Goal: Transaction & Acquisition: Subscribe to service/newsletter

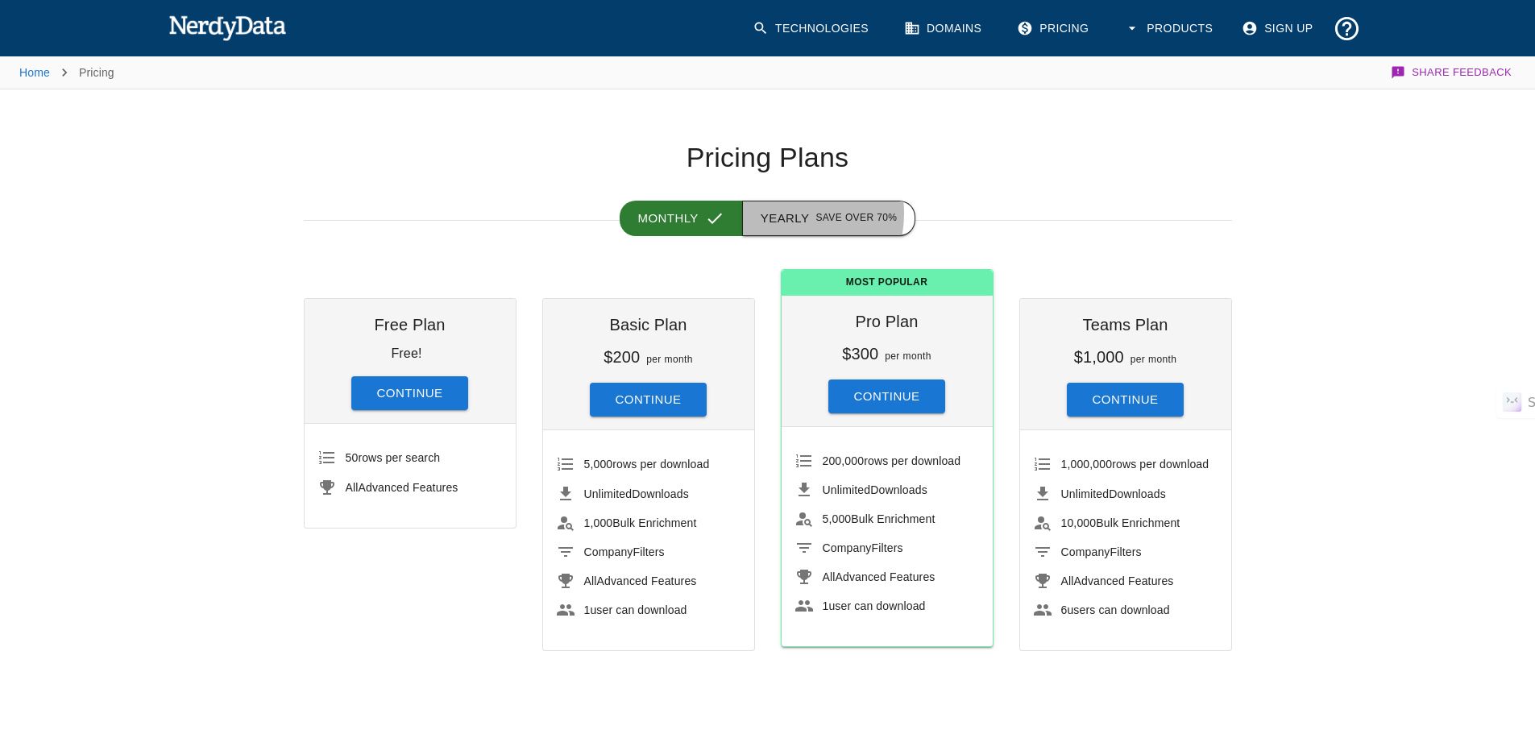
click at [791, 214] on button "Yearly Save over 70%" at bounding box center [829, 218] width 174 height 35
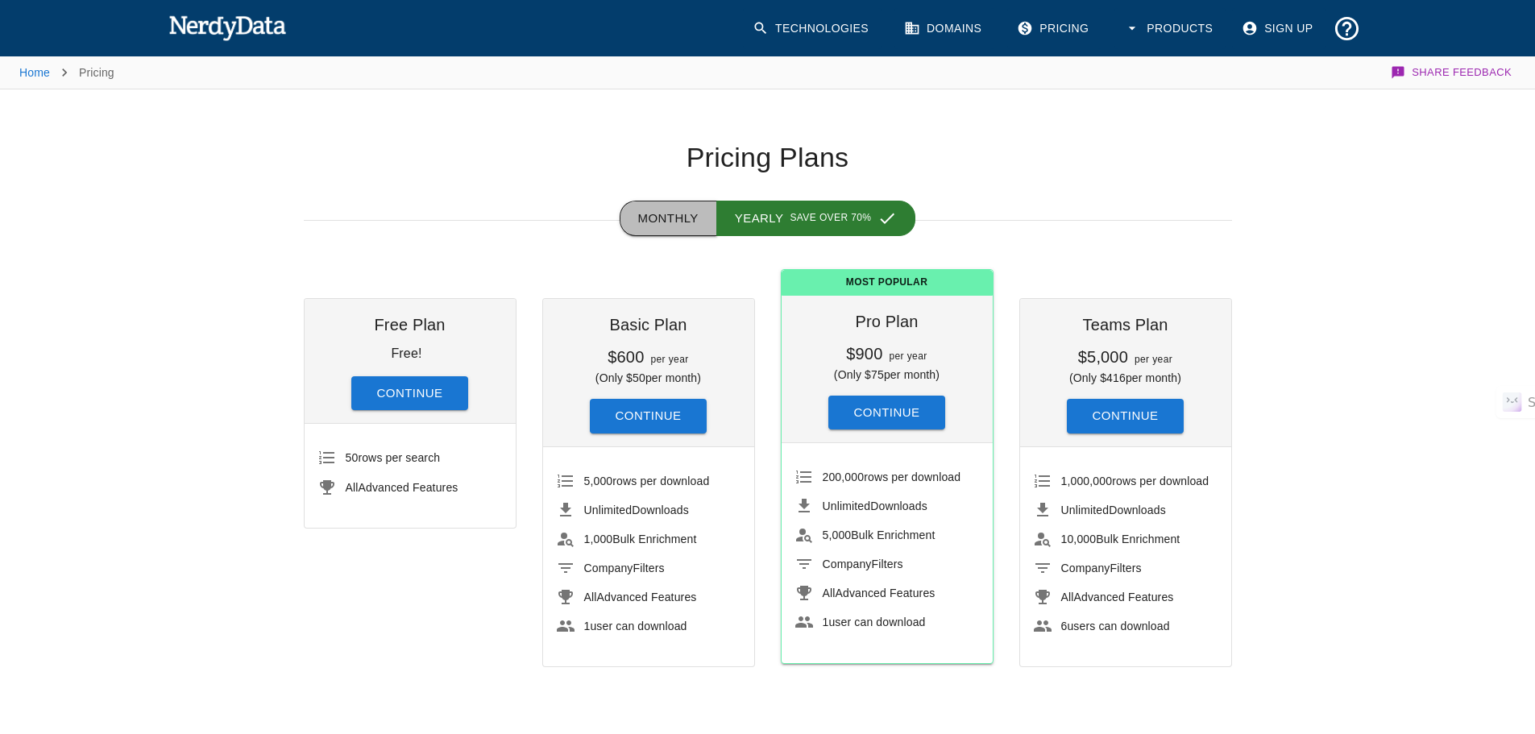
click at [682, 210] on button "Monthly" at bounding box center [669, 218] width 98 height 35
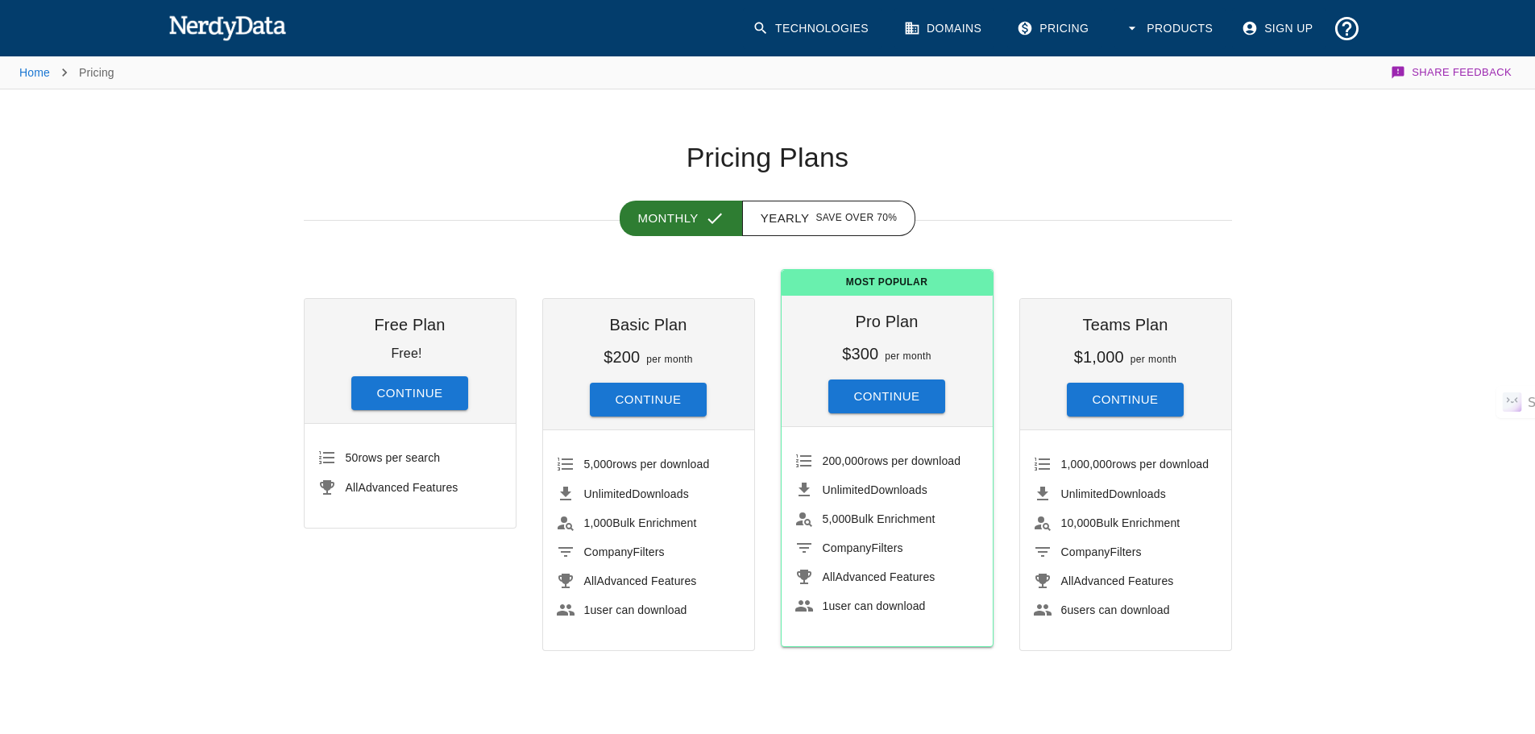
click at [404, 388] on button "Continue" at bounding box center [410, 393] width 118 height 34
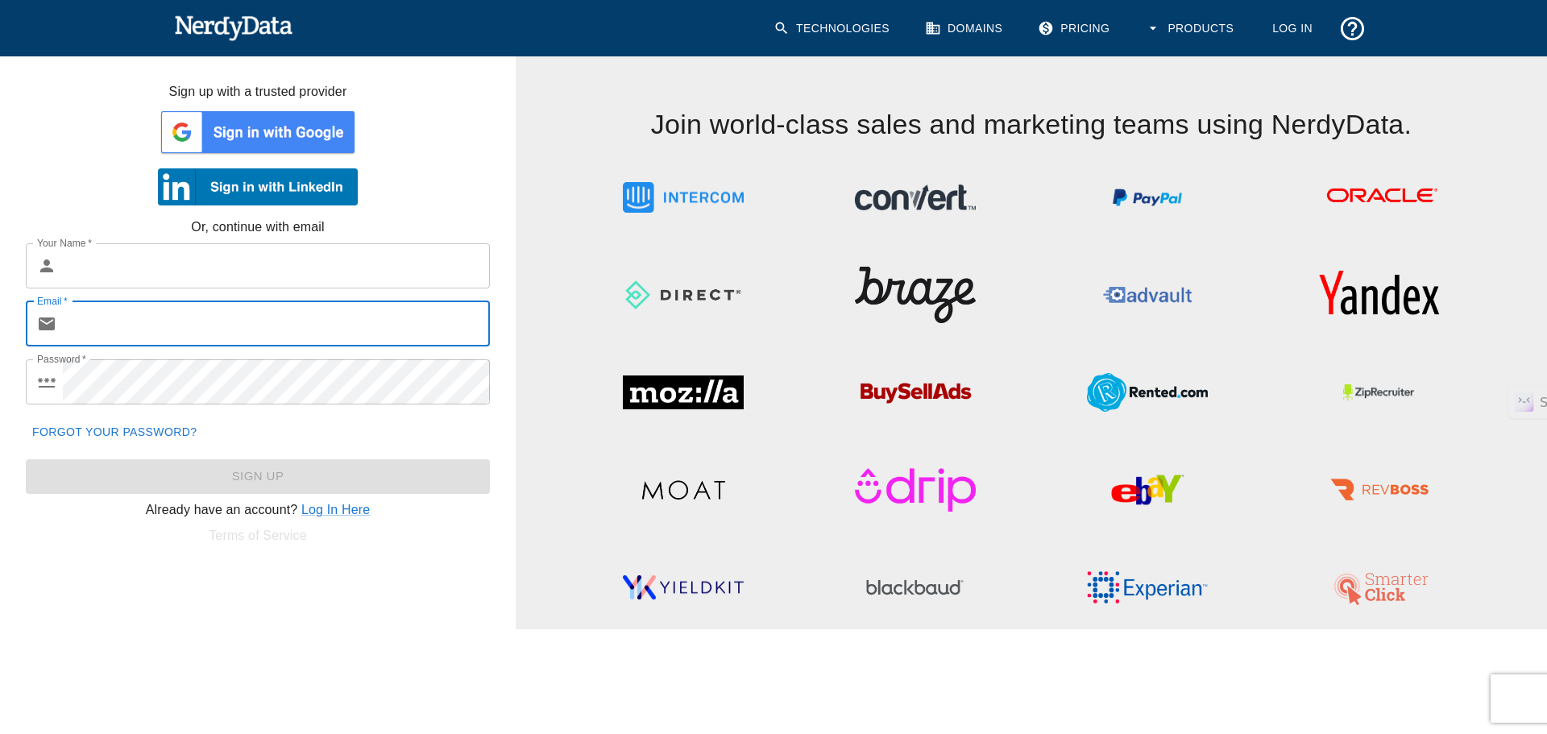
click at [109, 317] on input "Email   *" at bounding box center [276, 323] width 427 height 45
type input "[PERSON_NAME][EMAIL_ADDRESS][DOMAIN_NAME]"
type input "[PERSON_NAME]"
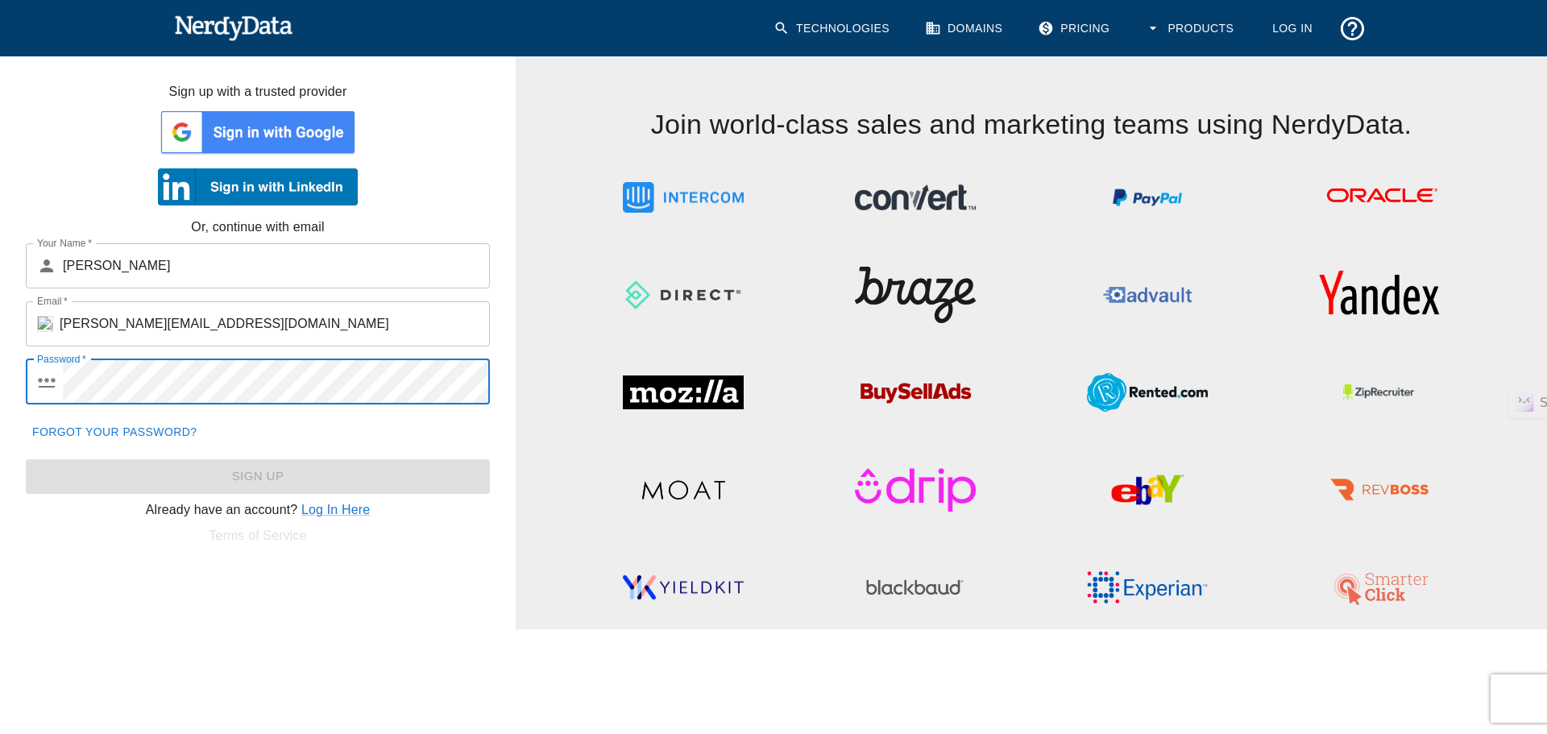
click at [0, 375] on html "Technologies Domains Pricing Products Log In Sign up with a trusted provider Or…" at bounding box center [773, 314] width 1547 height 629
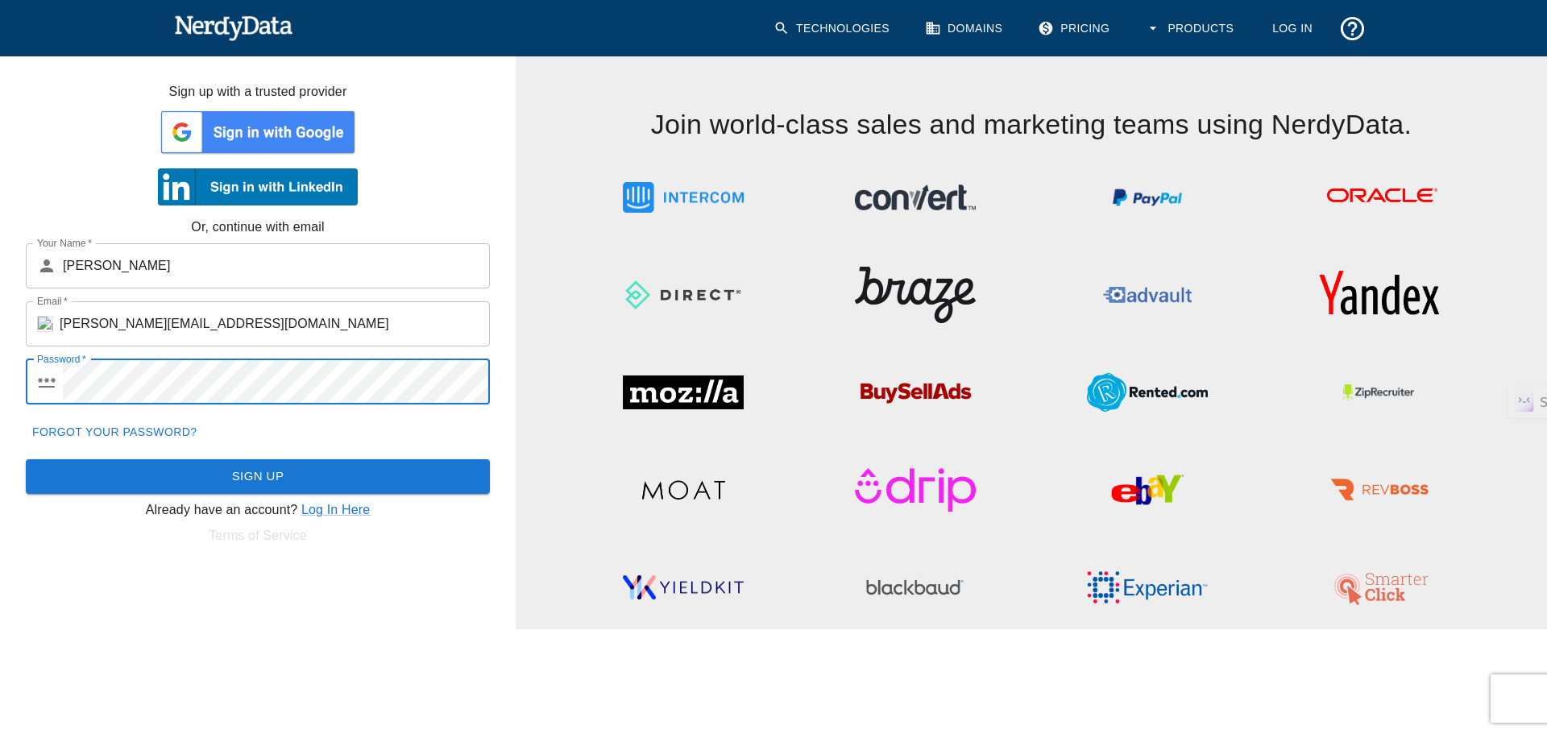
click at [264, 468] on button "Sign Up" at bounding box center [258, 476] width 464 height 34
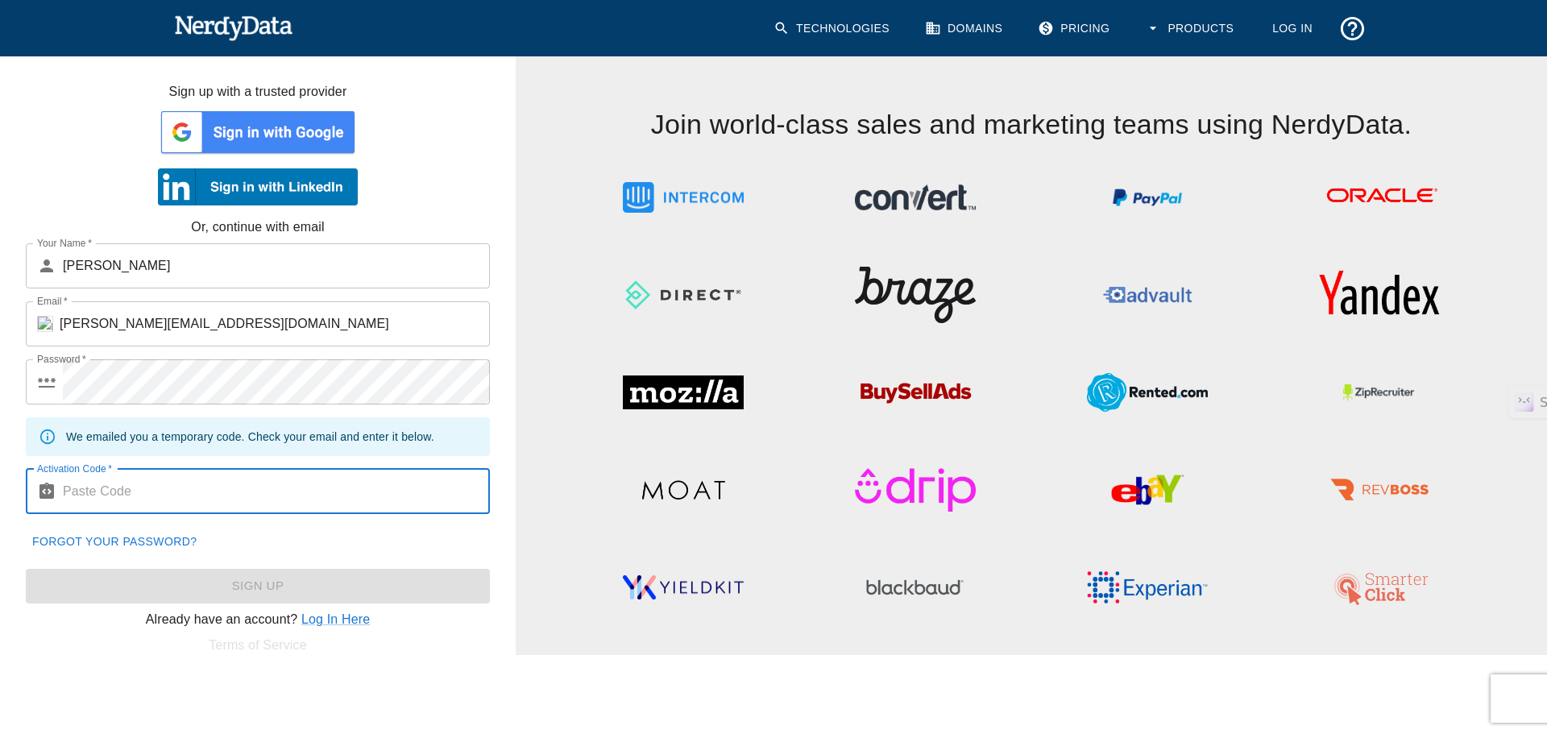
click at [139, 492] on input "Activation Code   *" at bounding box center [276, 491] width 427 height 45
paste input "741146"
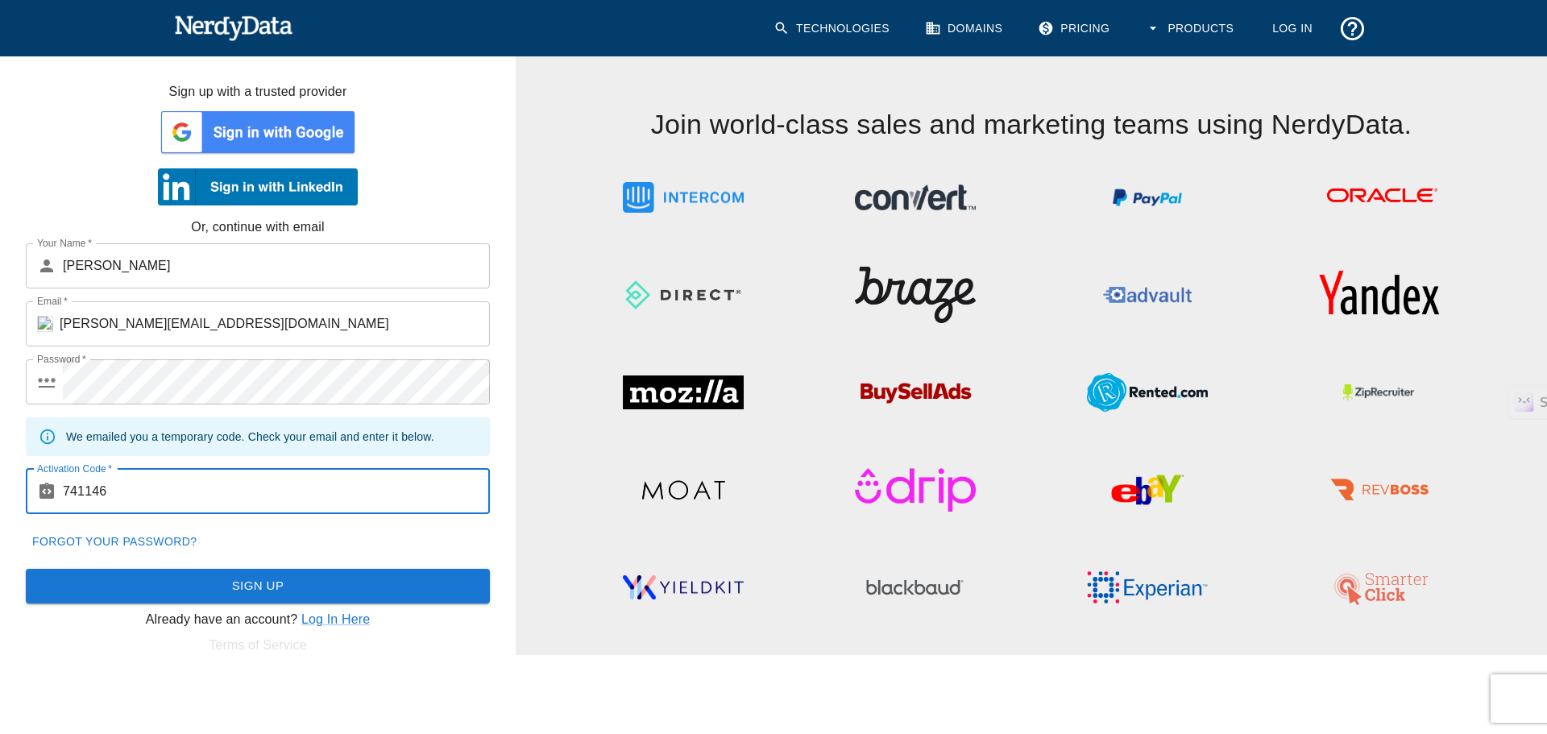
type input "741146"
click at [264, 593] on button "Sign Up" at bounding box center [258, 586] width 464 height 34
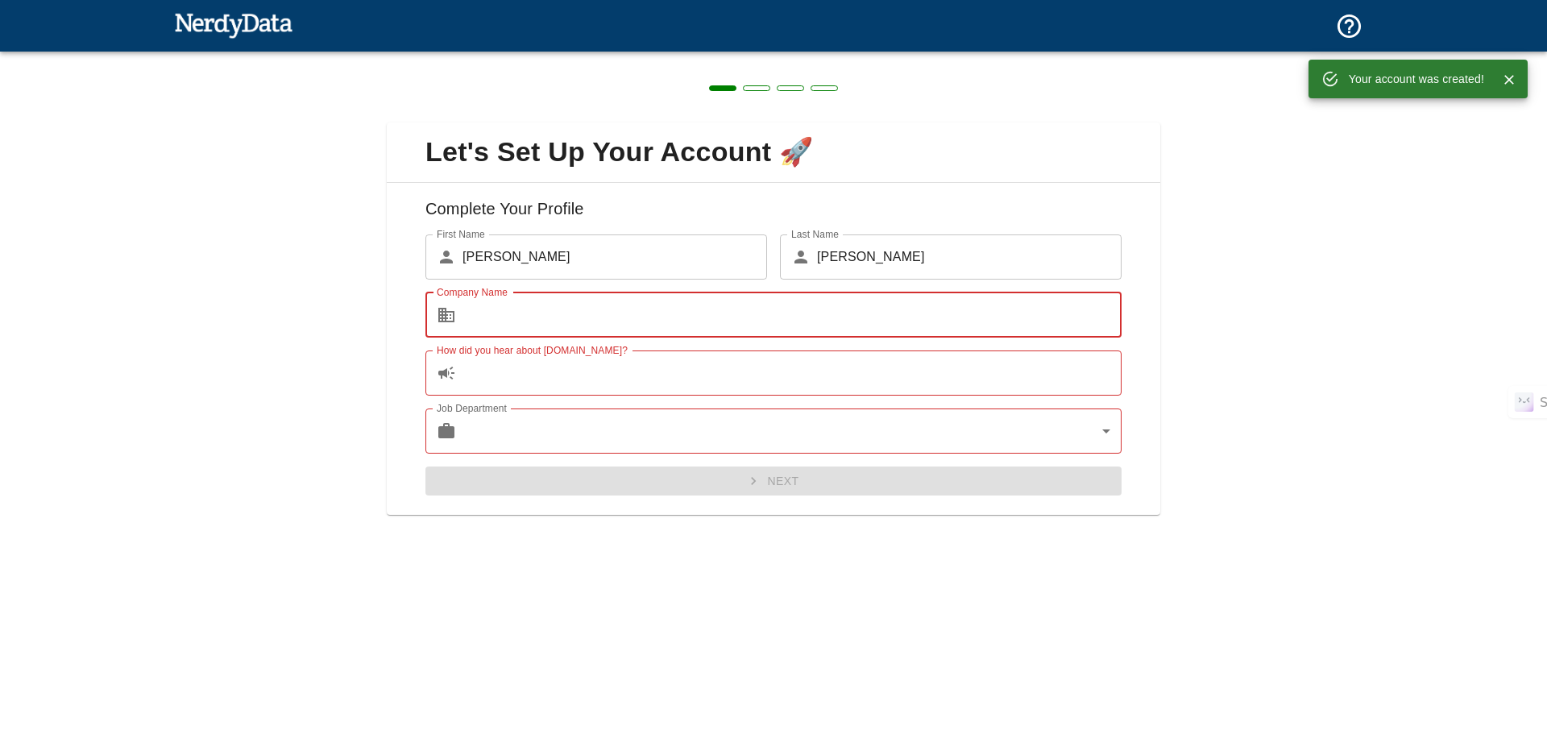
click at [508, 313] on input "Company Name" at bounding box center [792, 315] width 659 height 45
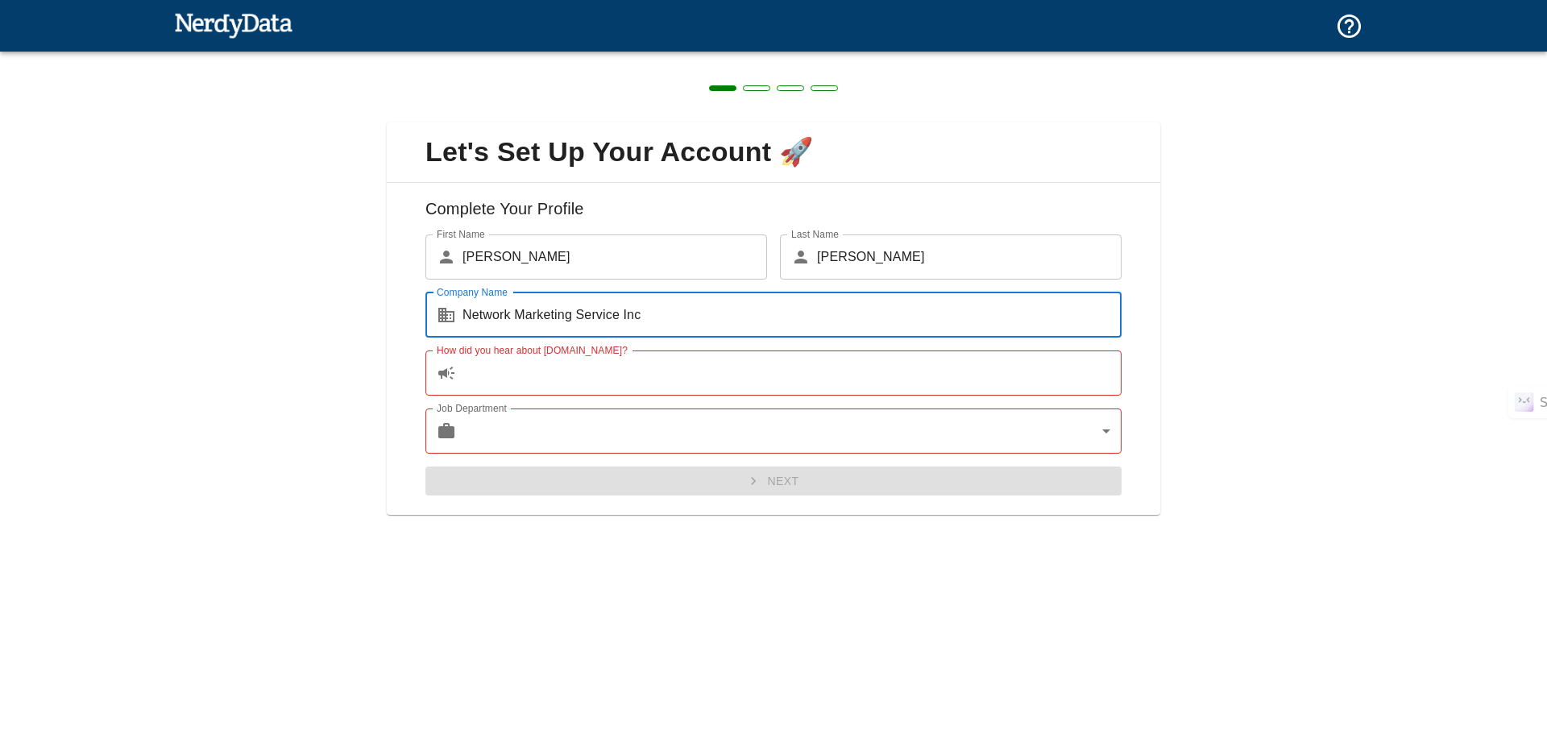
type input "Network Marketing Service Inc"
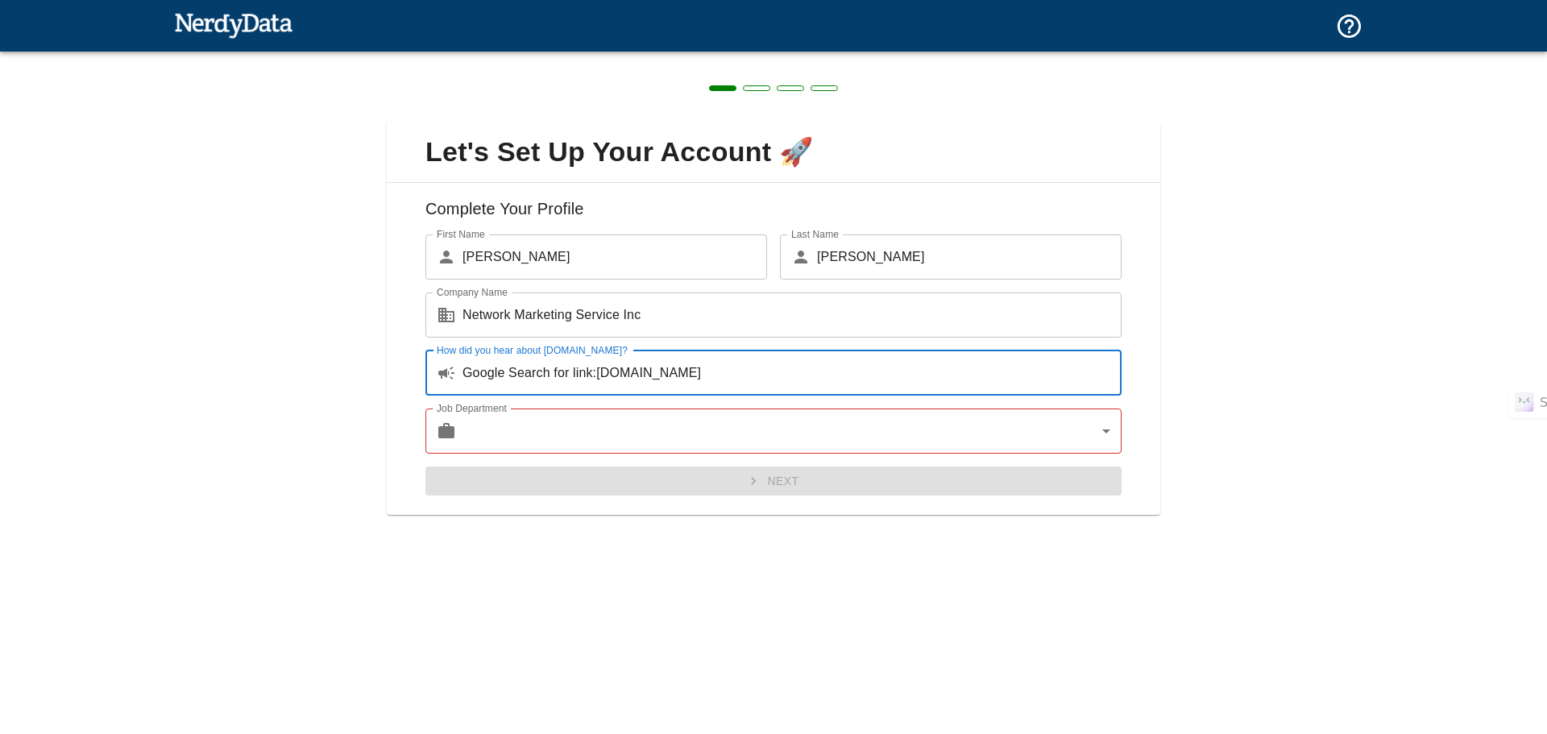
type input "Google Search for link:[DOMAIN_NAME]"
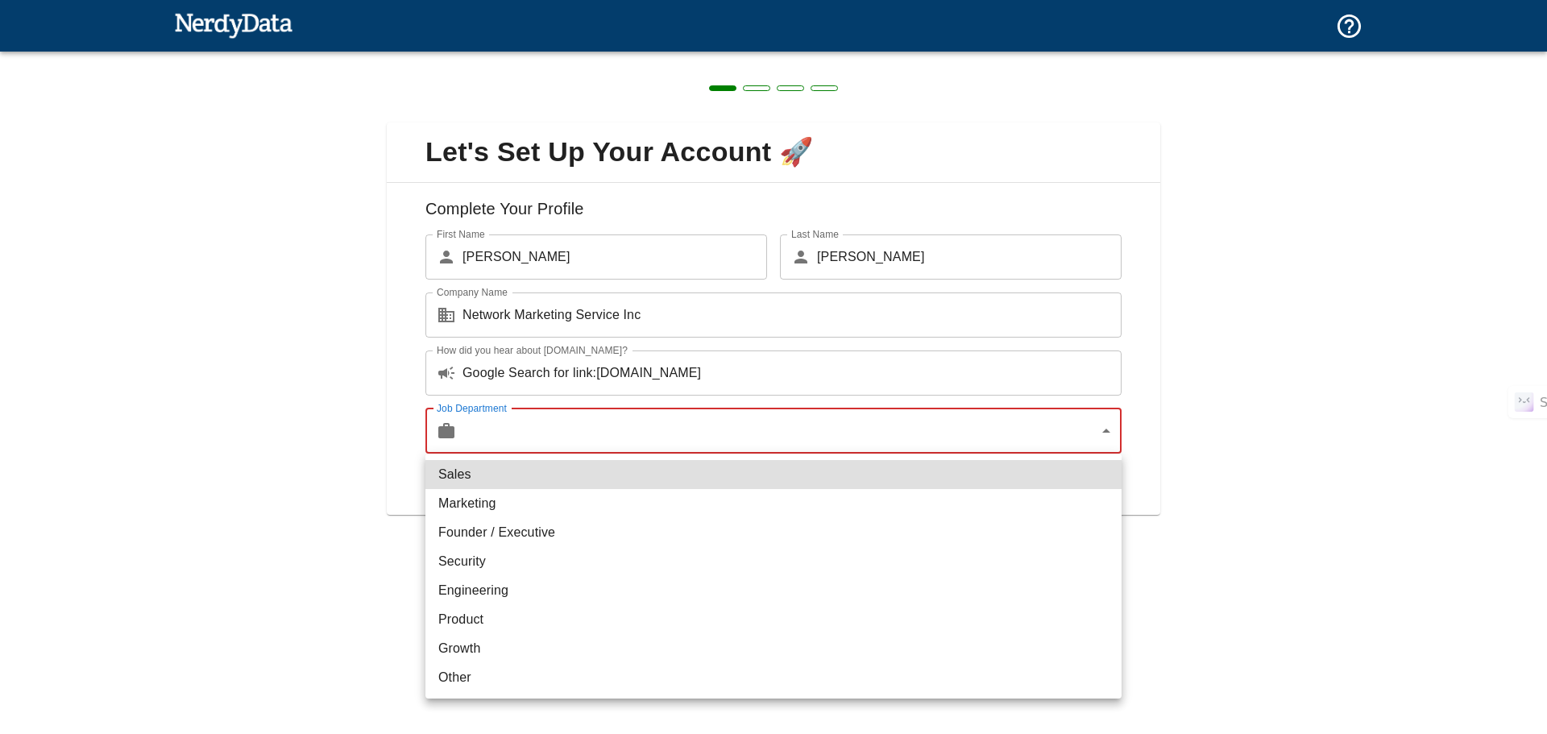
click at [1107, 56] on body "Technologies Domains Pricing Products Create a Report Create a list of websites…" at bounding box center [773, 28] width 1547 height 56
click at [477, 532] on li "Founder / Executive" at bounding box center [773, 532] width 696 height 29
type input "exec"
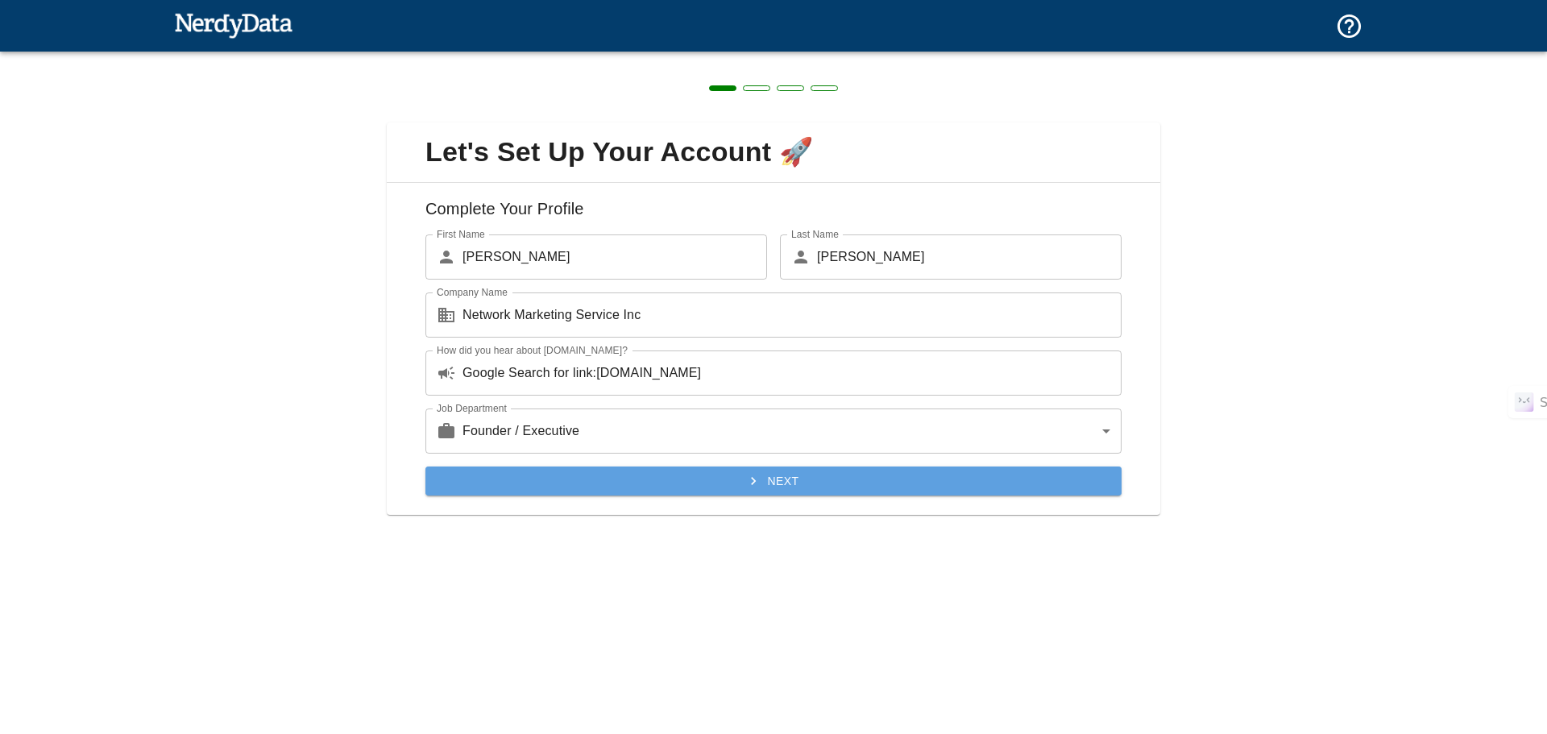
click at [795, 478] on button "Next" at bounding box center [773, 482] width 696 height 30
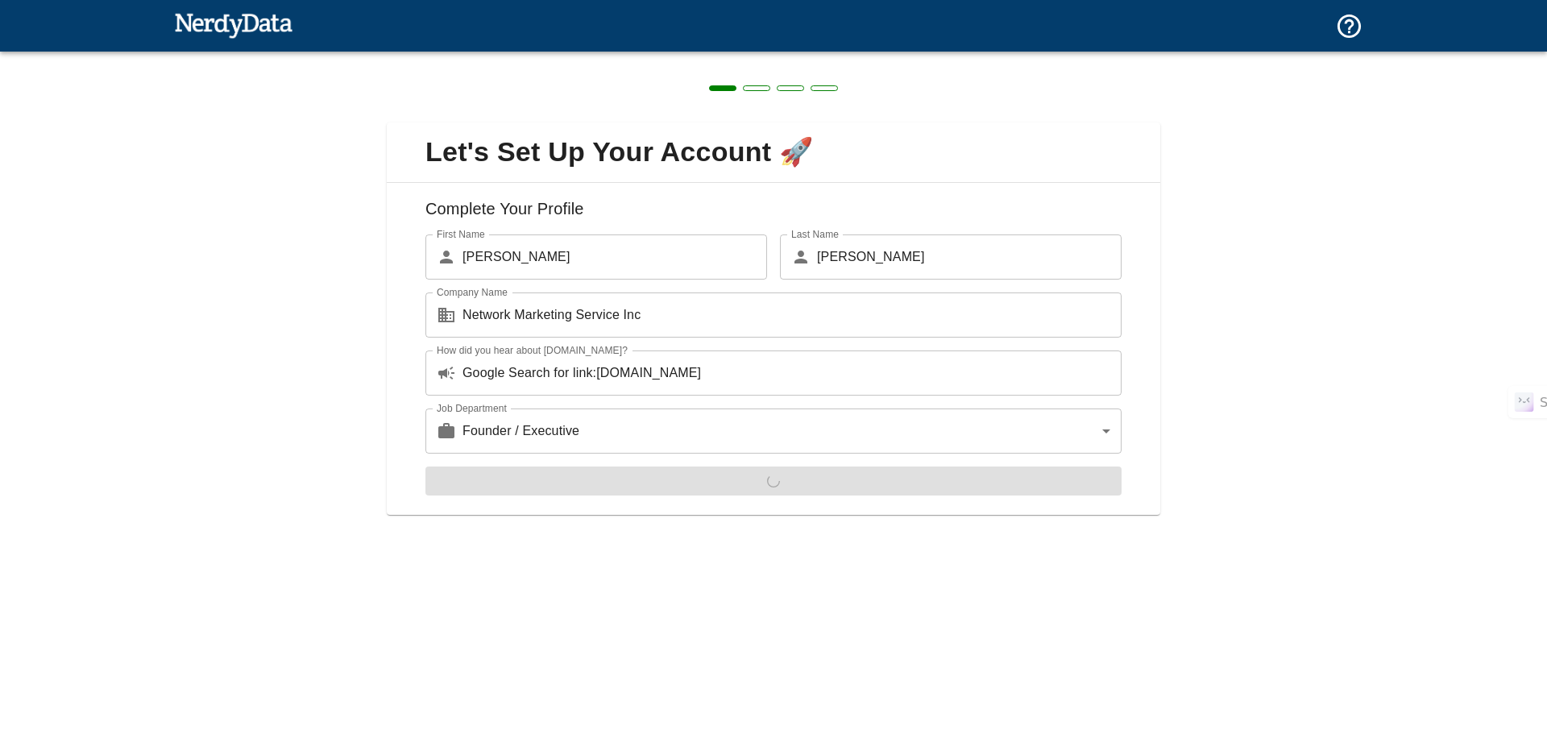
drag, startPoint x: 1203, startPoint y: 443, endPoint x: 1220, endPoint y: 500, distance: 59.7
click at [1219, 500] on div "Let's Set Up Your Account 🚀 Complete Your Profile First Name ​ [PERSON_NAME] Fi…" at bounding box center [773, 309] width 1547 height 515
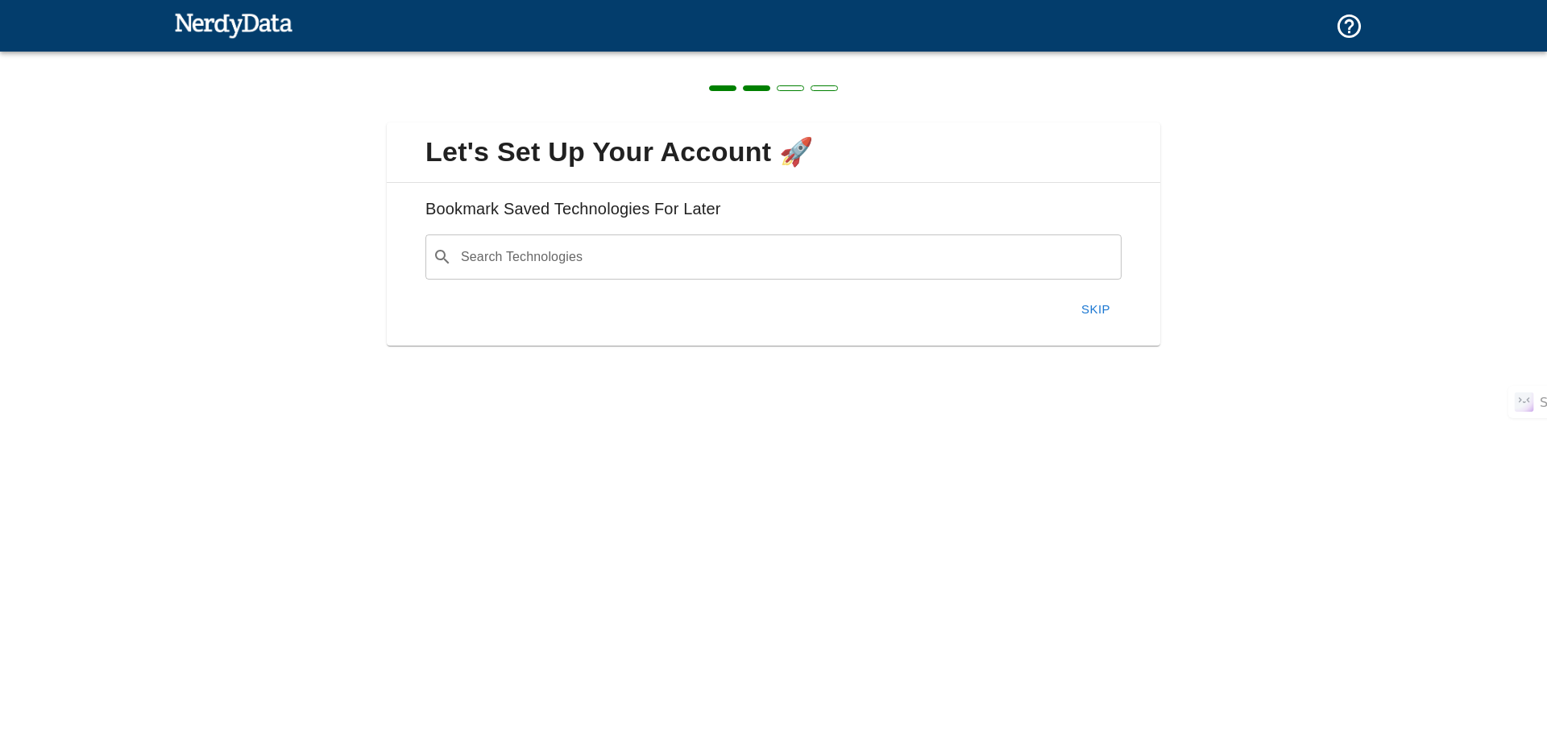
click at [612, 253] on input "Search Technologies" at bounding box center [787, 257] width 656 height 31
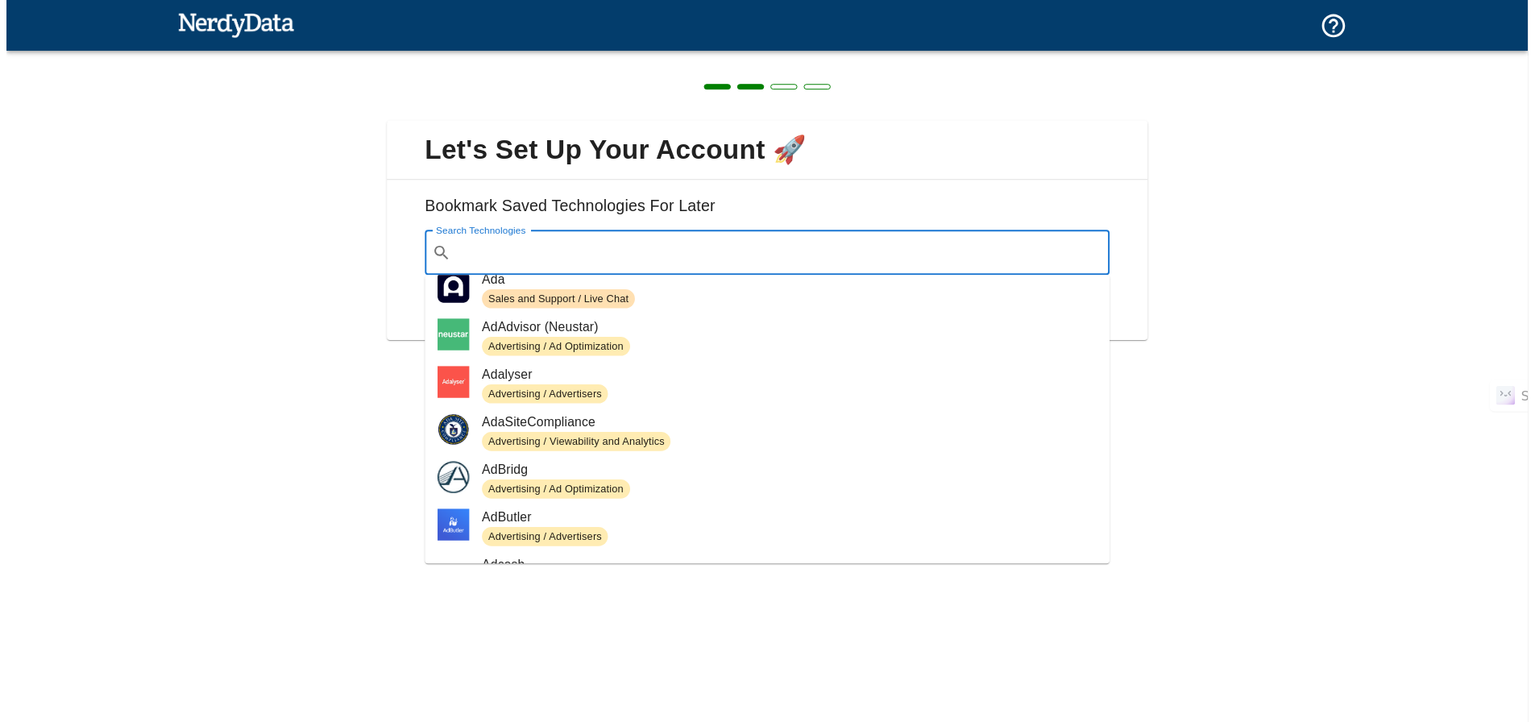
scroll to position [2137, 0]
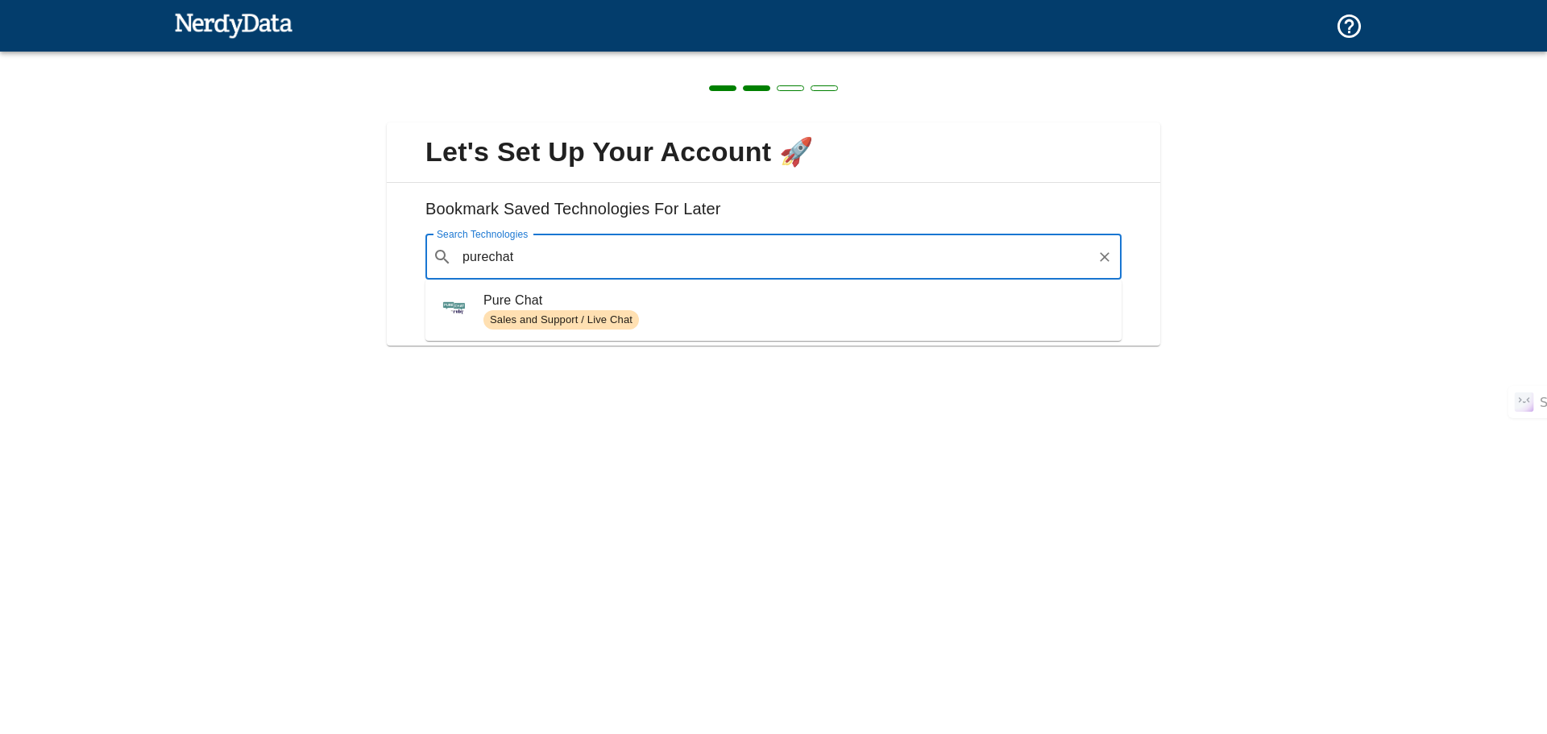
click at [565, 315] on span "Sales and Support / Live Chat" at bounding box center [561, 320] width 156 height 15
type input "purechat"
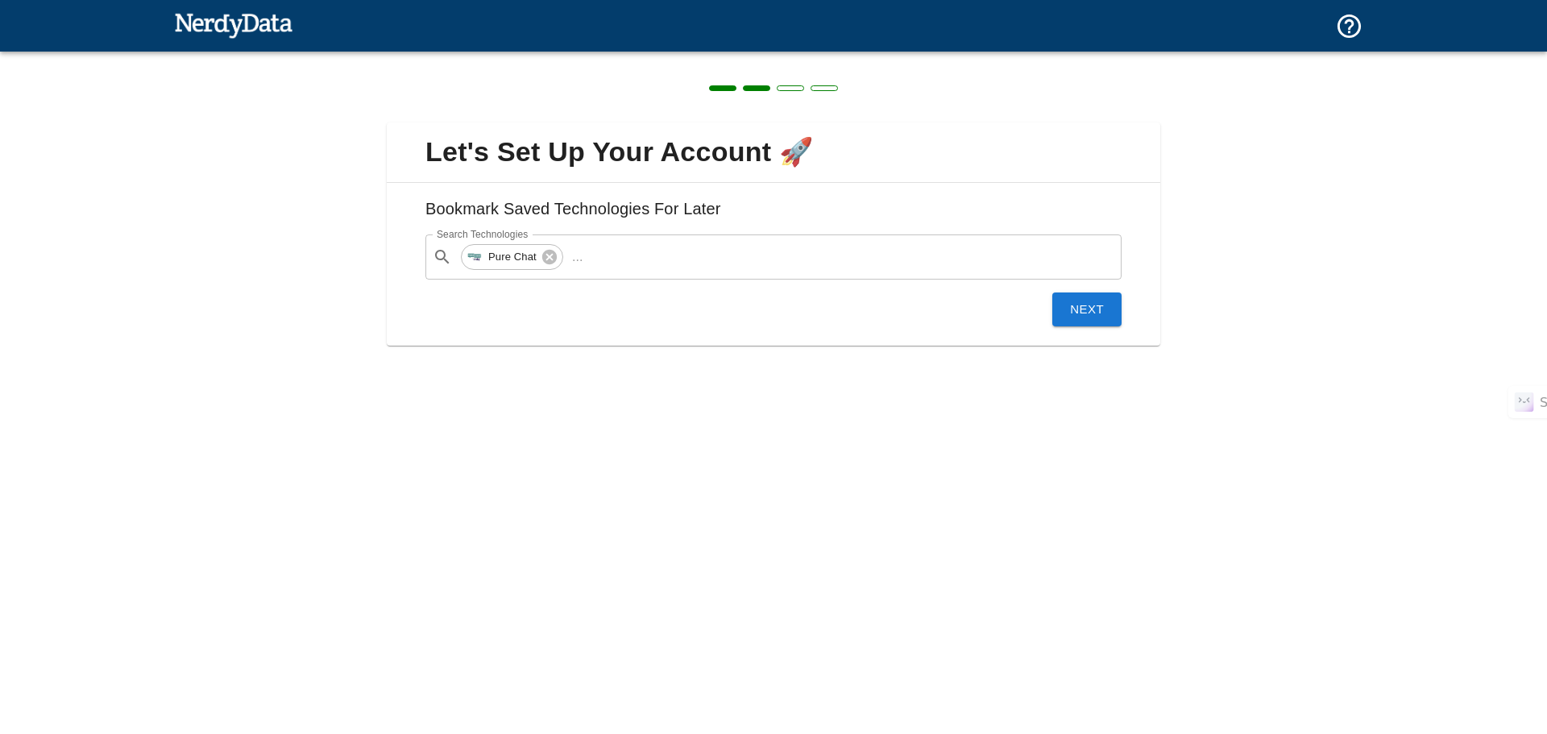
click at [1089, 303] on button "Next" at bounding box center [1086, 310] width 69 height 34
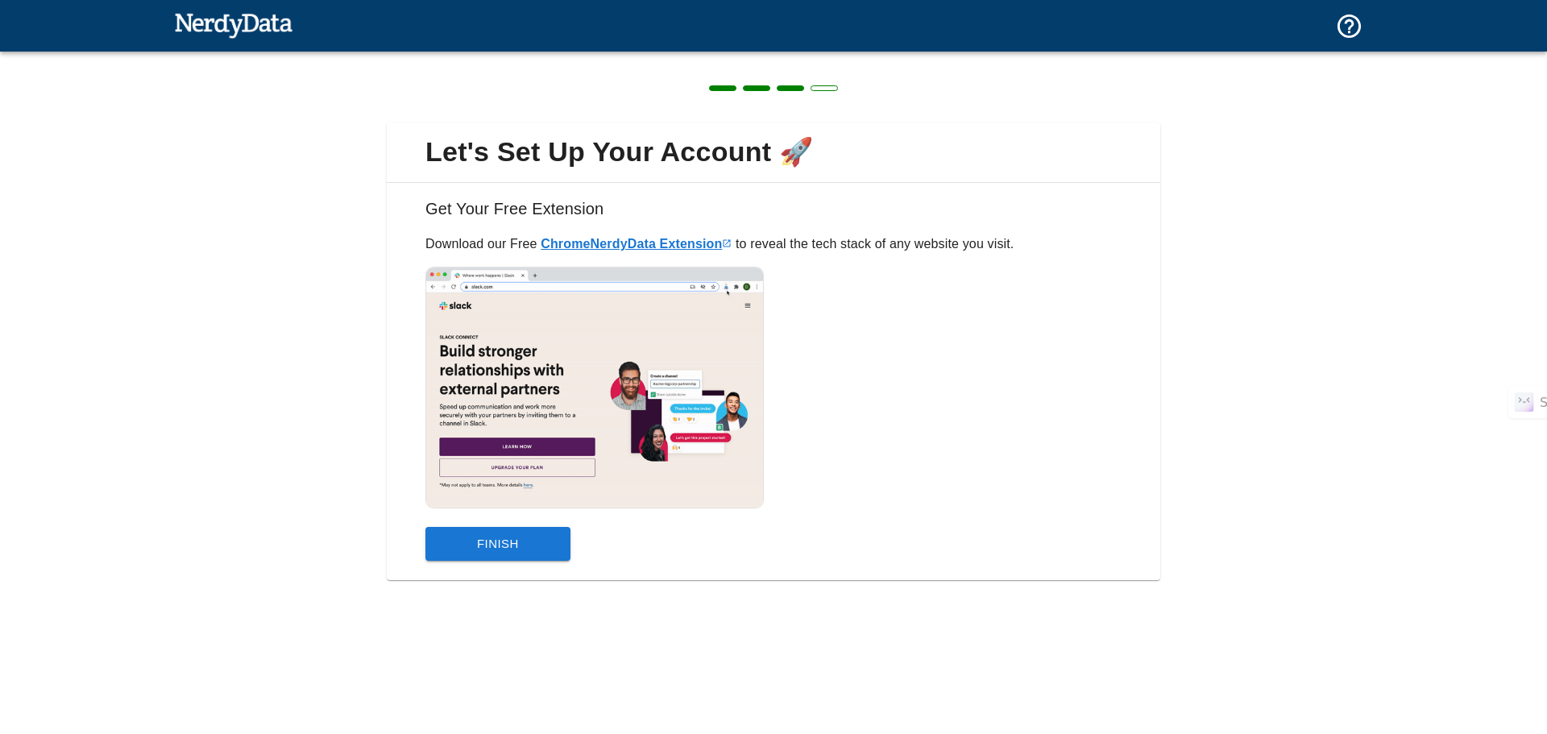
click at [660, 243] on link "Chrome NerdyData Extension" at bounding box center [636, 244] width 191 height 14
click at [519, 521] on div "Finish" at bounding box center [767, 537] width 709 height 47
click at [513, 537] on button "Finish" at bounding box center [497, 544] width 145 height 34
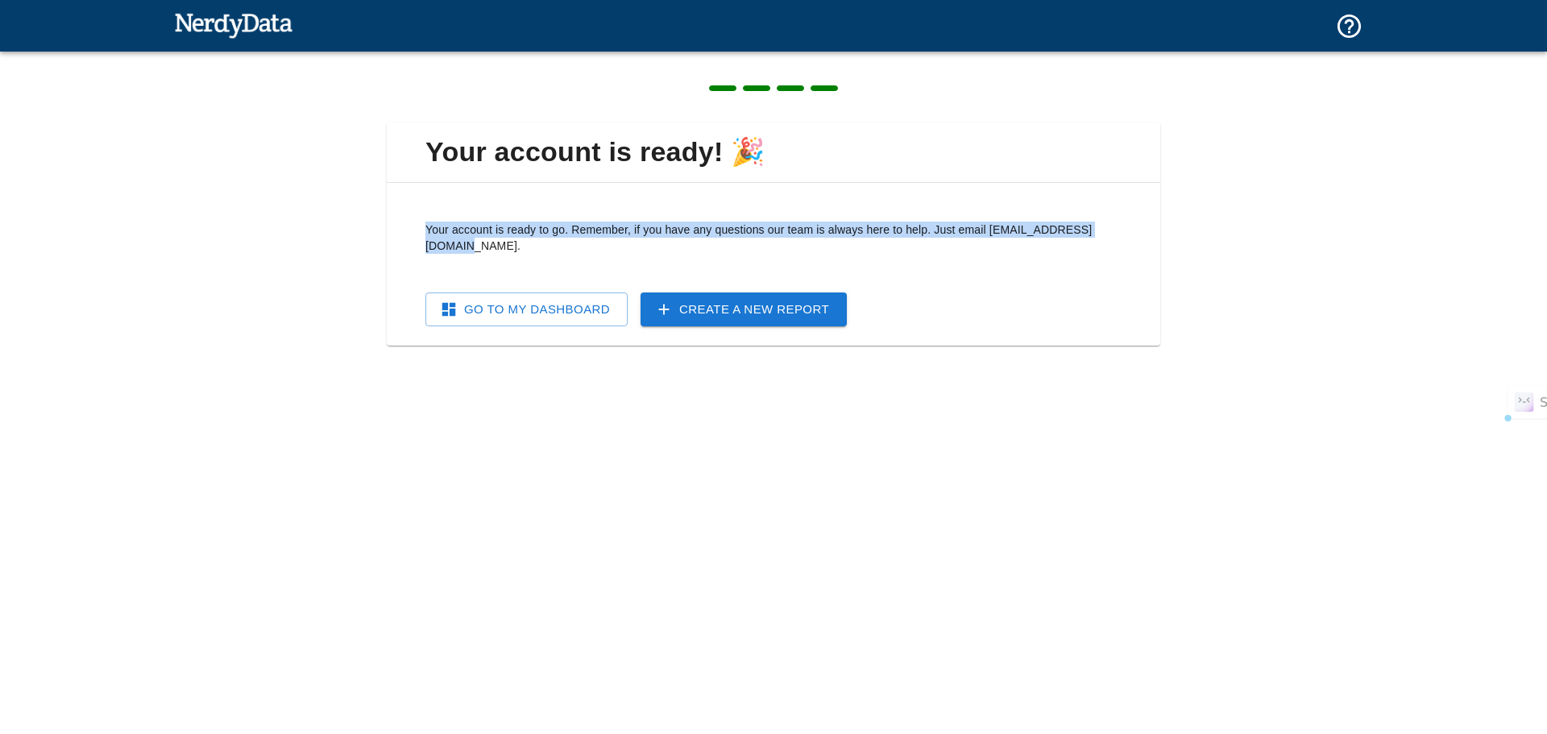
drag, startPoint x: 1126, startPoint y: 226, endPoint x: 427, endPoint y: 234, distance: 698.7
click at [427, 234] on div "Your account is ready to go. Remember, if you have any questions our team is al…" at bounding box center [774, 261] width 748 height 131
copy p "Your account is ready to go. Remember, if you have any questions our team is al…"
click at [513, 293] on link "Go To My Dashboard" at bounding box center [526, 310] width 202 height 34
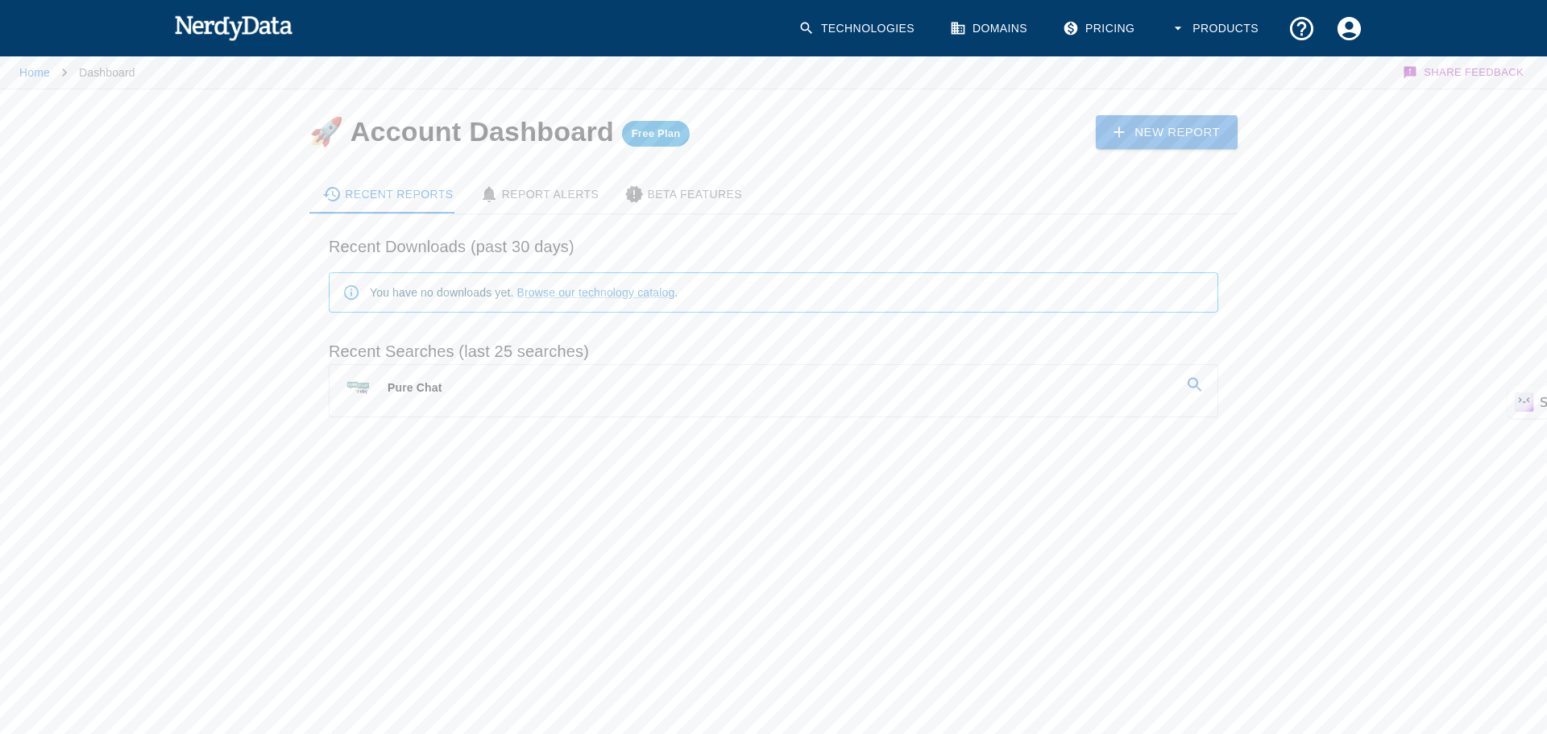
click at [1197, 380] on icon at bounding box center [1195, 385] width 14 height 14
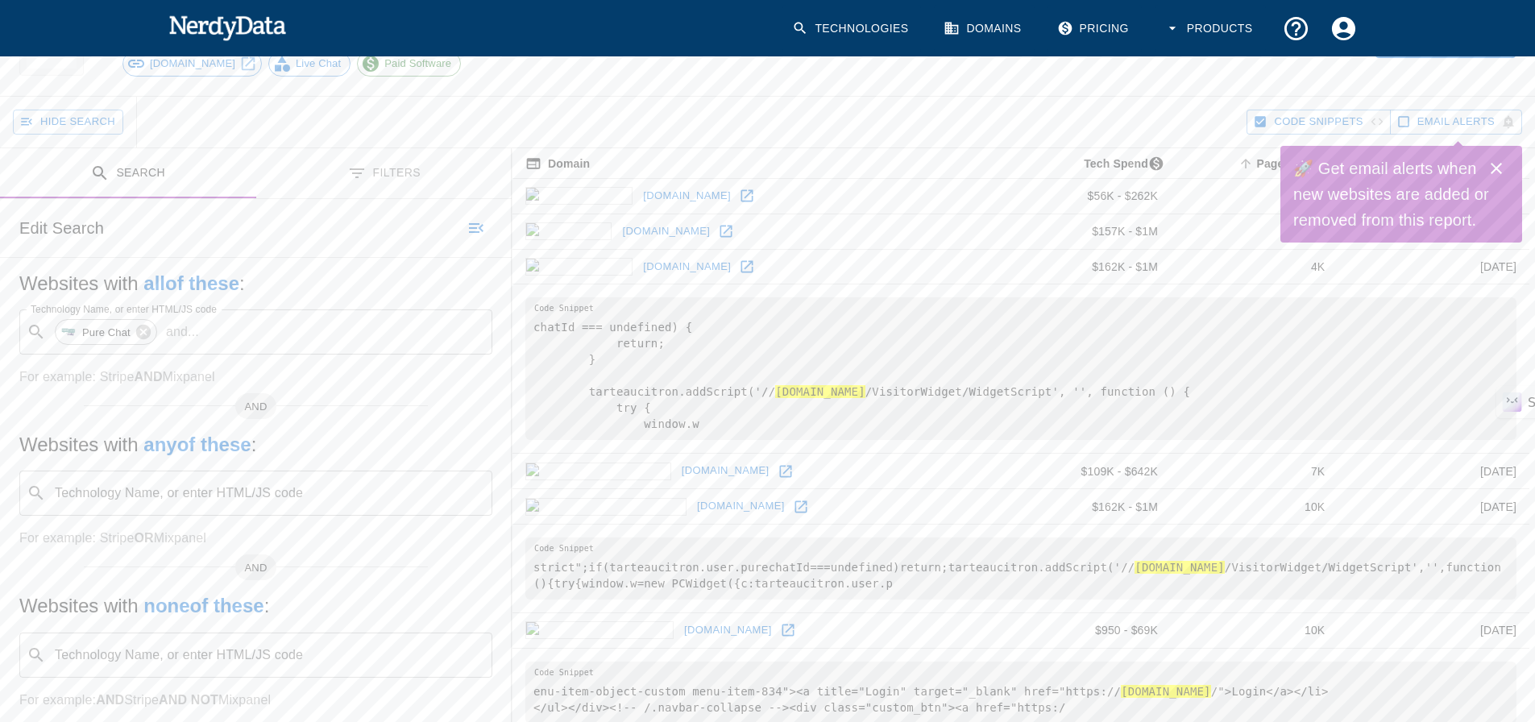
scroll to position [161, 0]
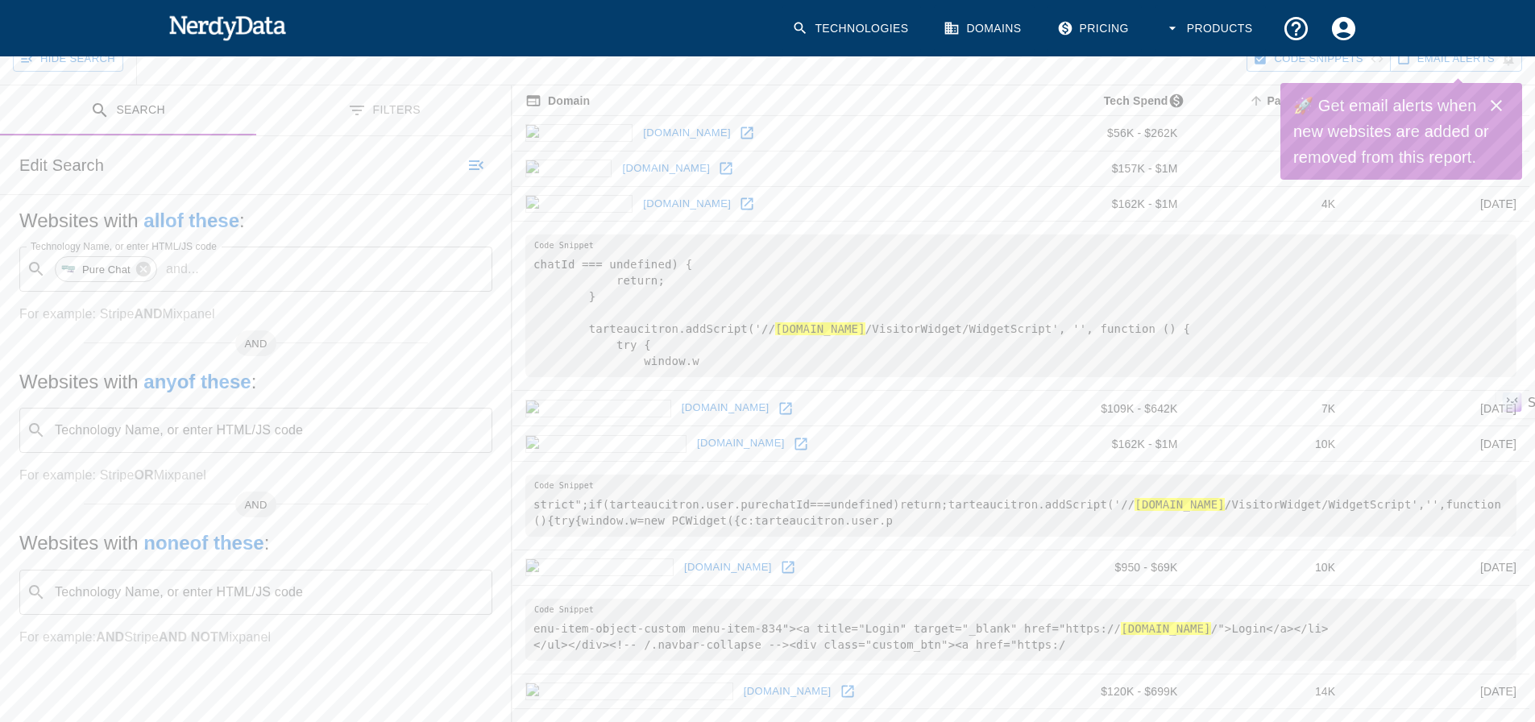
click at [383, 106] on button "Filters" at bounding box center [384, 110] width 256 height 51
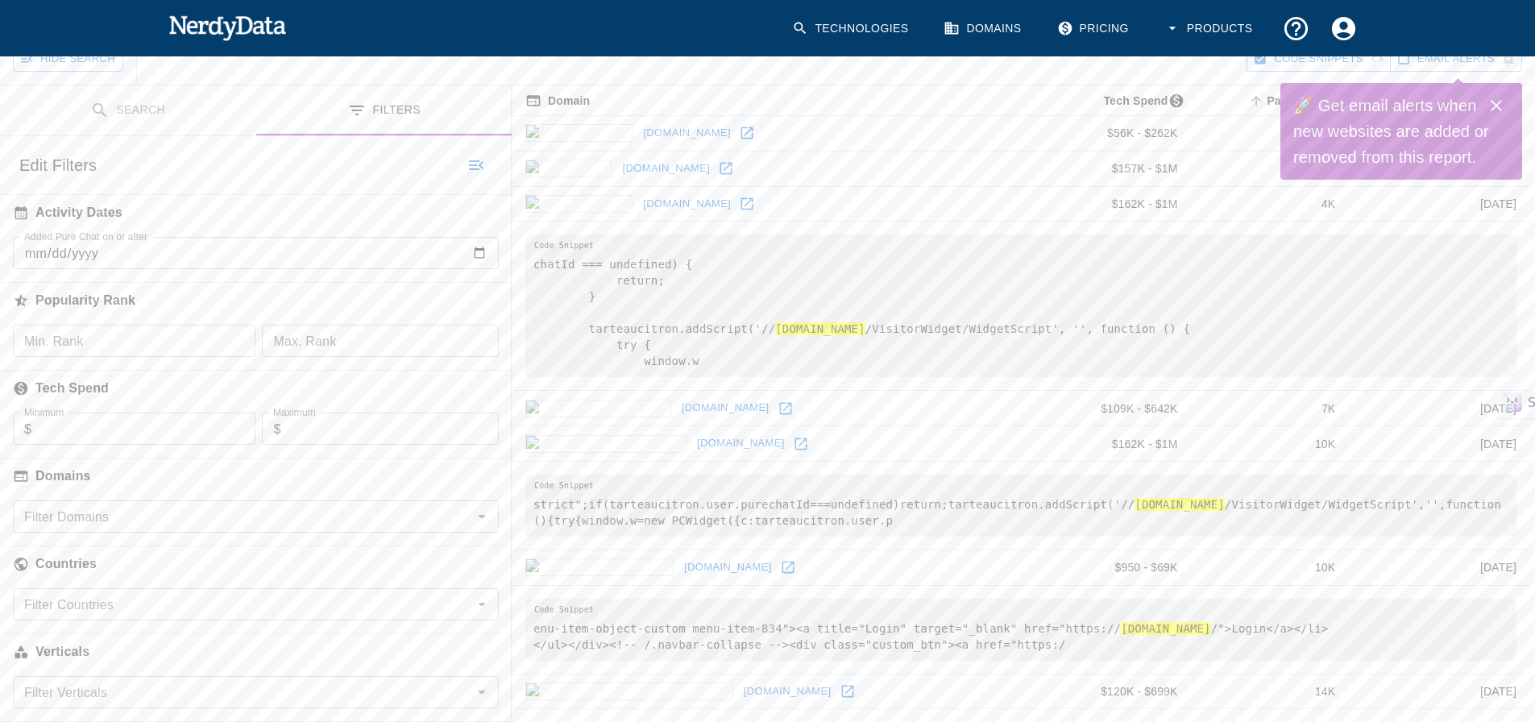
scroll to position [322, 0]
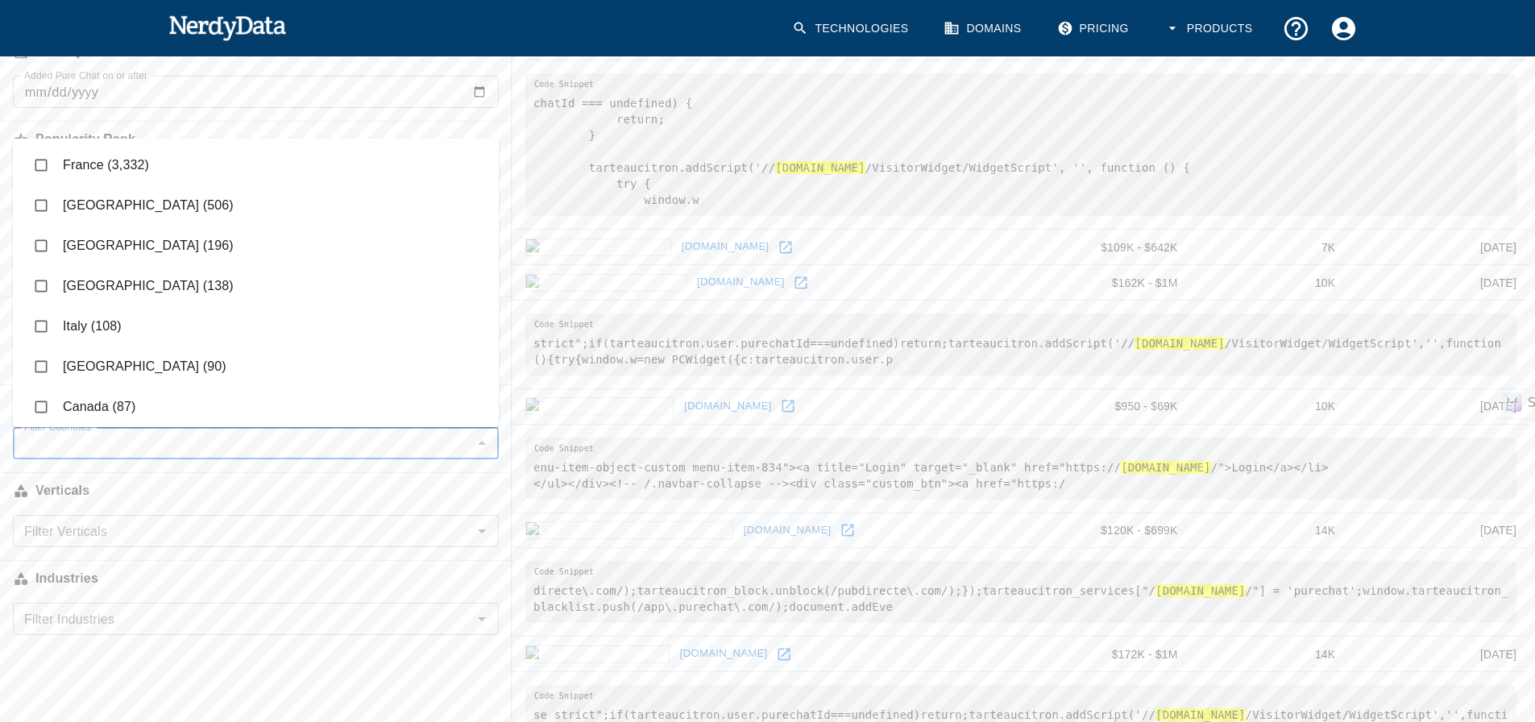
click at [129, 440] on input "Filter Countries" at bounding box center [243, 443] width 450 height 23
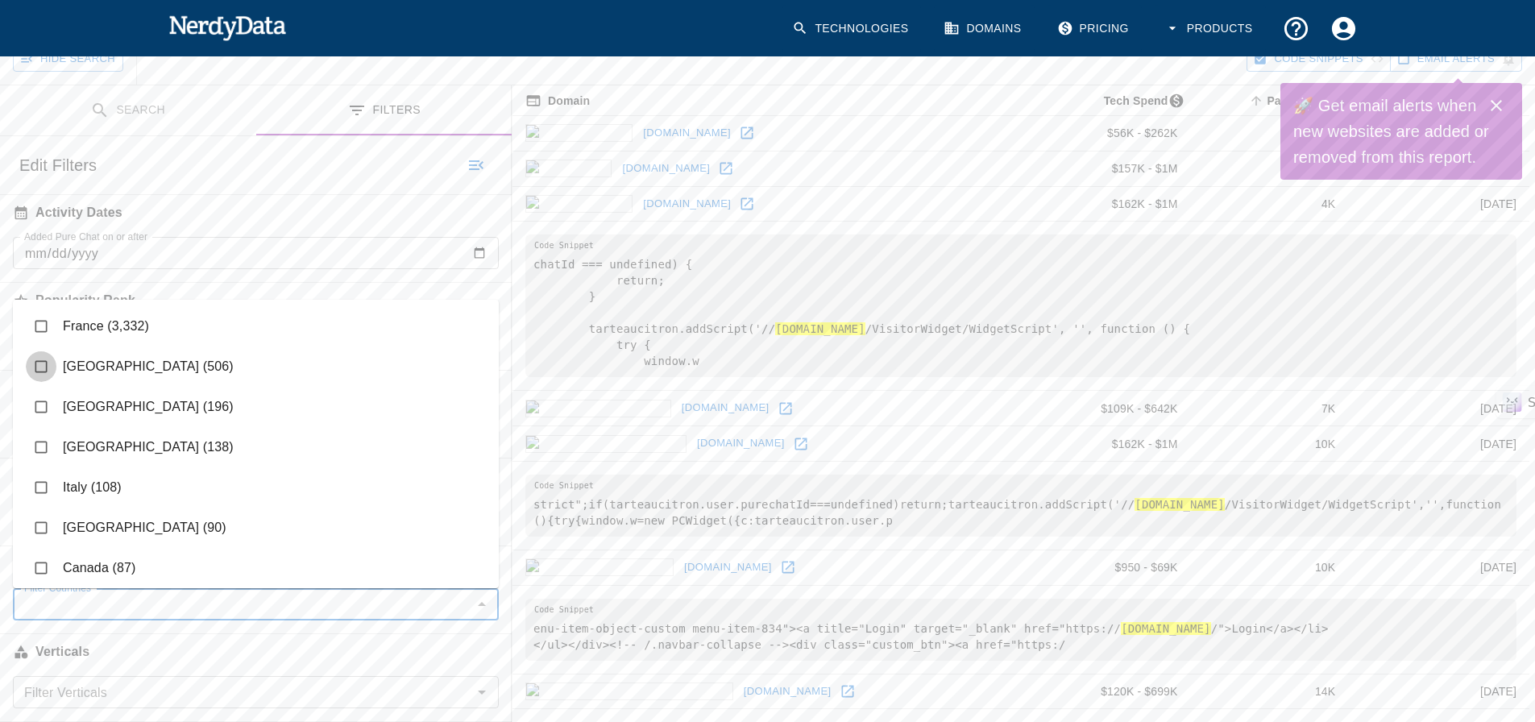
click at [39, 360] on input "checkbox" at bounding box center [41, 366] width 31 height 31
checkbox input "true"
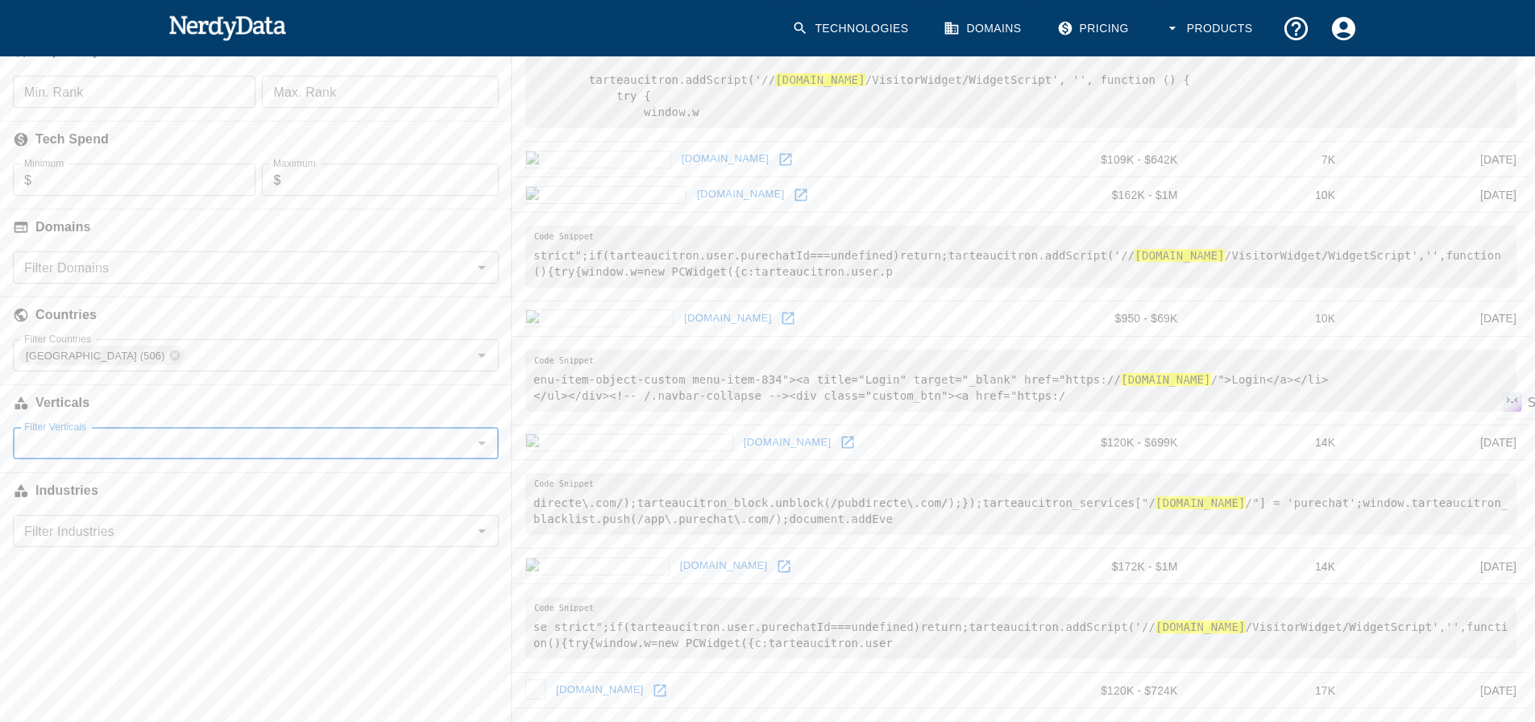
scroll to position [371, 0]
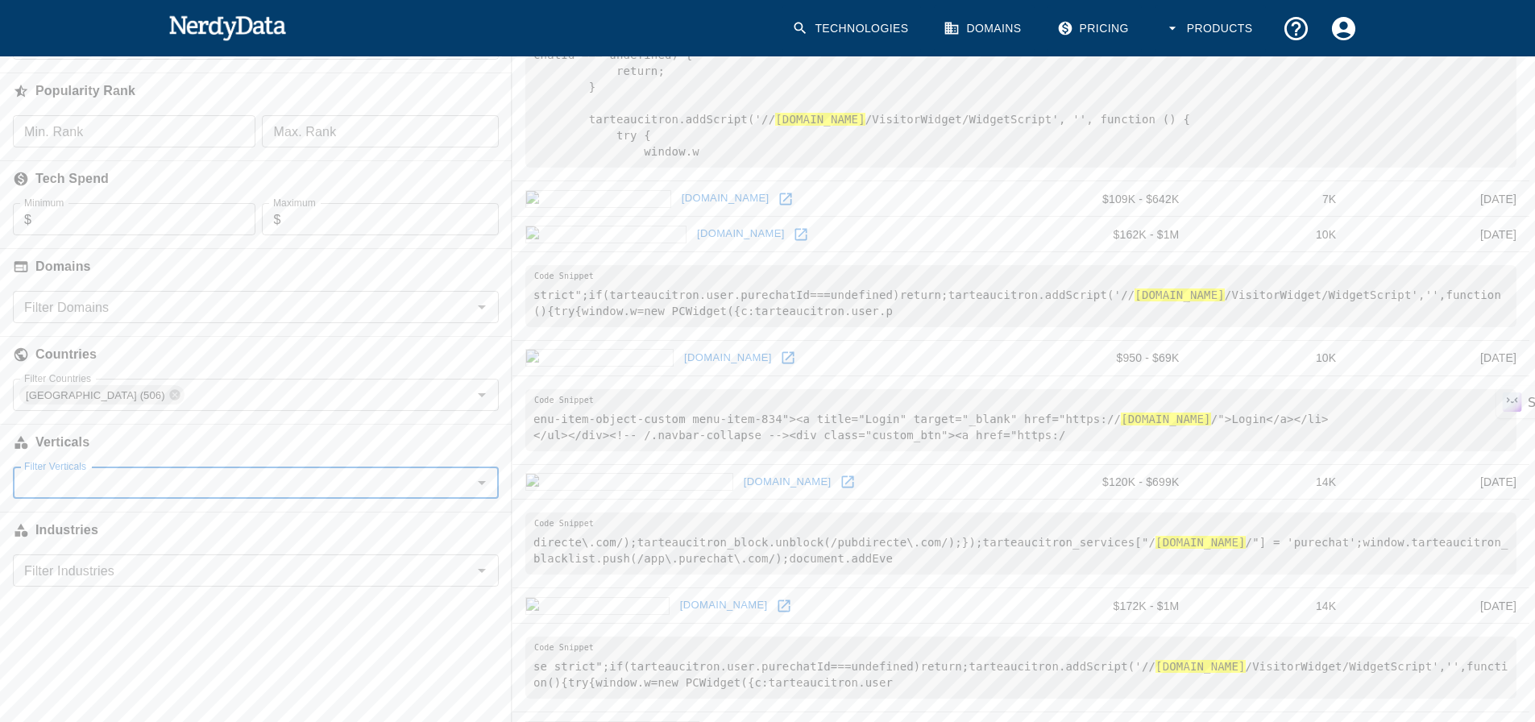
click at [484, 483] on icon "Open" at bounding box center [482, 483] width 8 height 4
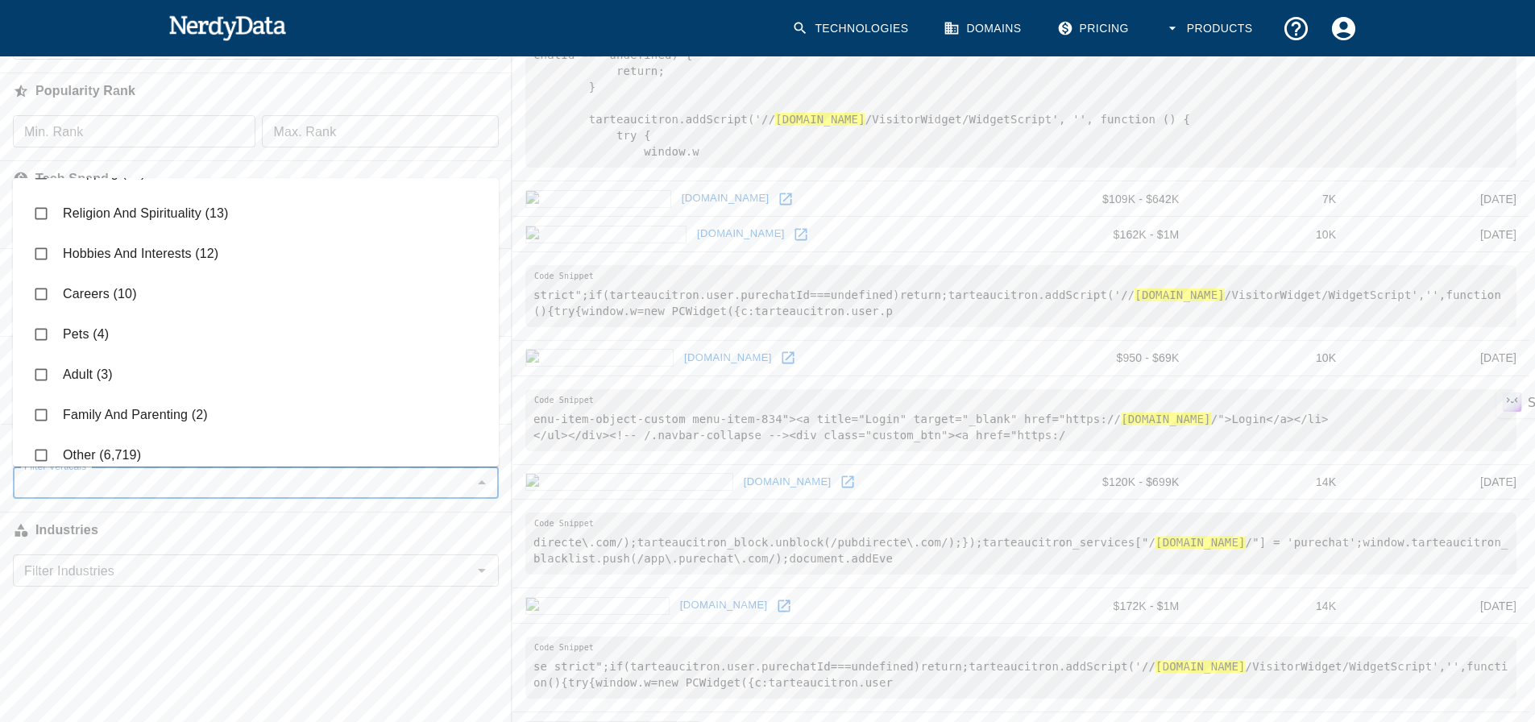
scroll to position [687, 0]
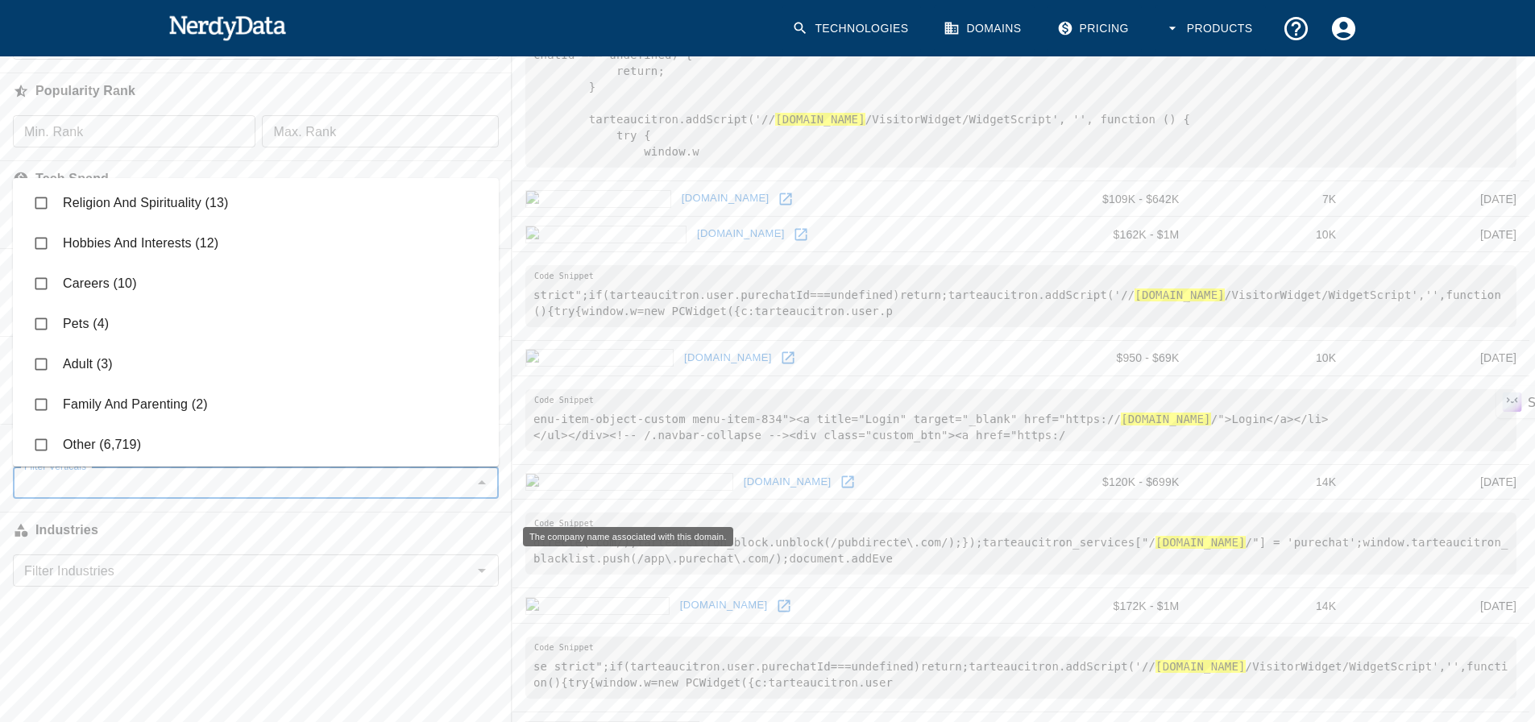
click at [371, 525] on h6 "Industries" at bounding box center [256, 530] width 512 height 35
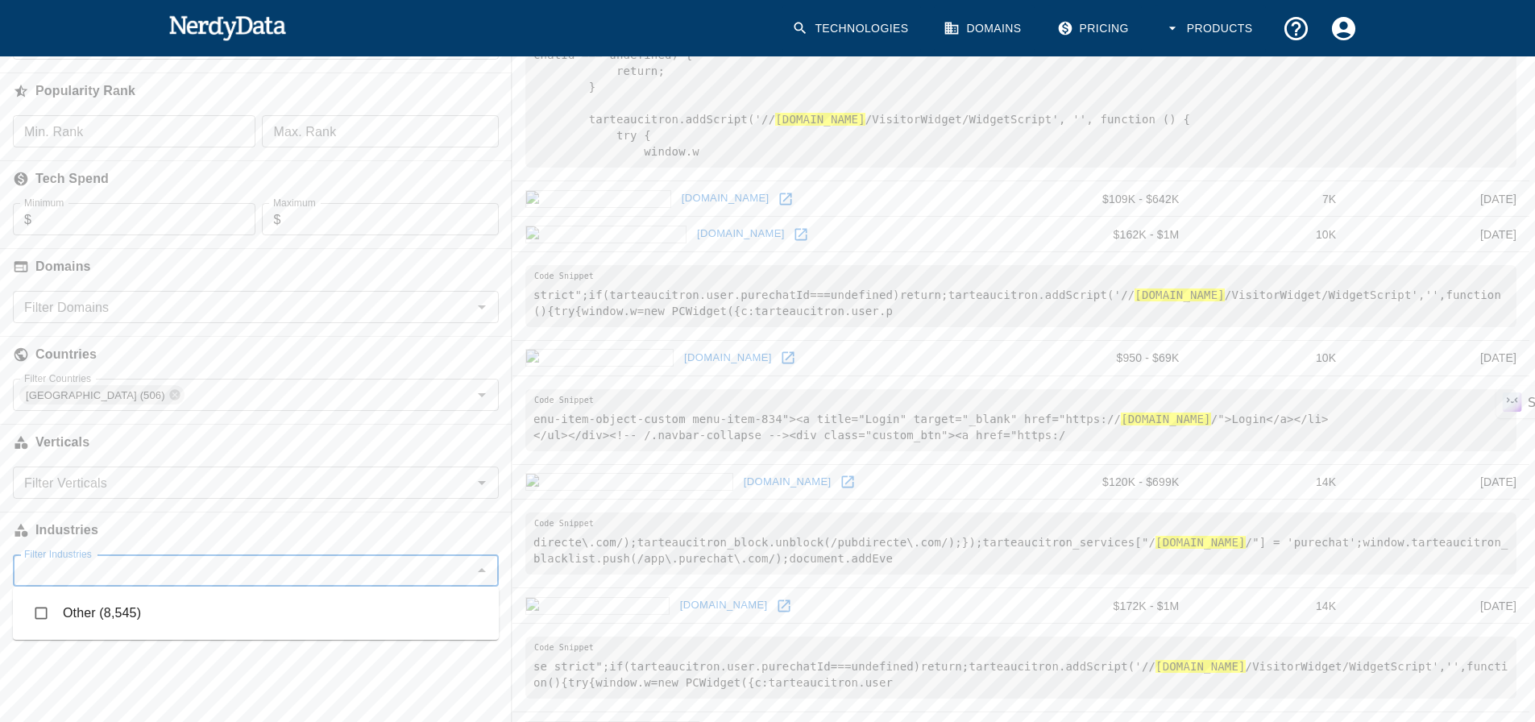
click at [143, 571] on input "Filter Industries" at bounding box center [243, 570] width 450 height 23
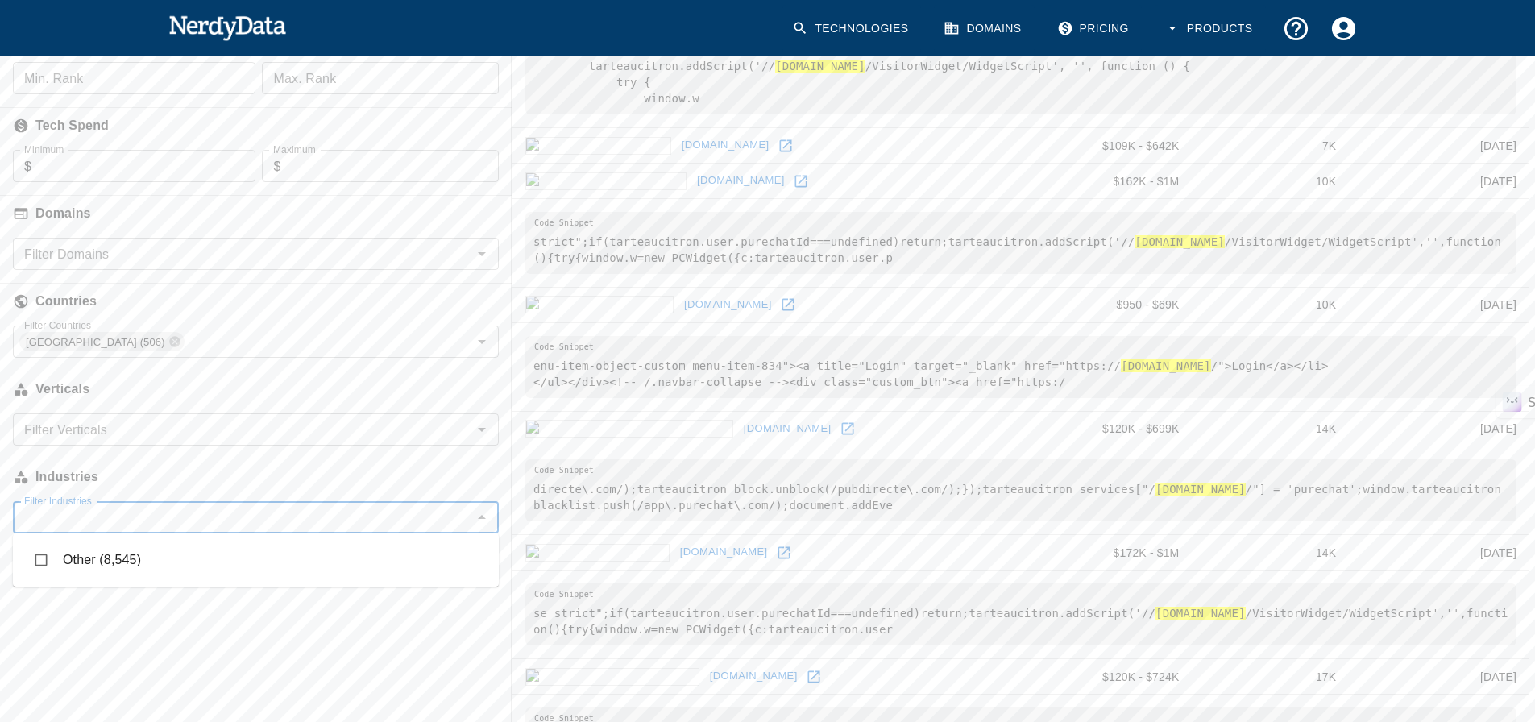
scroll to position [532, 0]
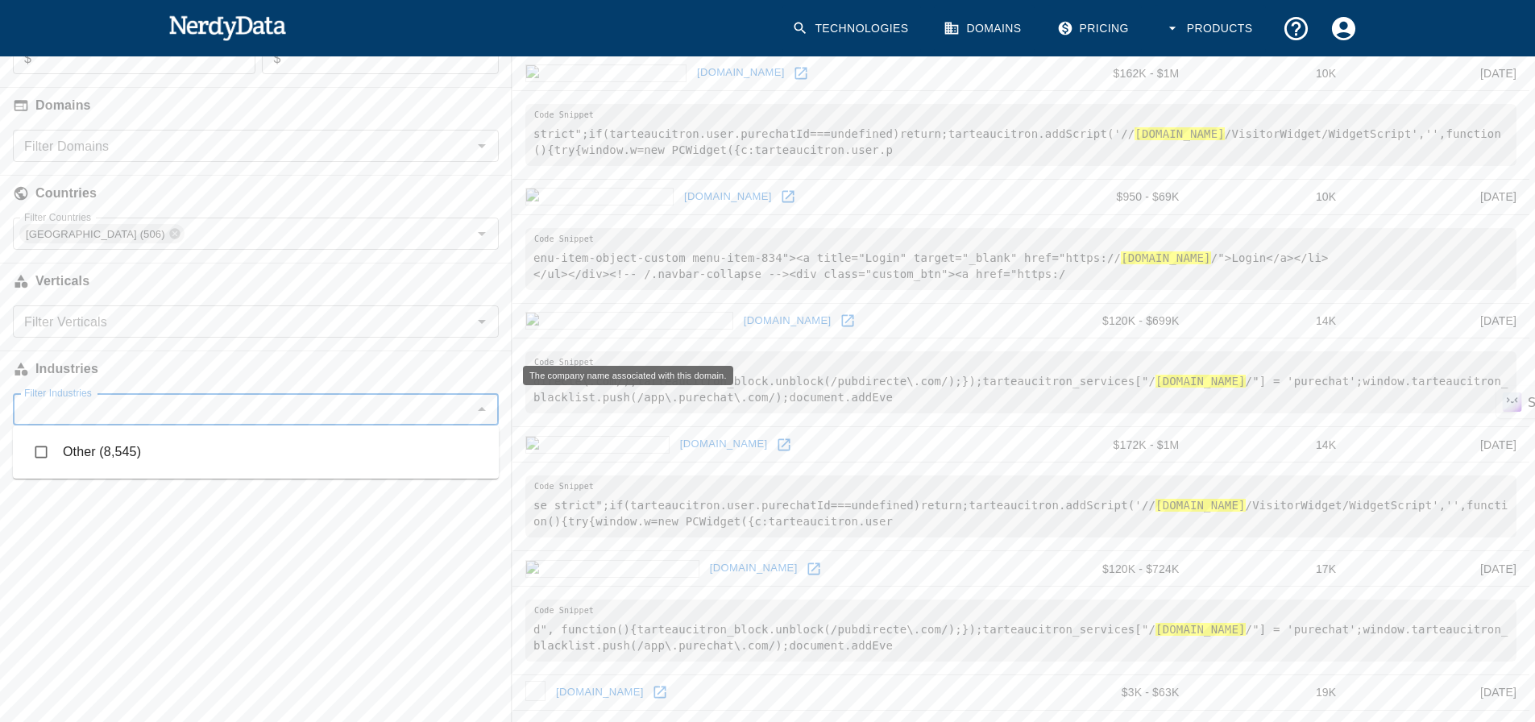
type input "h"
type input "H"
type input "p"
type input "h"
type input "s"
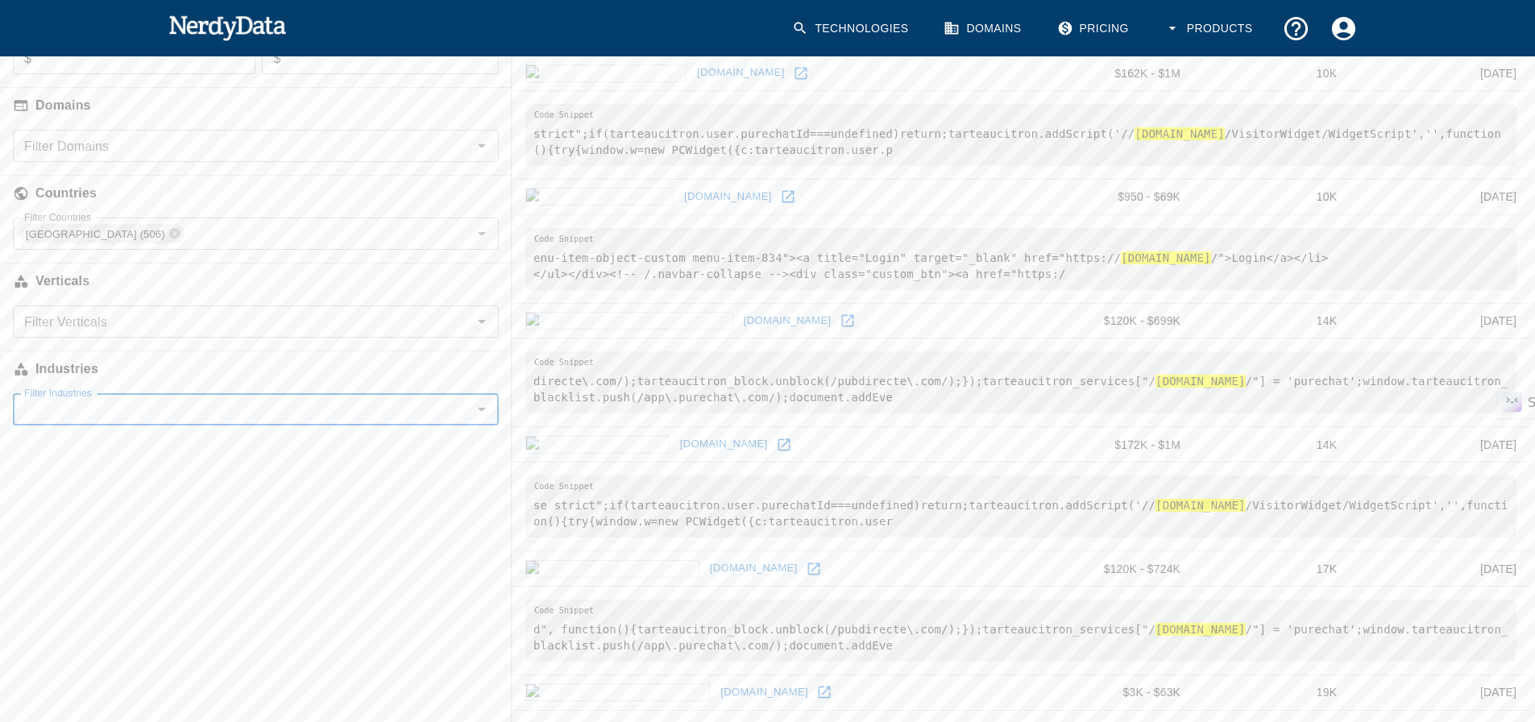
click at [111, 411] on input "Filter Industries" at bounding box center [243, 409] width 450 height 23
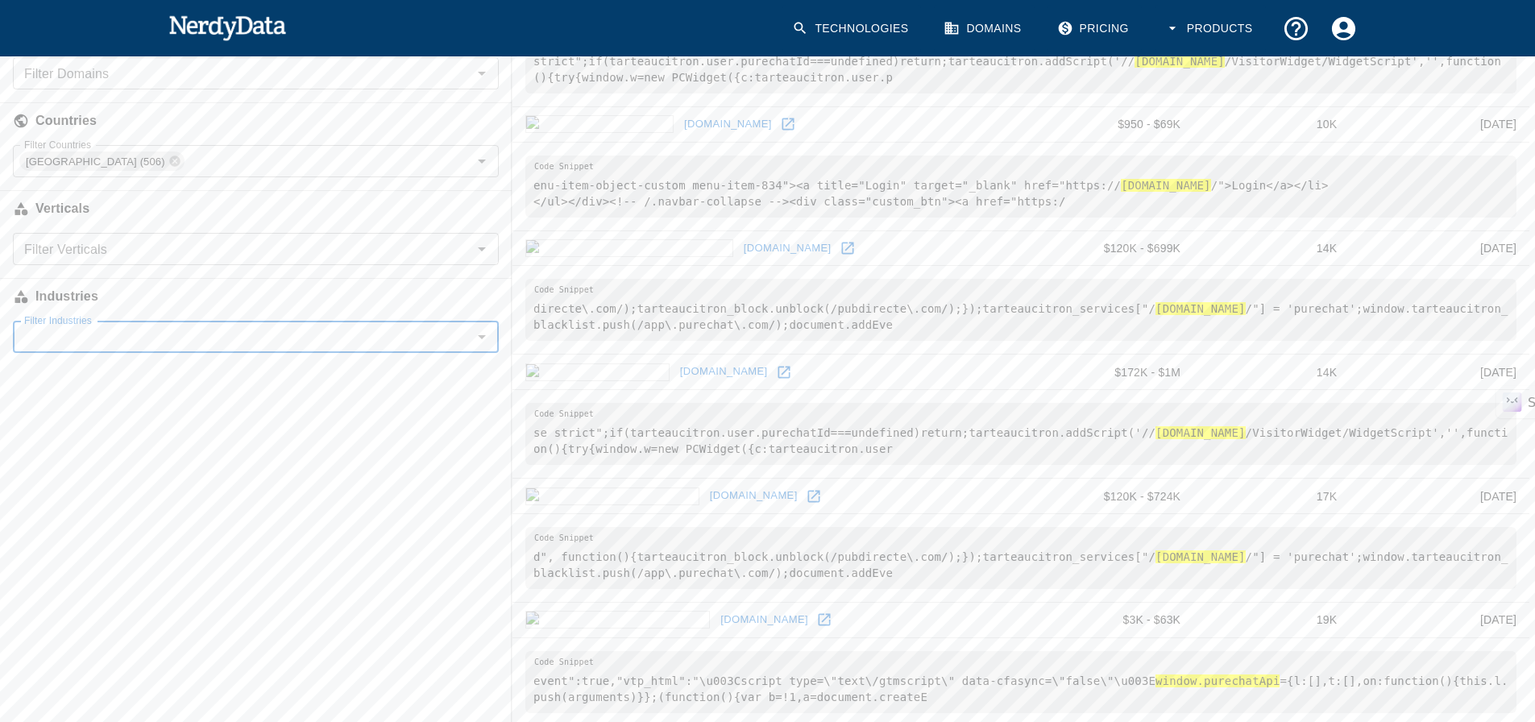
scroll to position [693, 0]
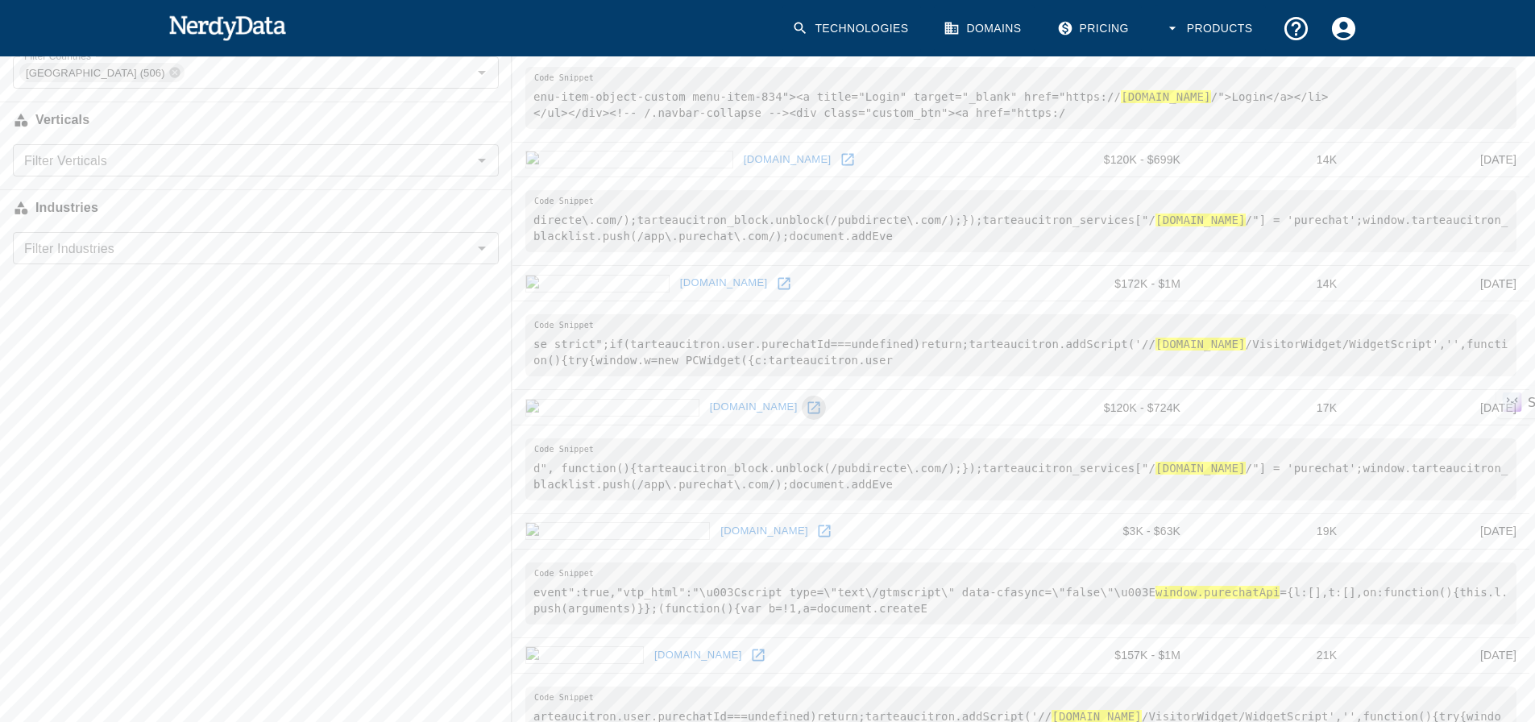
click at [807, 406] on icon at bounding box center [813, 407] width 12 height 12
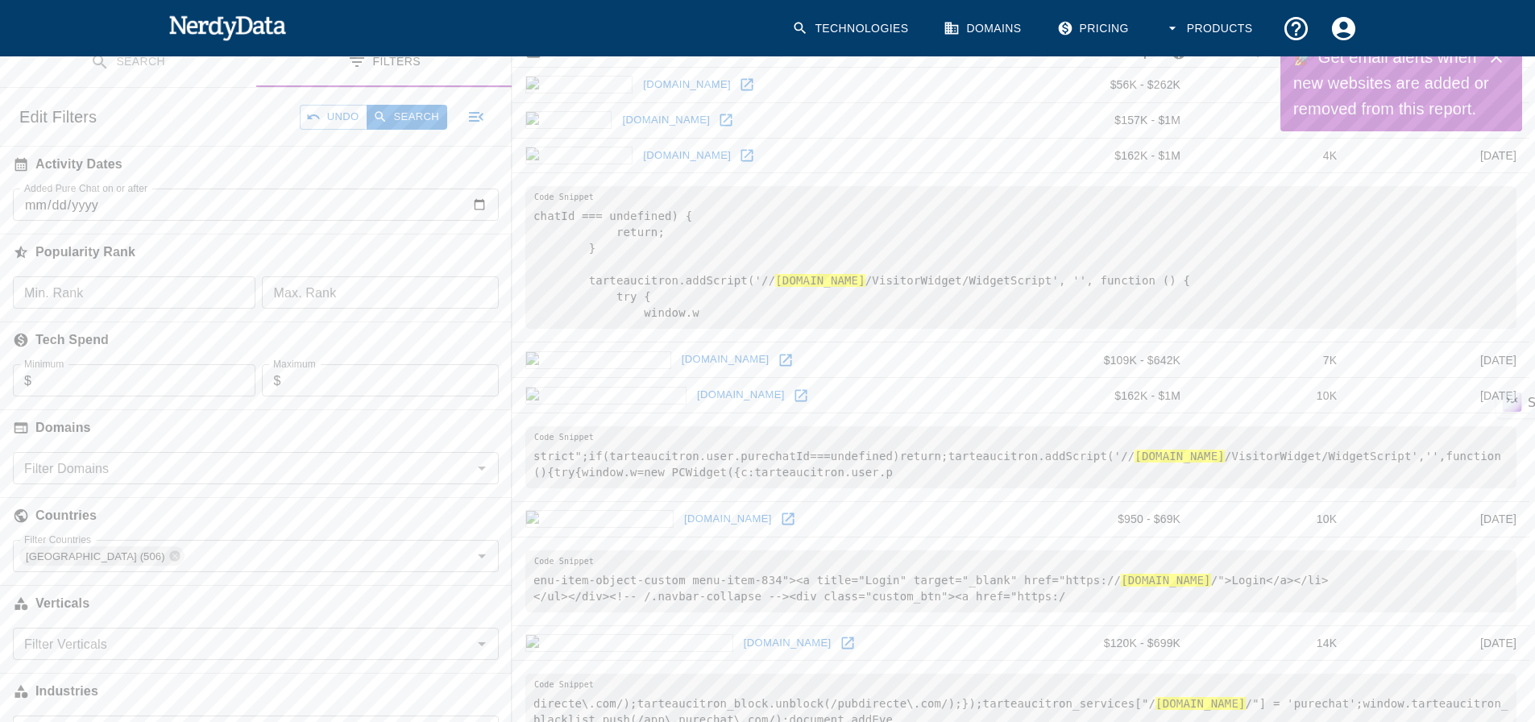
scroll to position [48, 0]
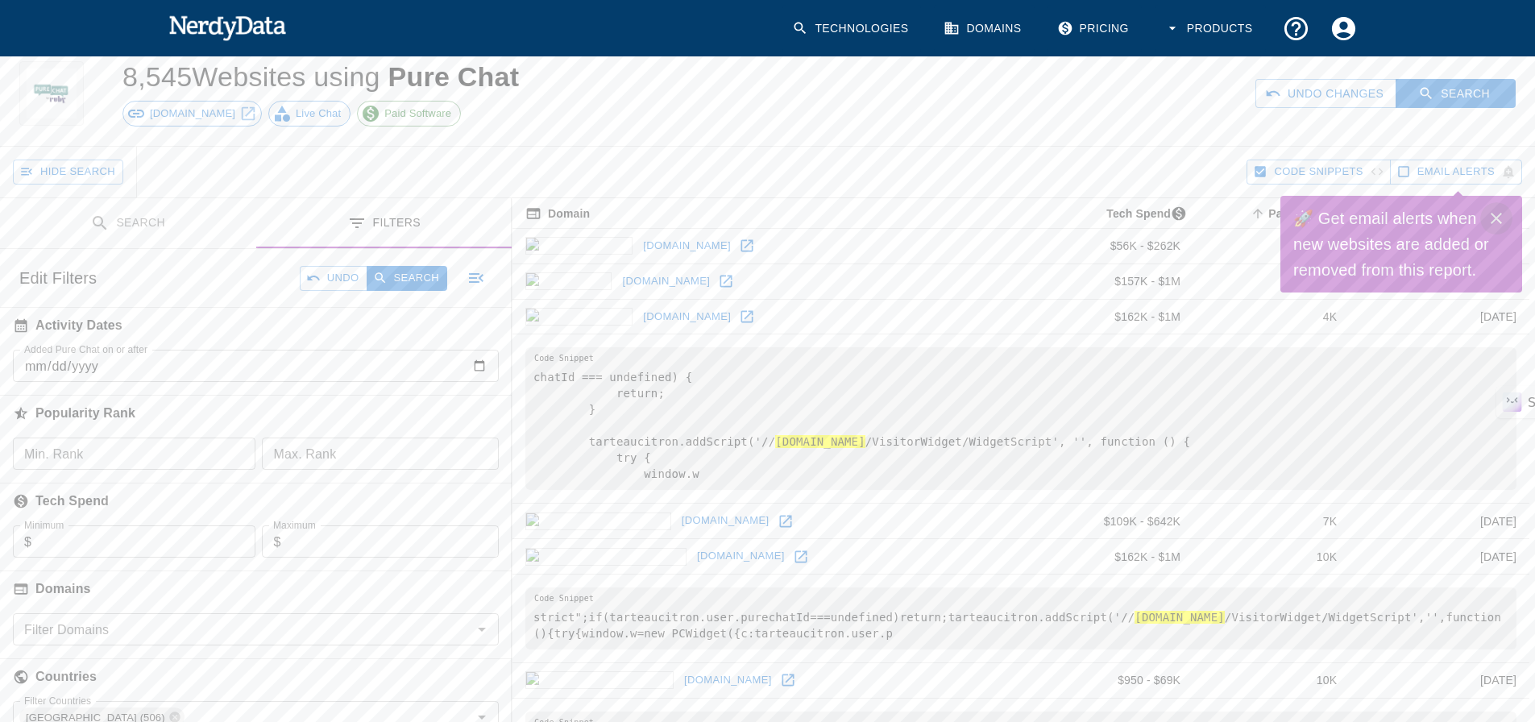
click at [1499, 216] on icon "Close" at bounding box center [1496, 218] width 11 height 11
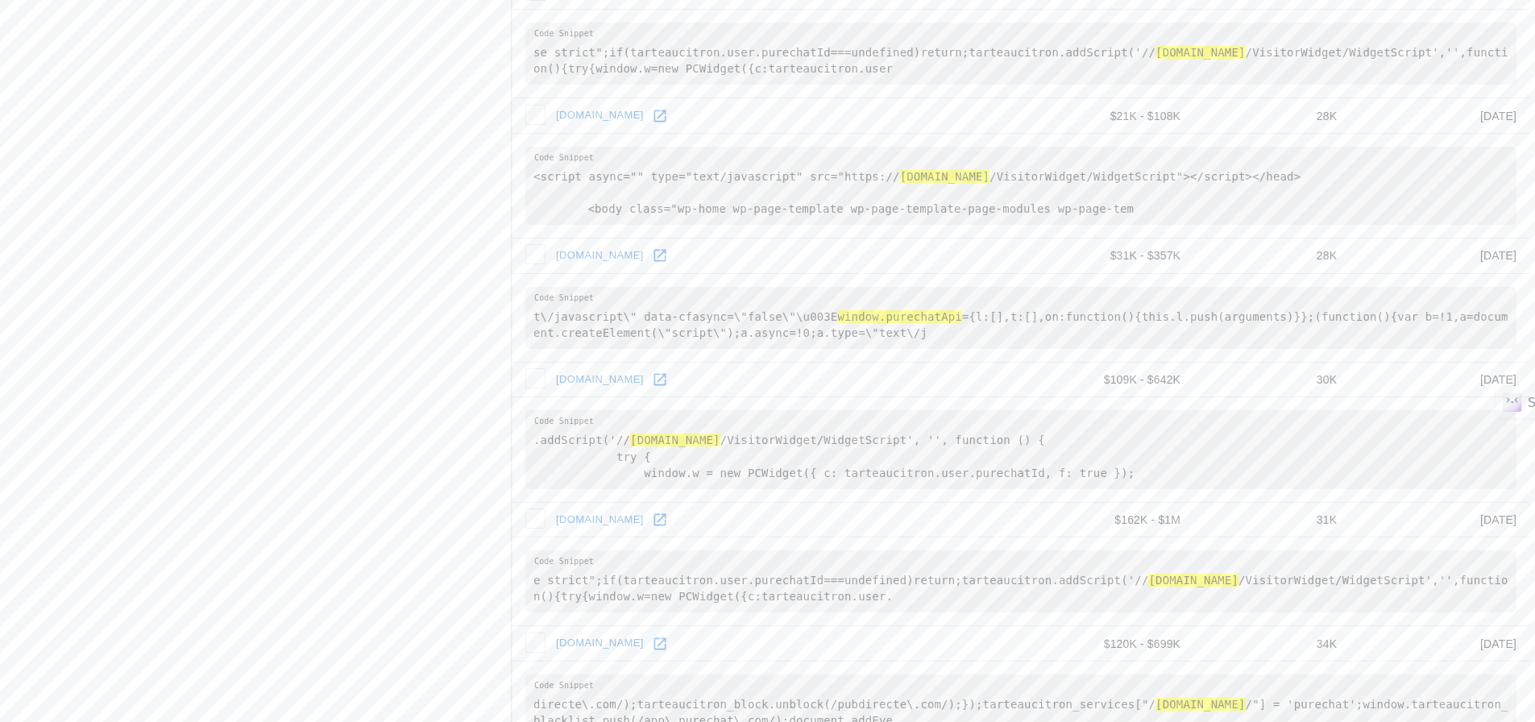
scroll to position [2627, 0]
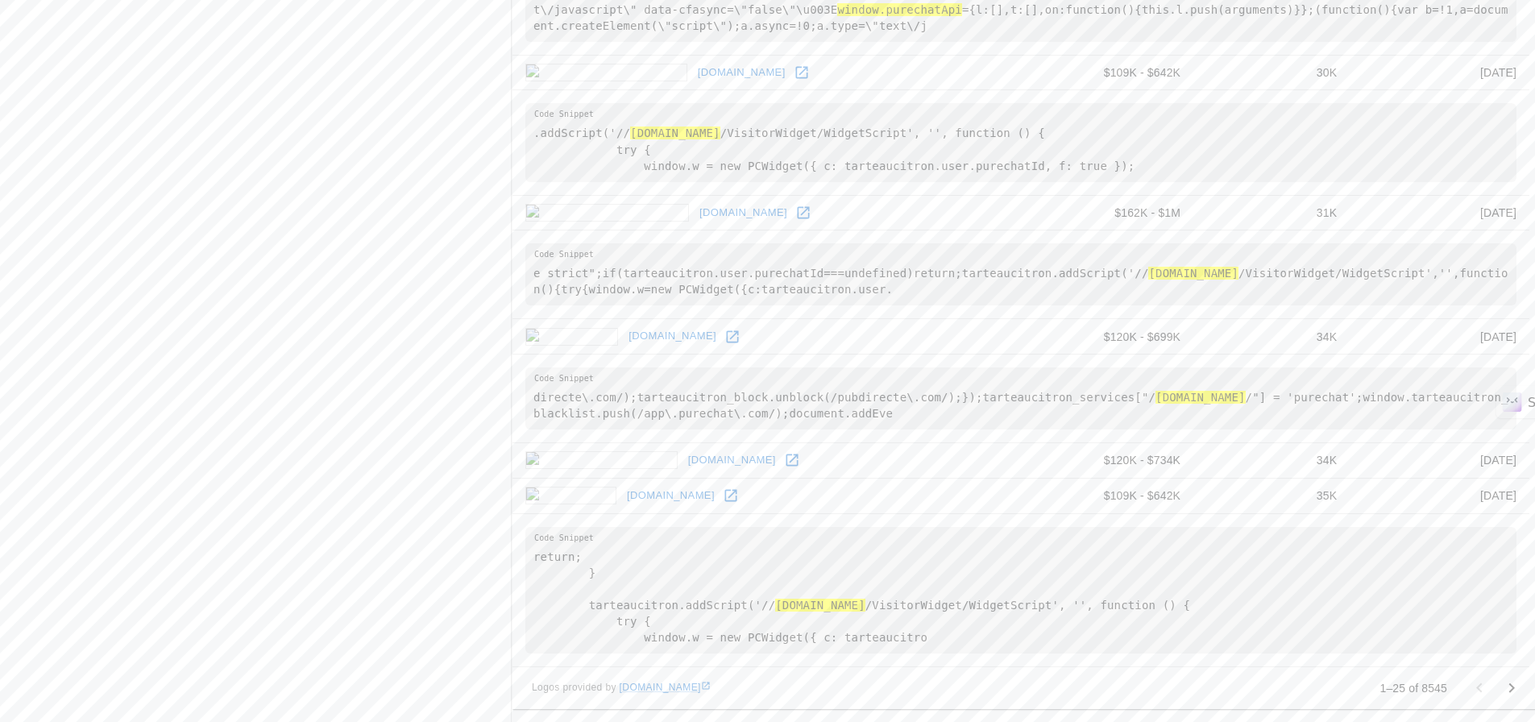
click at [1512, 690] on icon "Go to next page" at bounding box center [1512, 688] width 6 height 10
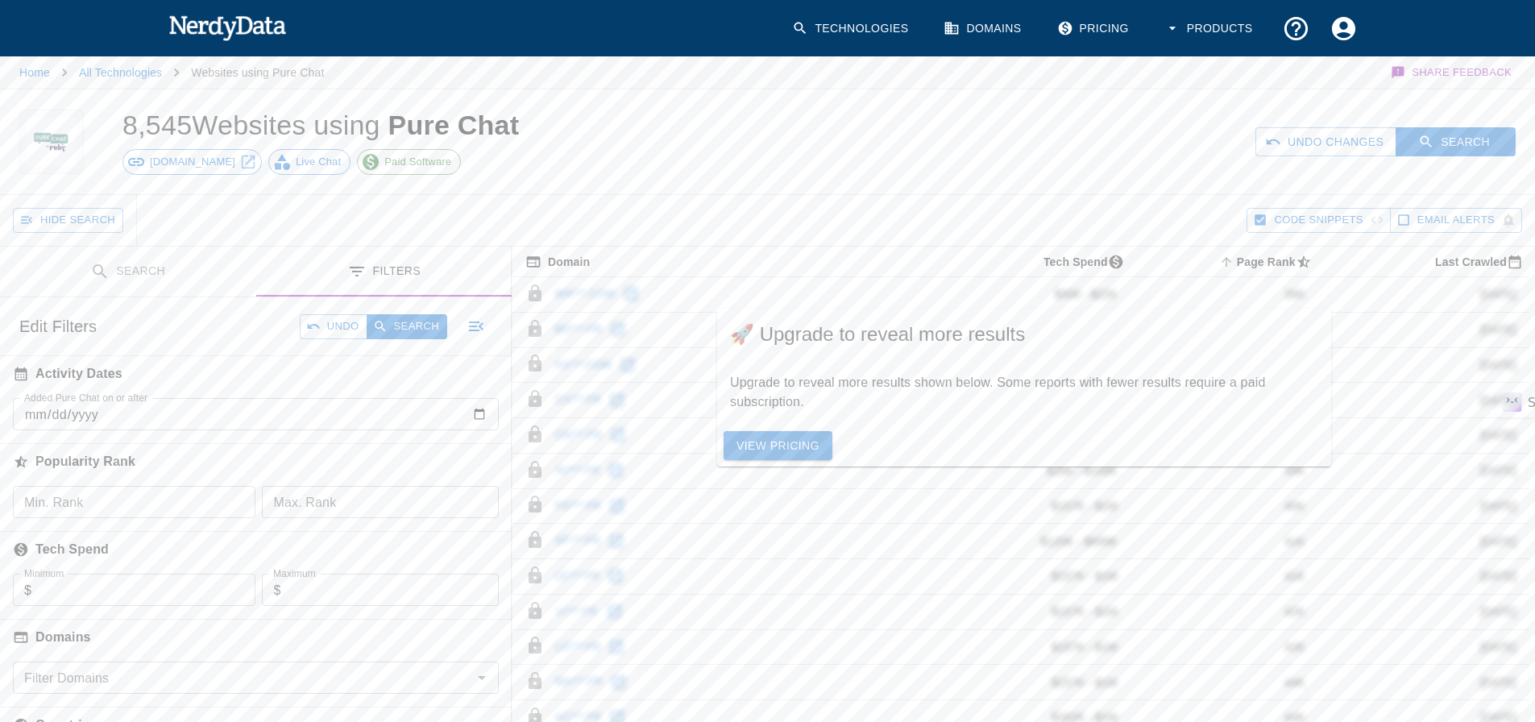
click at [789, 195] on div "Hide Search" at bounding box center [630, 220] width 1234 height 51
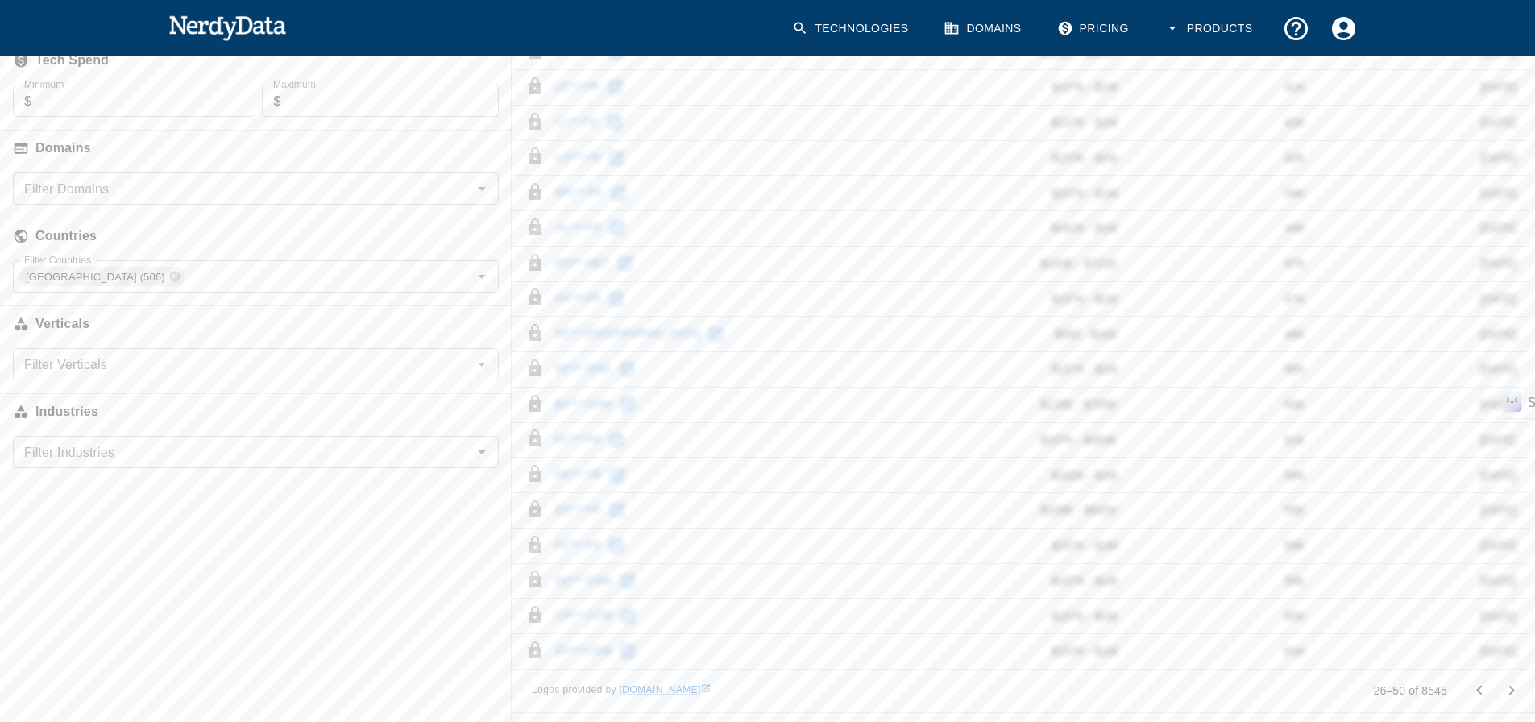
scroll to position [491, 0]
click at [1475, 688] on icon "Go to previous page" at bounding box center [1479, 688] width 19 height 19
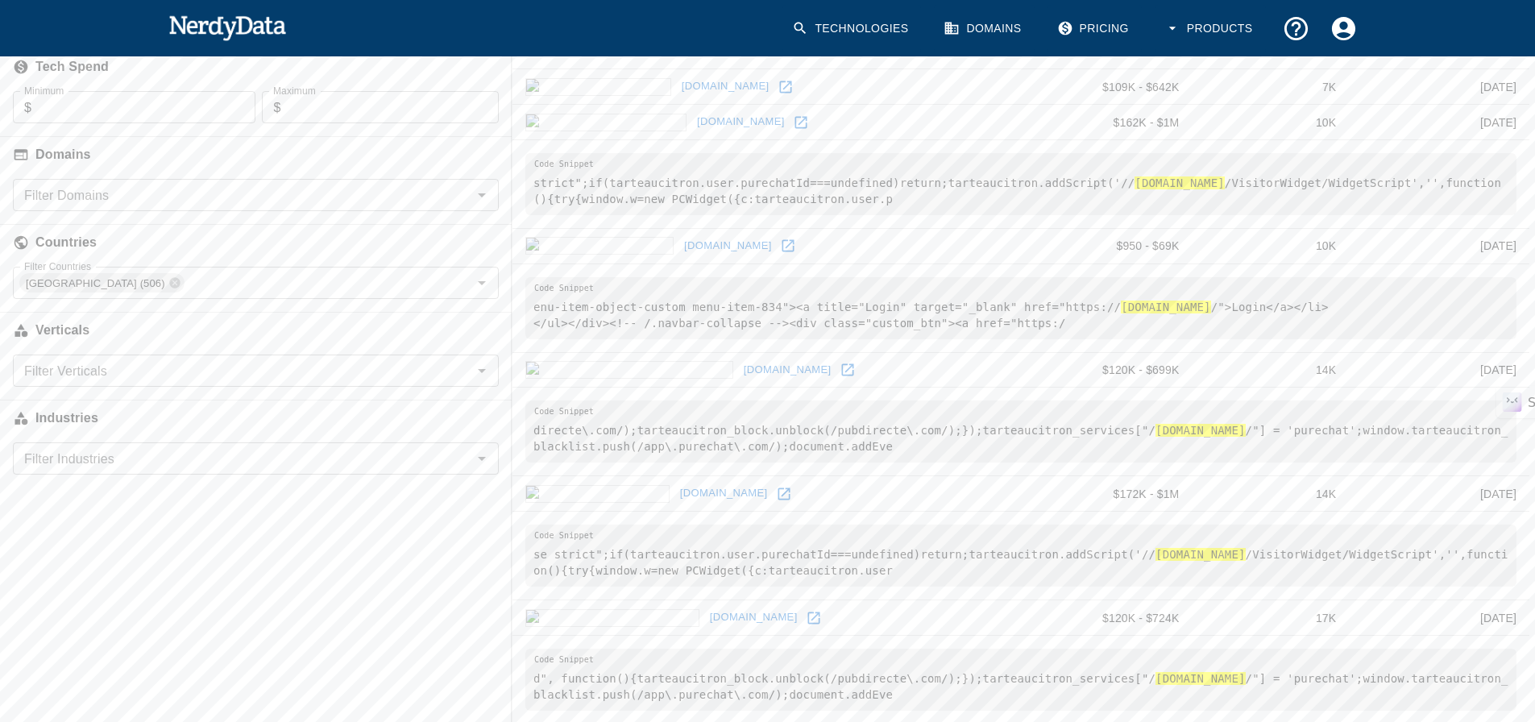
scroll to position [483, 0]
click at [780, 243] on icon at bounding box center [788, 245] width 16 height 16
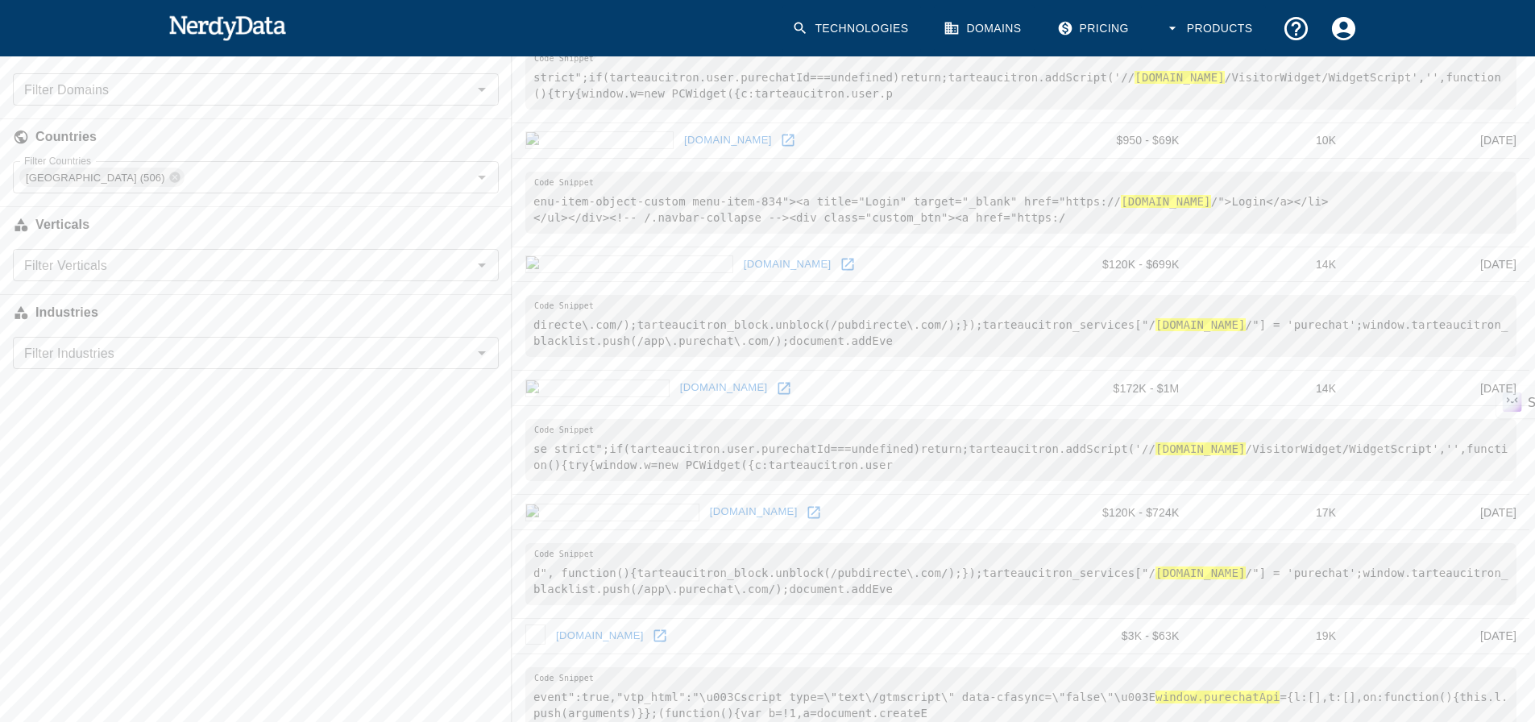
scroll to position [645, 0]
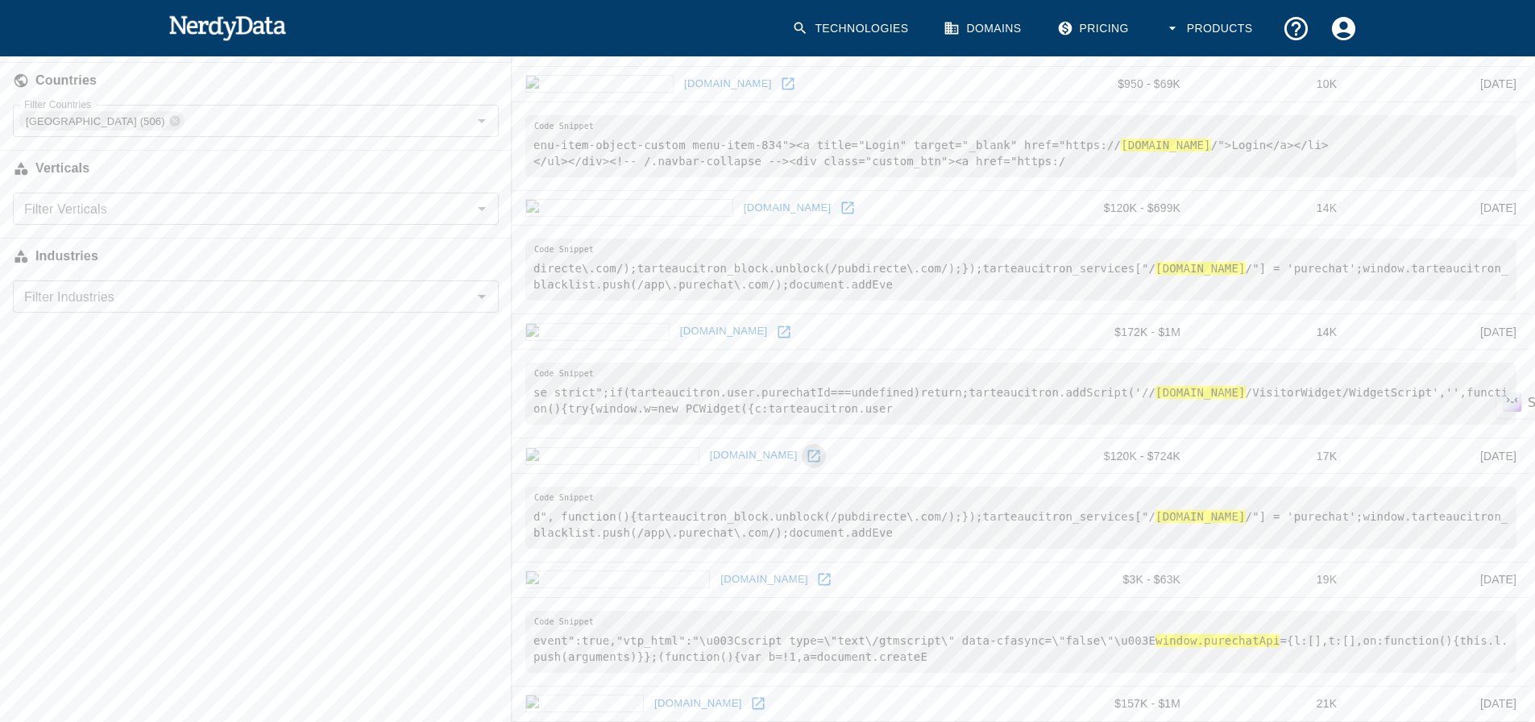
click at [806, 452] on icon at bounding box center [814, 456] width 16 height 16
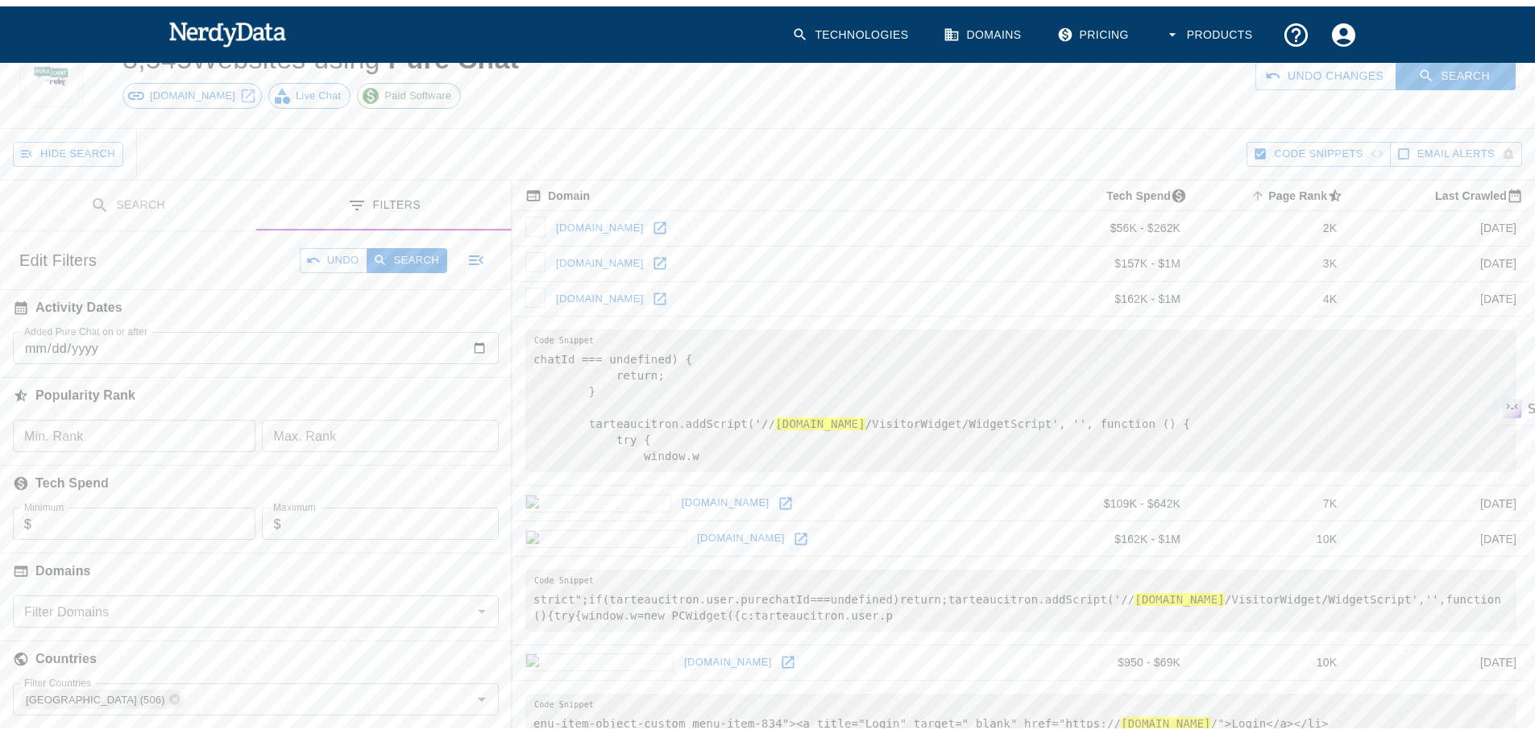
scroll to position [161, 0]
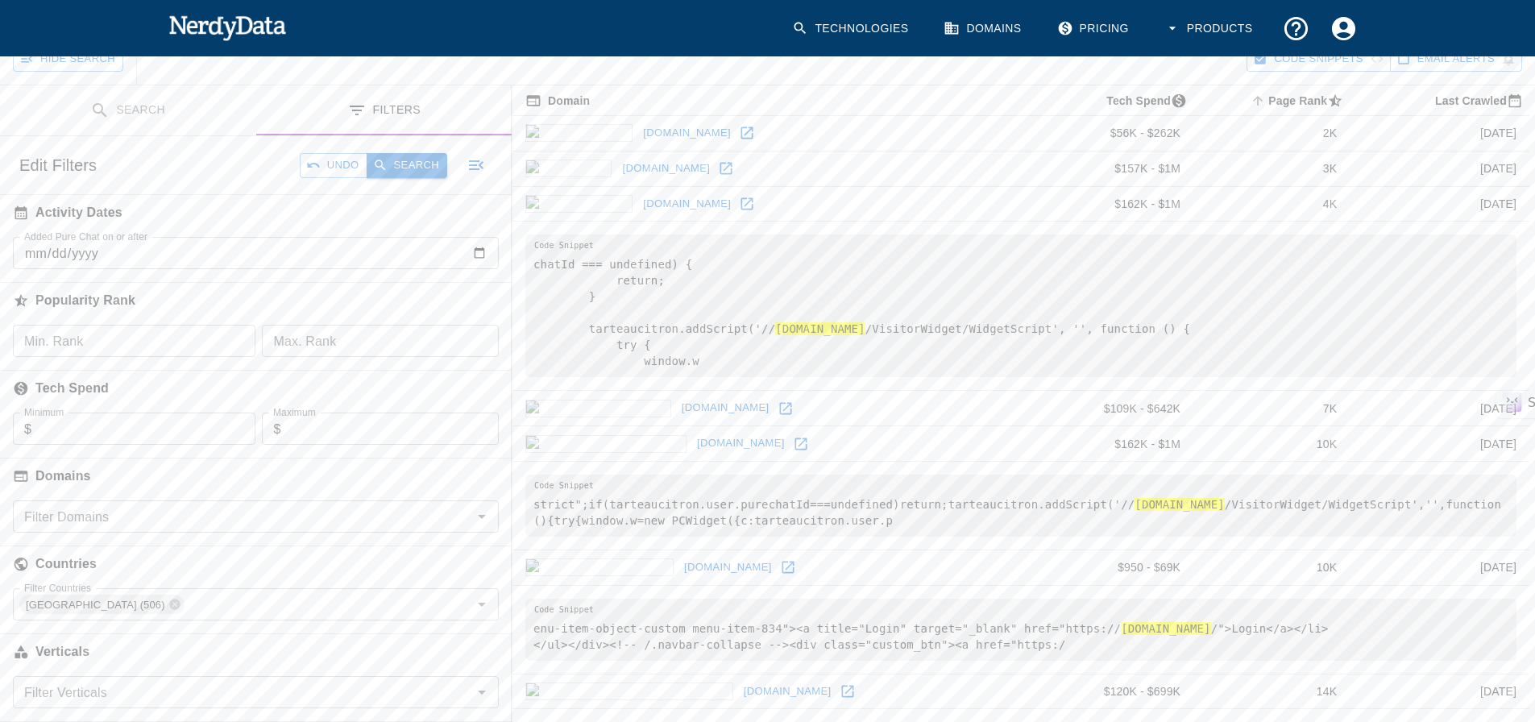
click at [420, 167] on button "Search" at bounding box center [407, 165] width 81 height 25
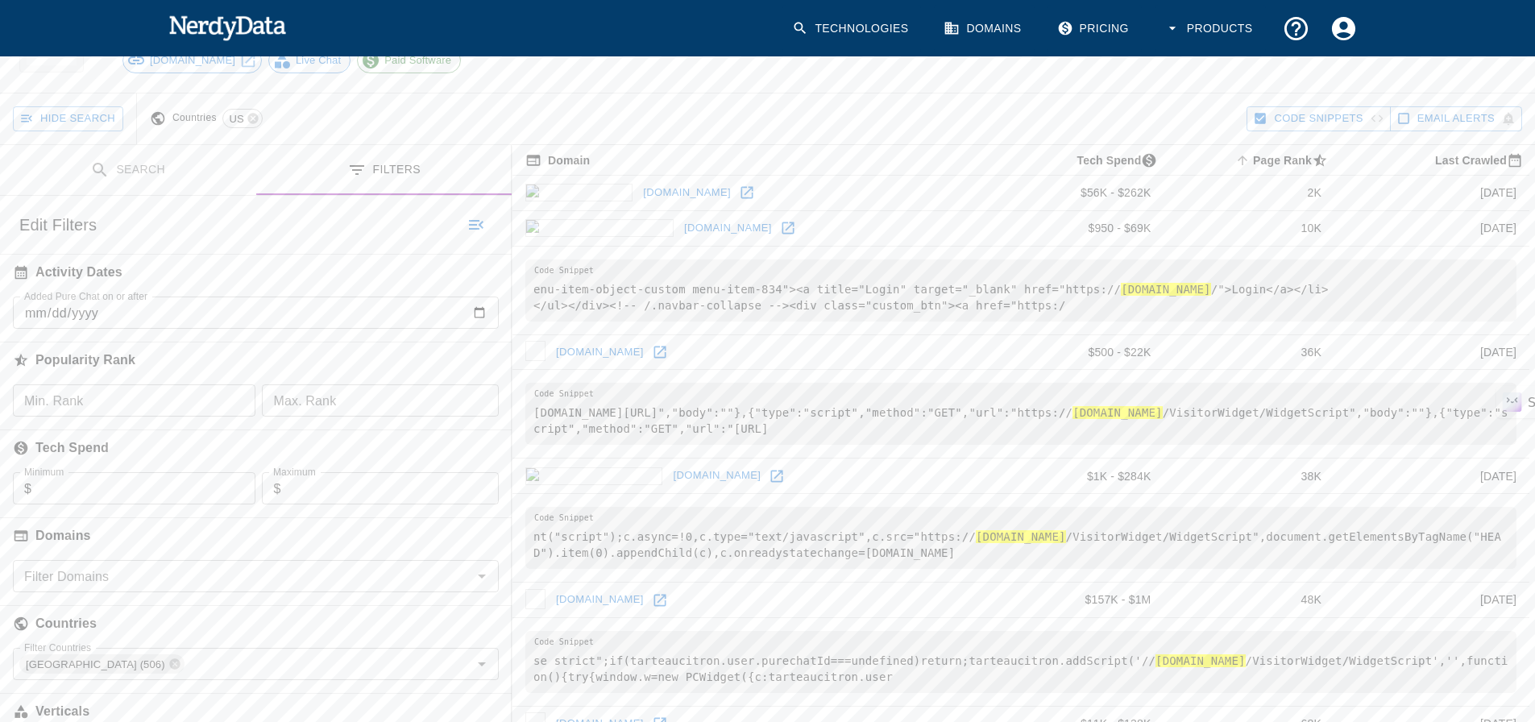
scroll to position [161, 0]
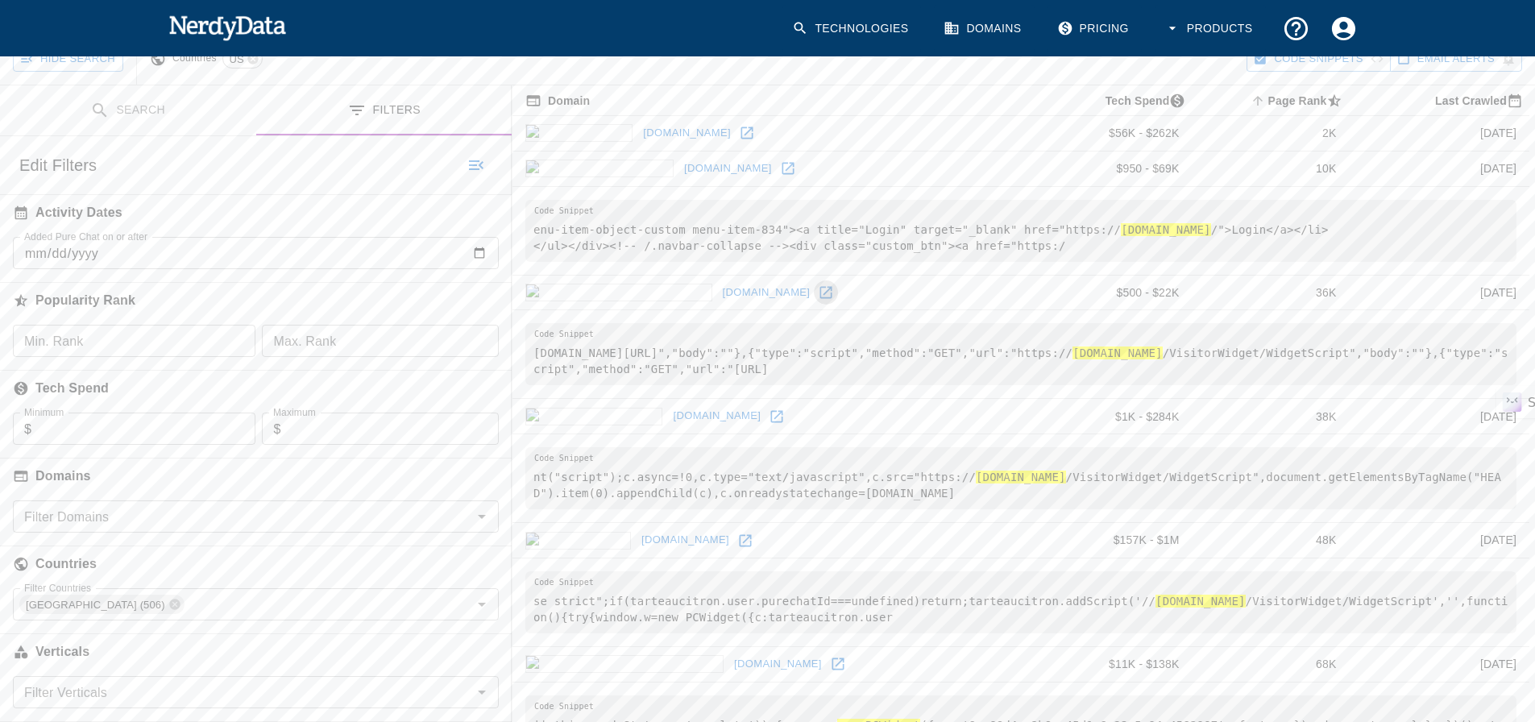
click at [818, 289] on icon at bounding box center [826, 292] width 16 height 16
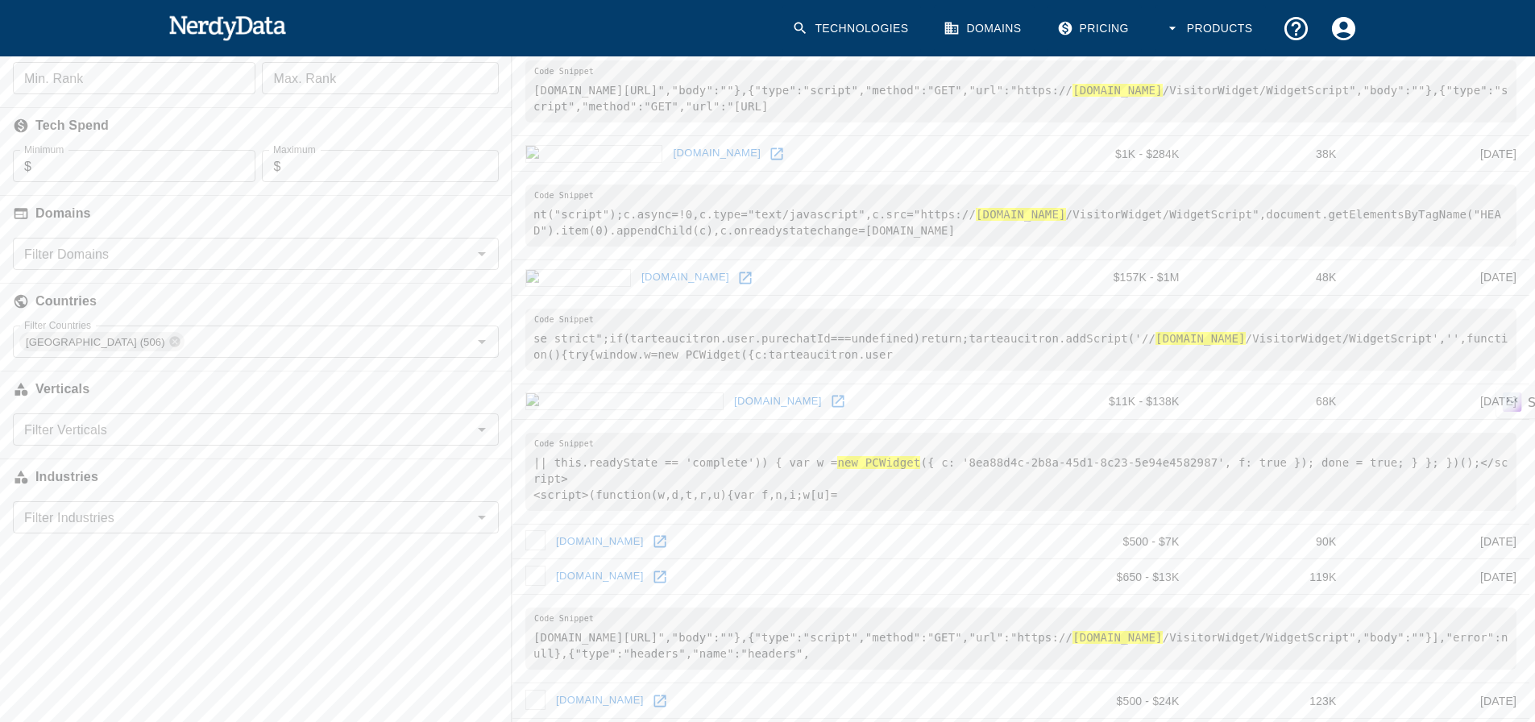
scroll to position [483, 0]
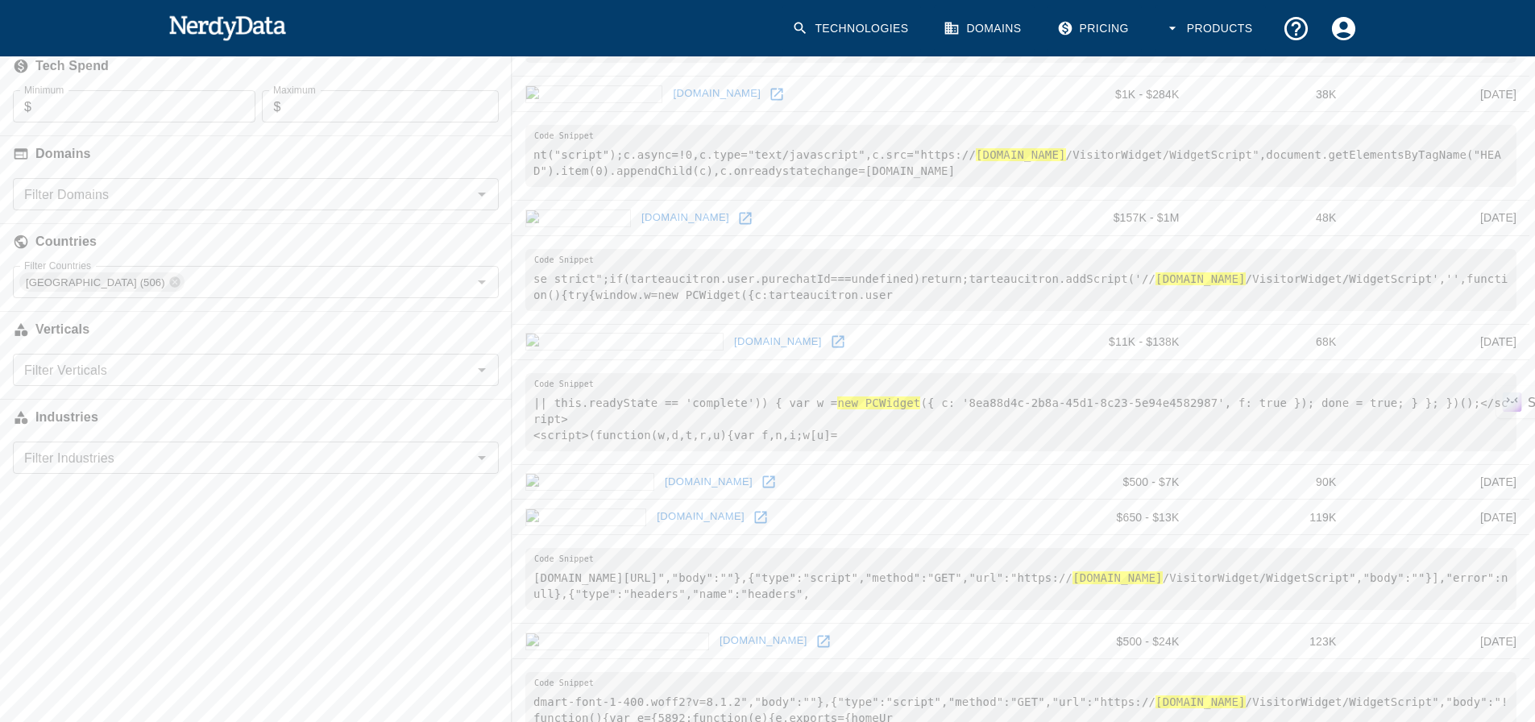
click at [830, 338] on icon at bounding box center [838, 342] width 16 height 16
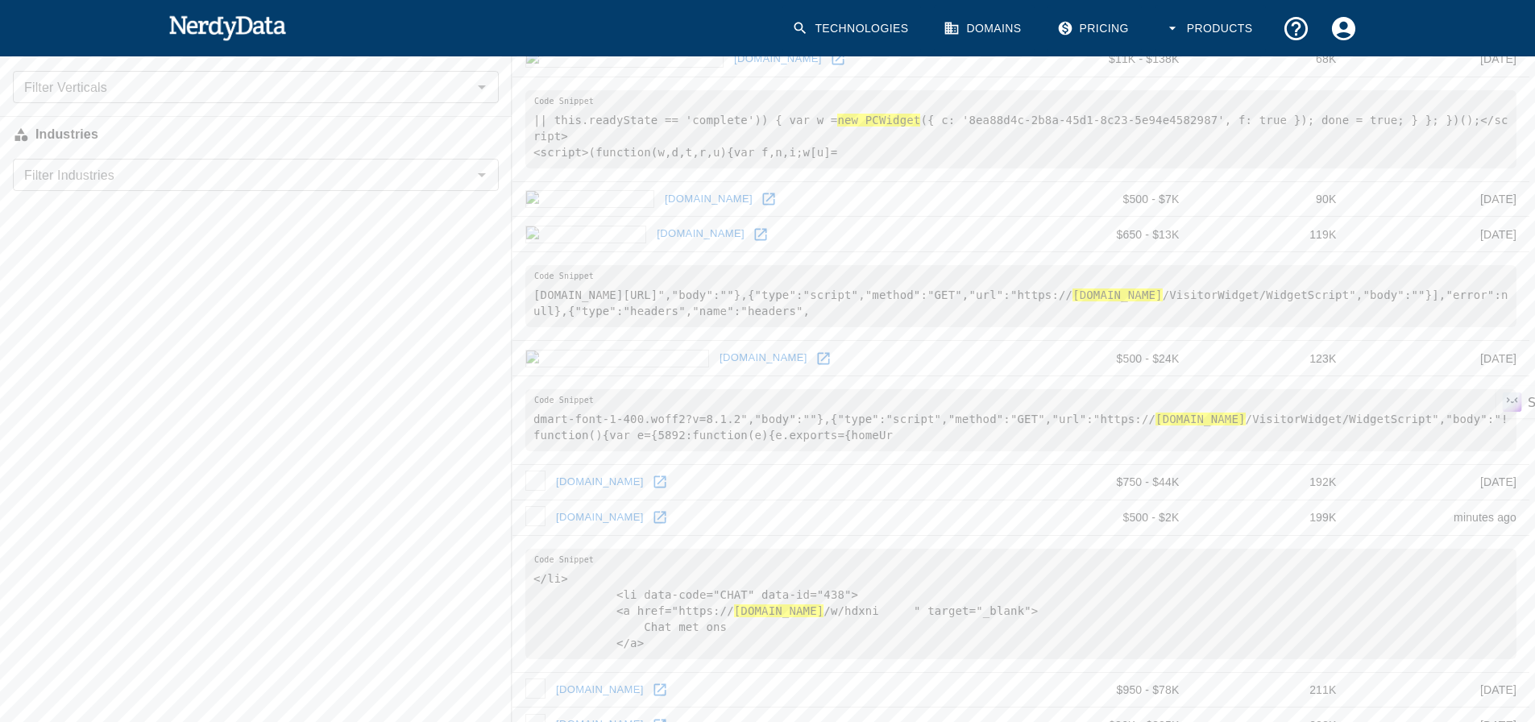
scroll to position [806, 0]
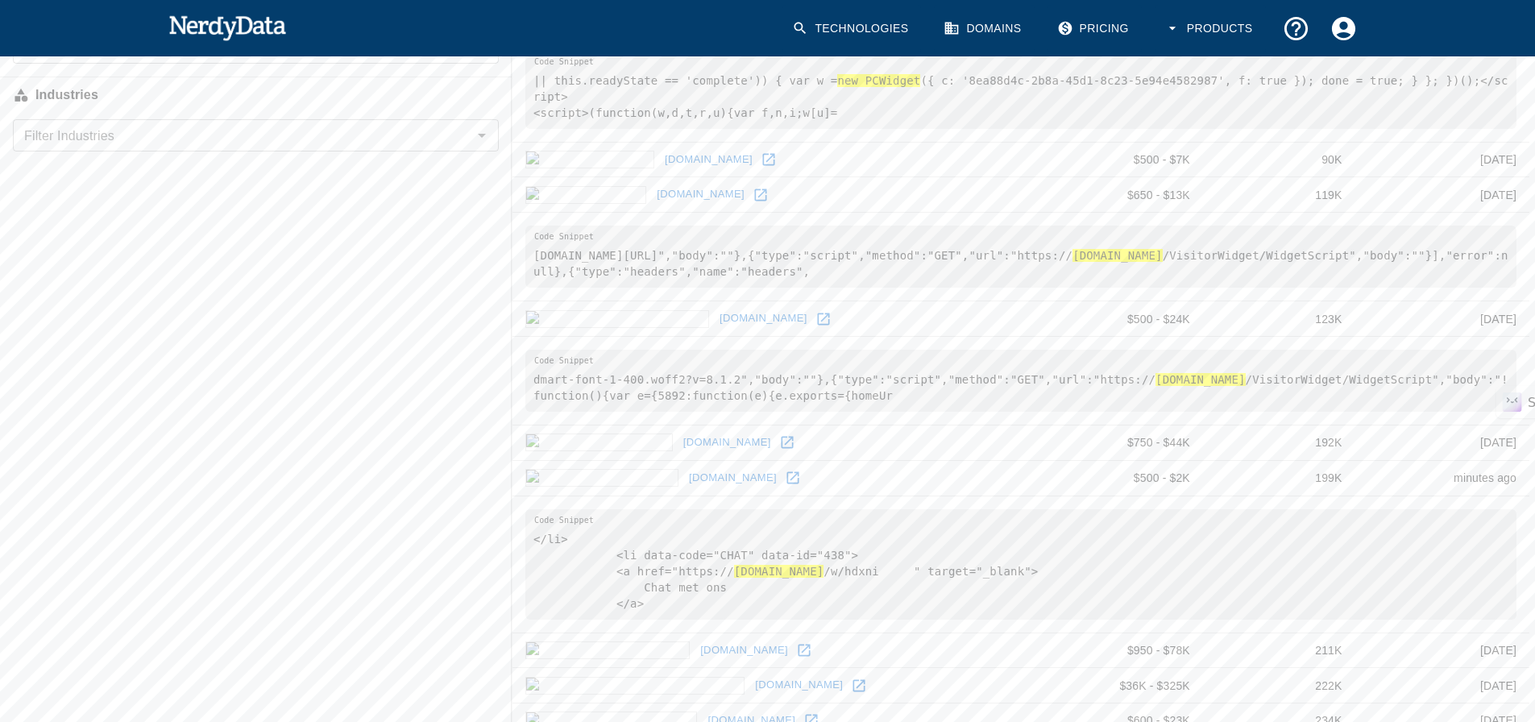
click at [817, 313] on icon at bounding box center [823, 319] width 12 height 12
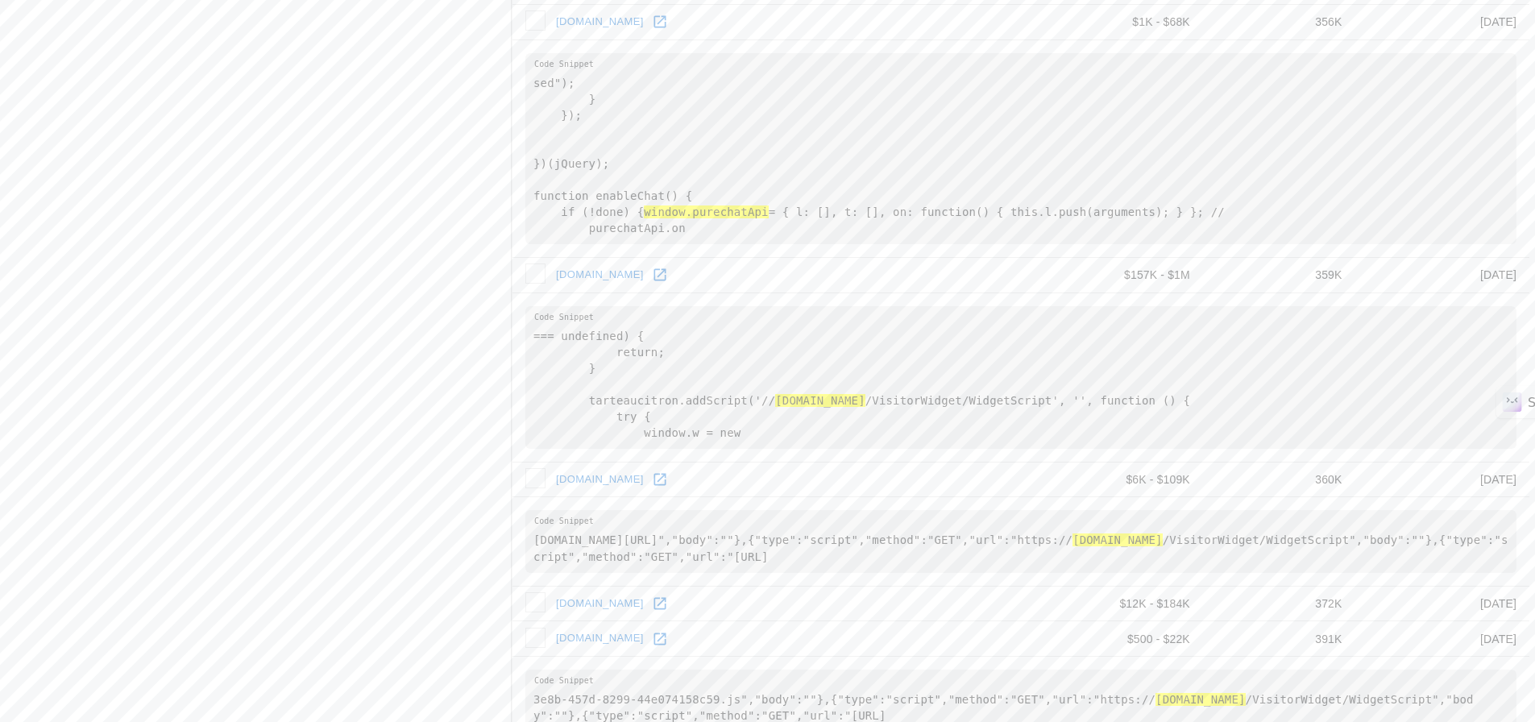
scroll to position [2095, 0]
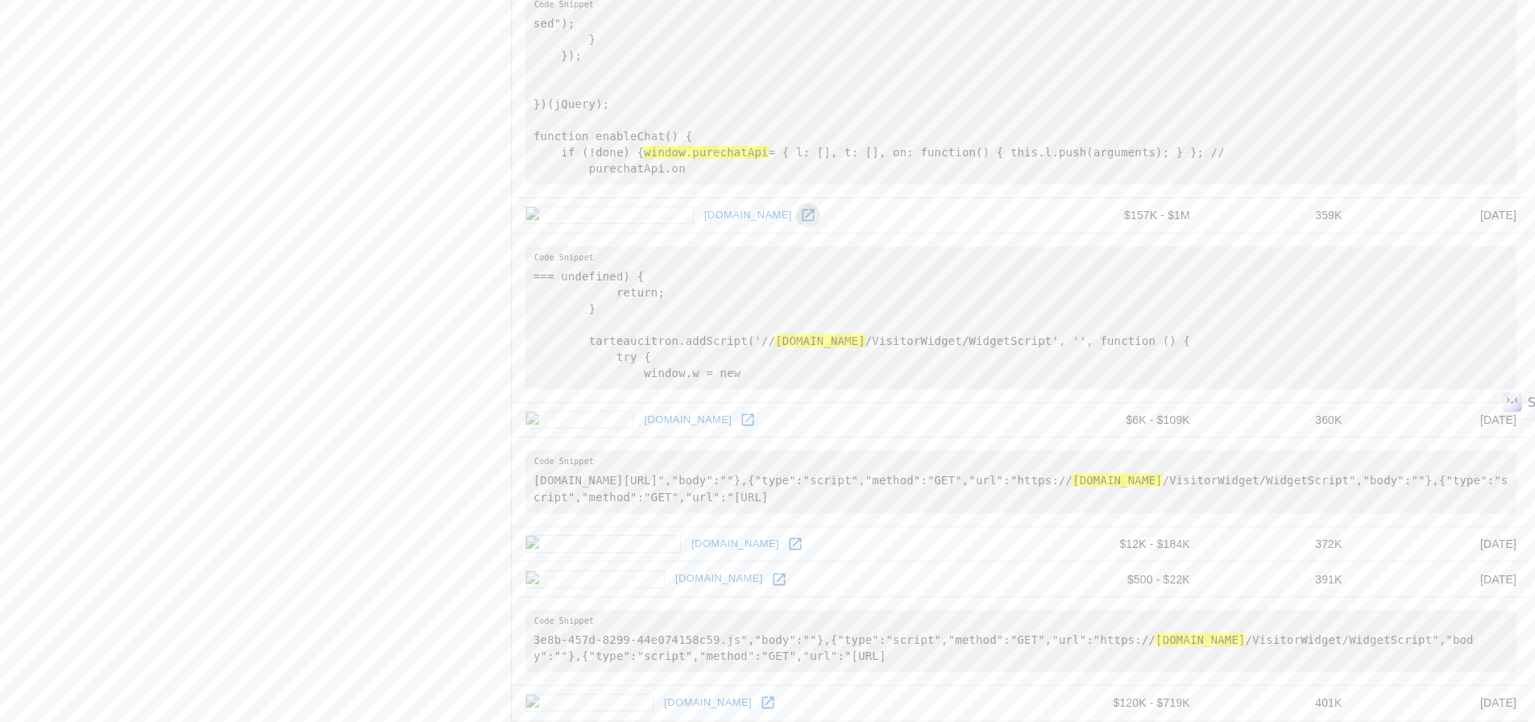
click at [800, 223] on icon at bounding box center [808, 215] width 16 height 16
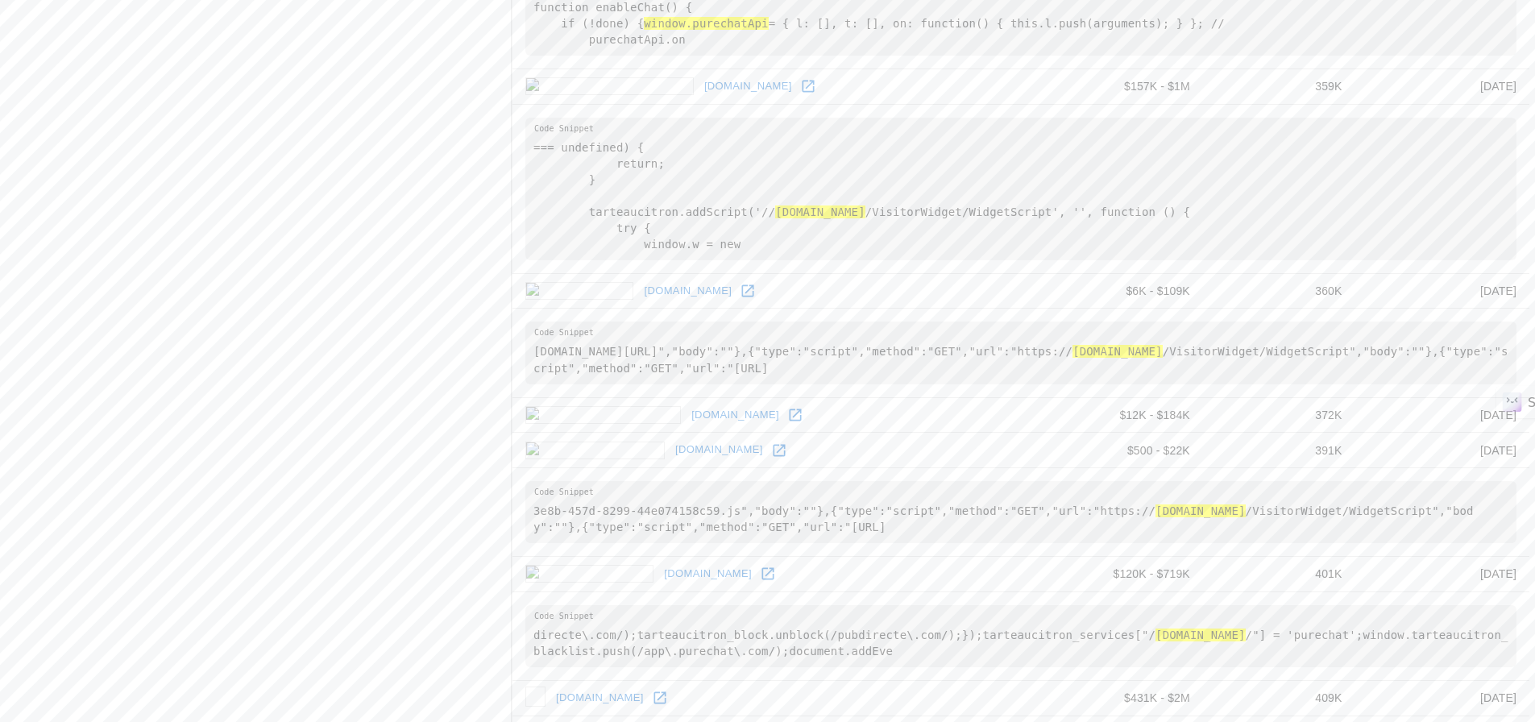
scroll to position [2256, 0]
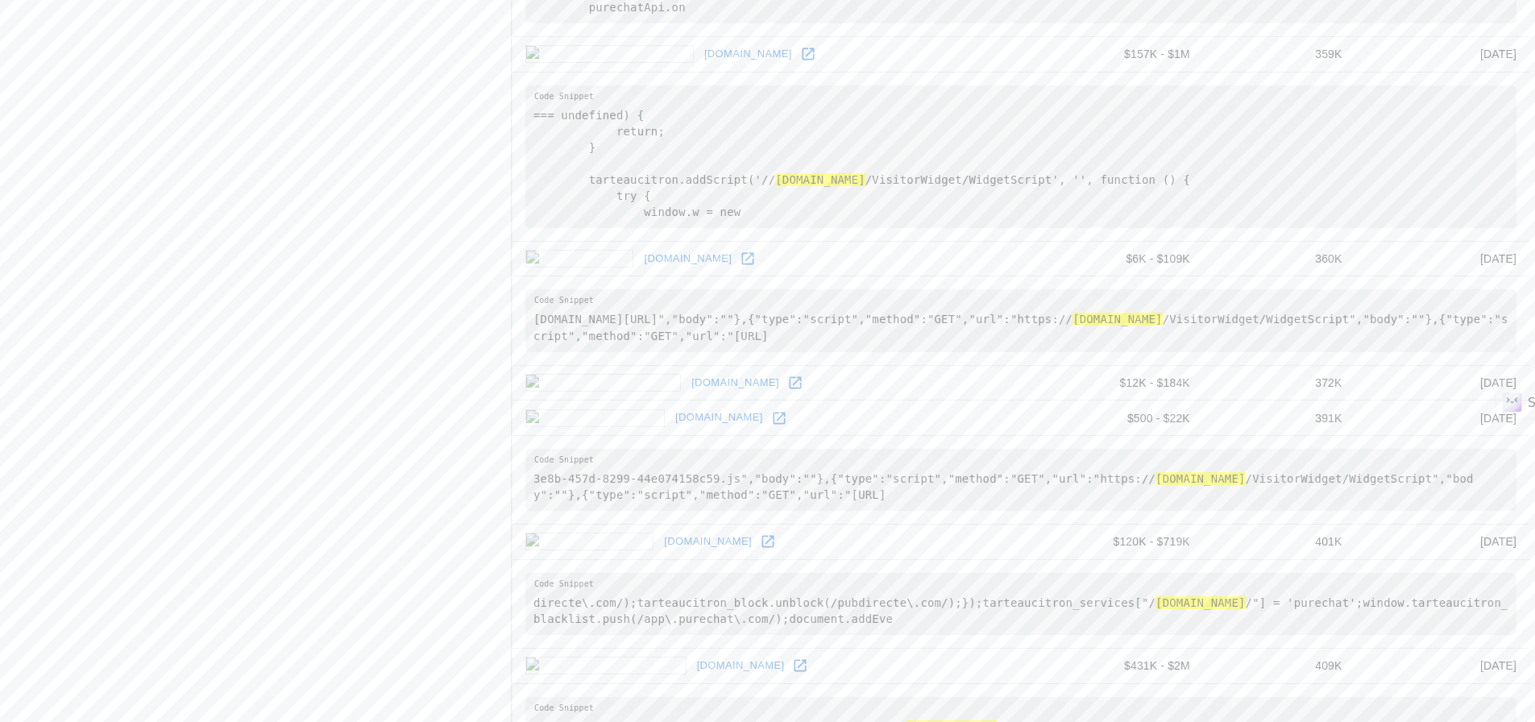
click at [787, 391] on icon at bounding box center [795, 383] width 16 height 16
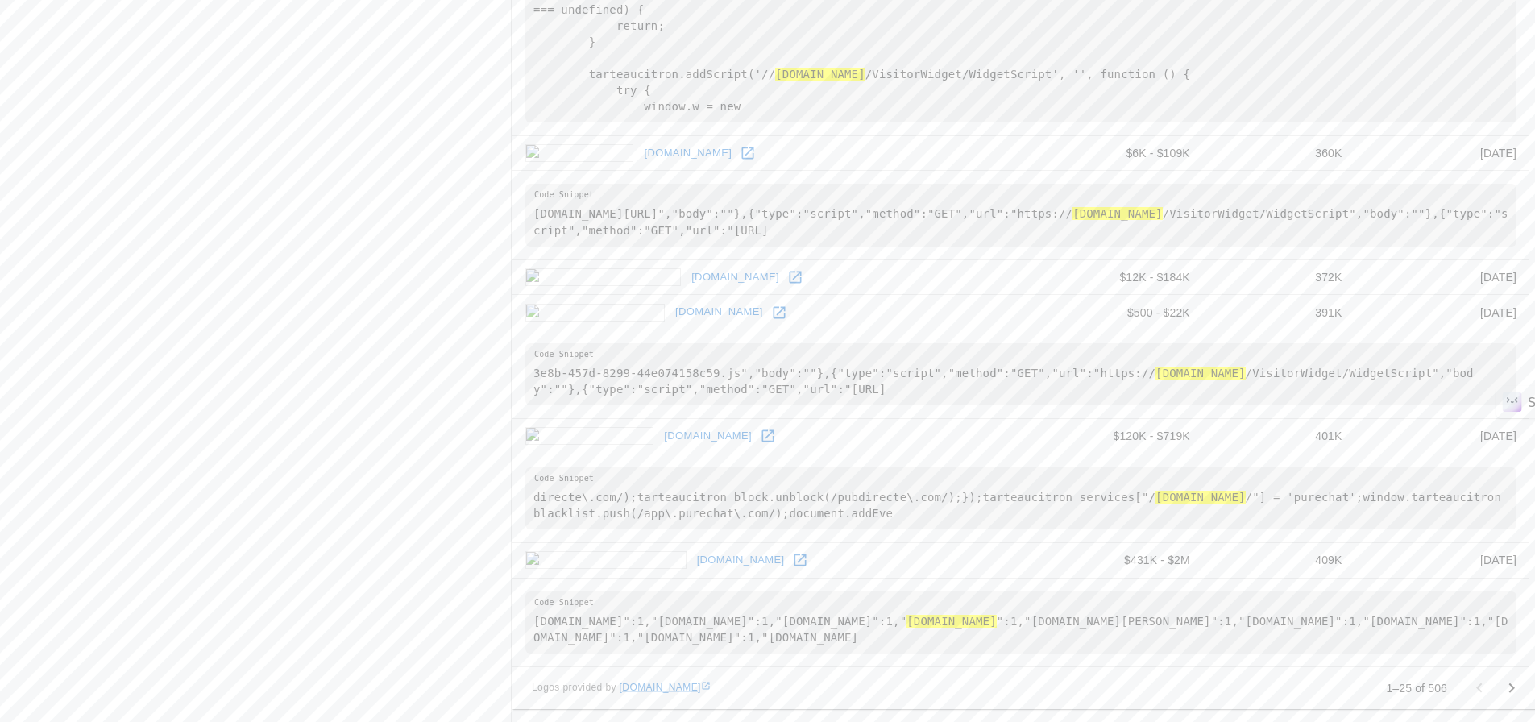
click at [771, 311] on icon at bounding box center [779, 313] width 16 height 16
click at [671, 311] on link "[DOMAIN_NAME]" at bounding box center [719, 312] width 96 height 25
click at [773, 313] on icon at bounding box center [779, 312] width 12 height 12
click at [792, 558] on icon at bounding box center [800, 560] width 16 height 16
click at [1512, 684] on icon "Go to next page" at bounding box center [1511, 688] width 19 height 19
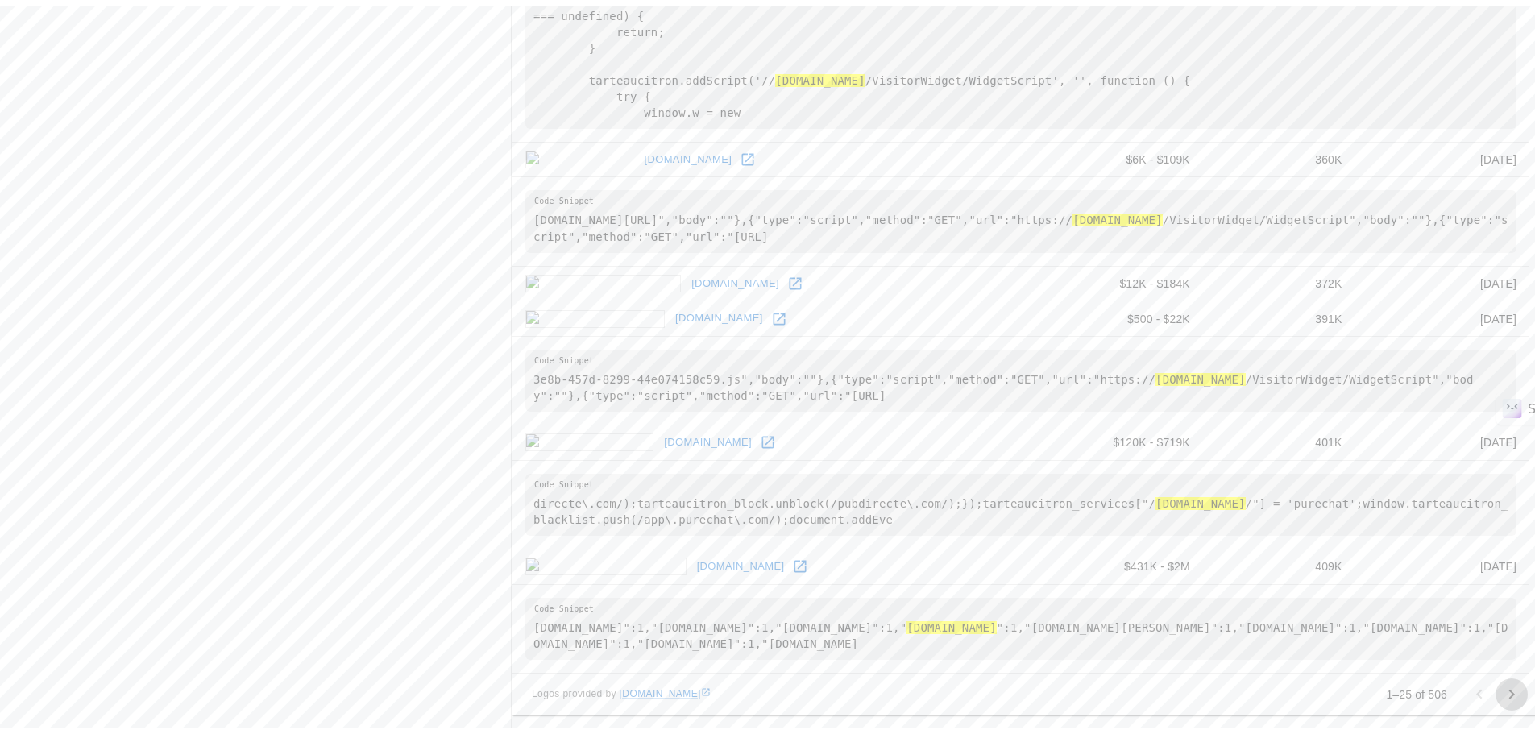
scroll to position [0, 0]
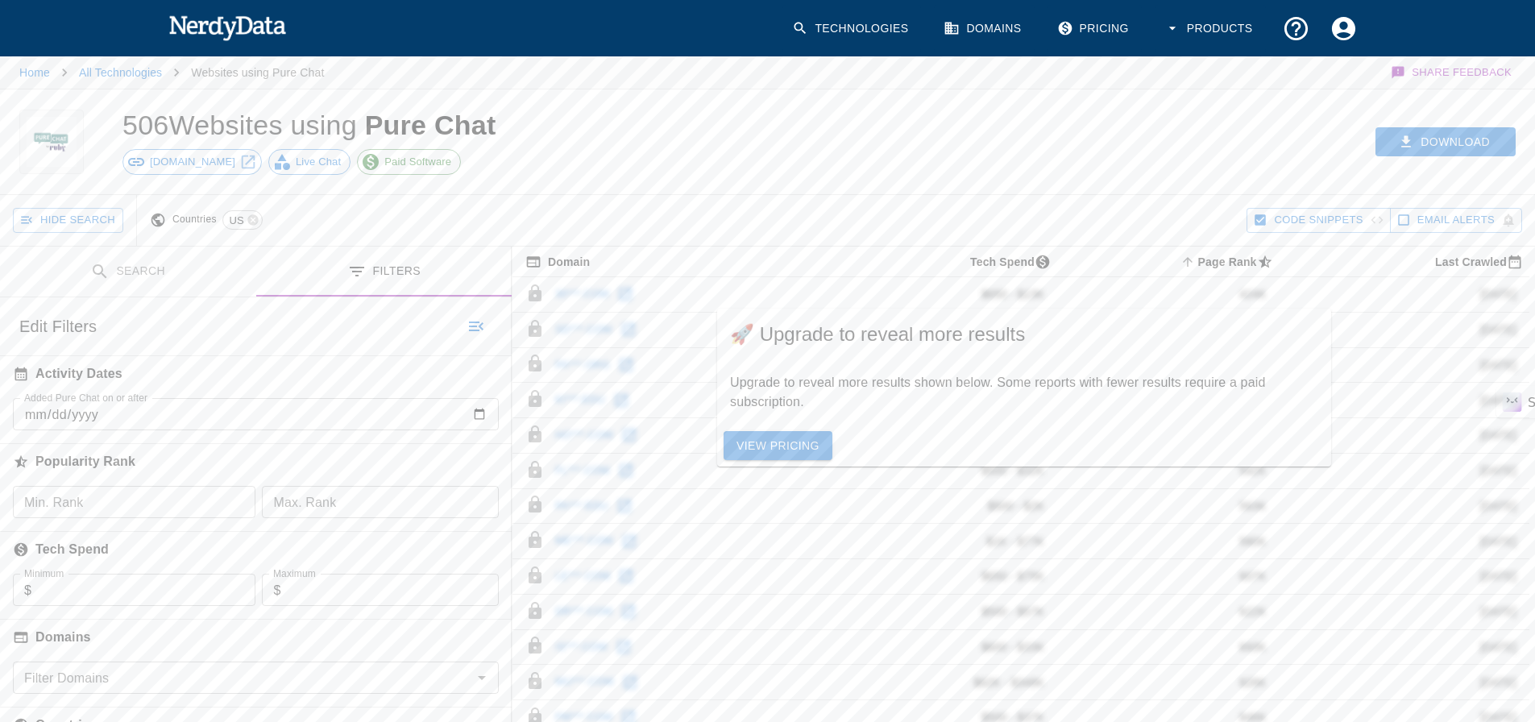
click at [765, 444] on link "View Pricing" at bounding box center [778, 446] width 109 height 30
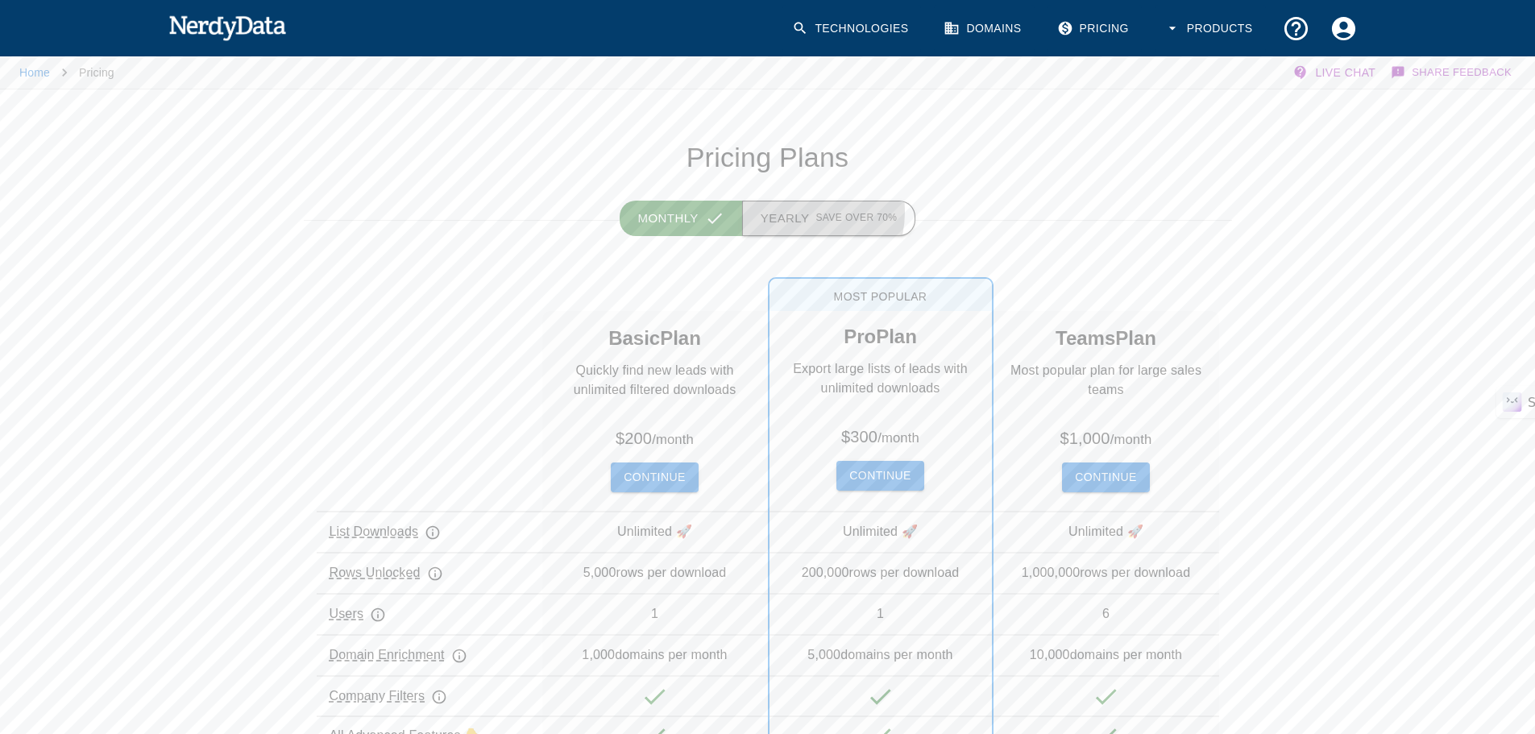
click at [798, 212] on button "Yearly Save over 70%" at bounding box center [829, 218] width 174 height 35
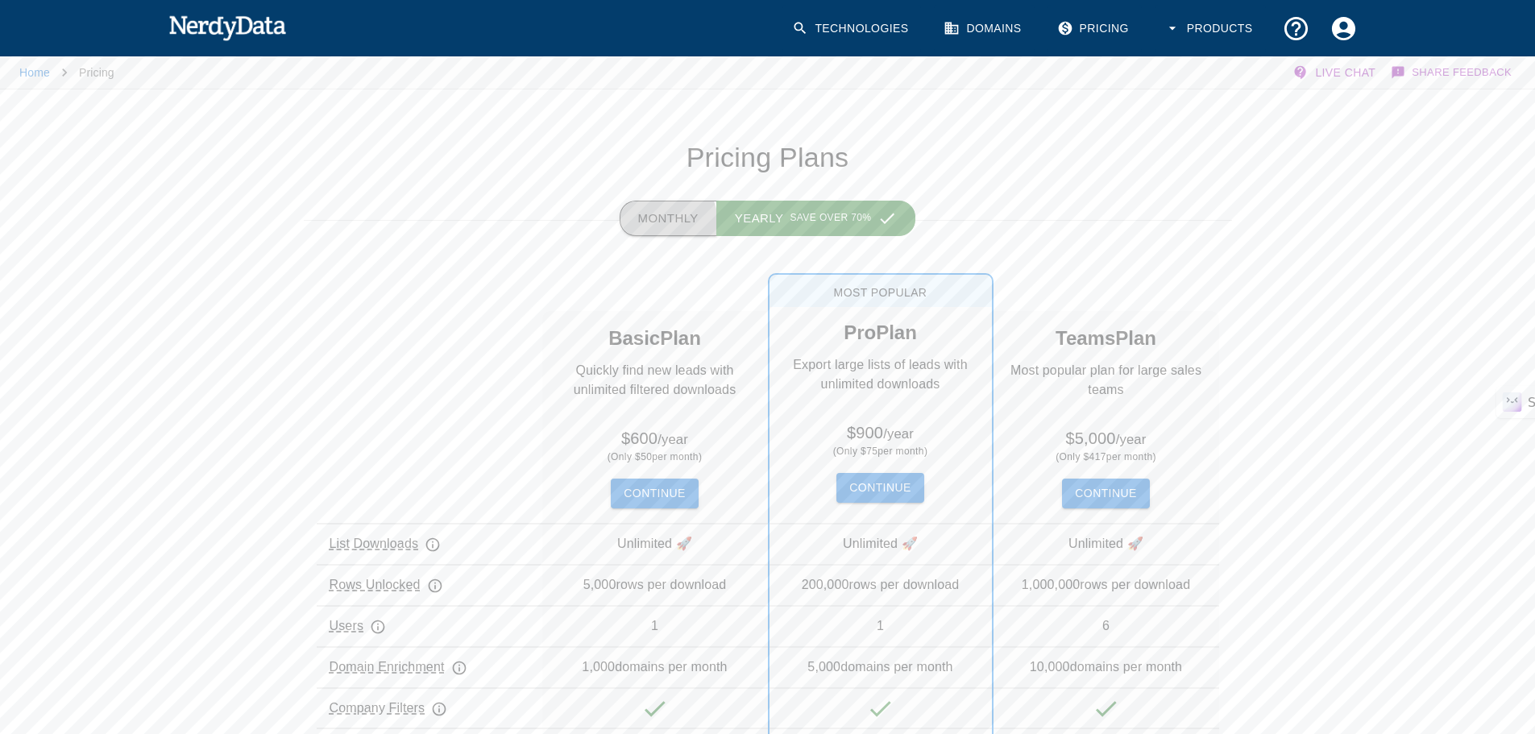
click at [674, 222] on button "Monthly" at bounding box center [669, 218] width 98 height 35
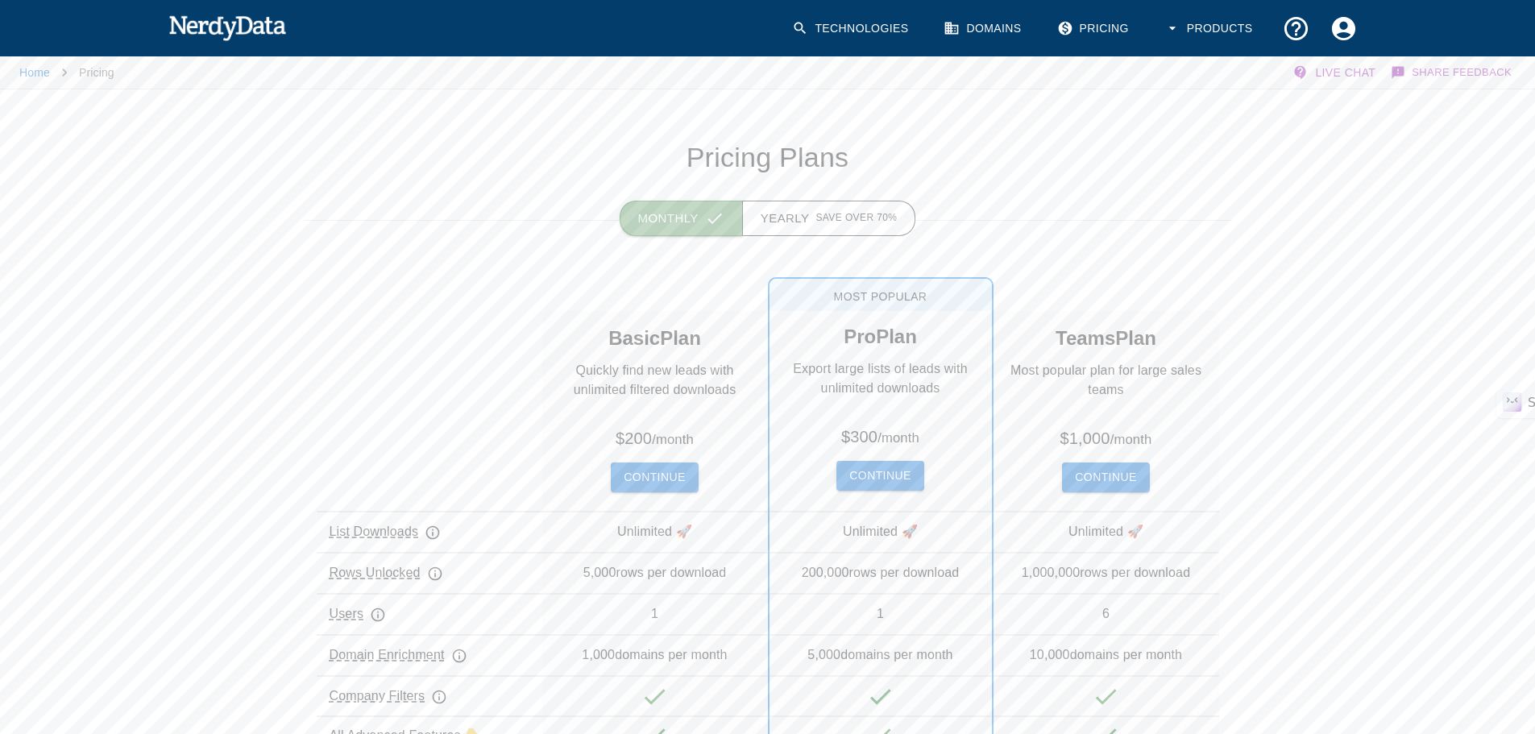
click at [689, 210] on button "Monthly" at bounding box center [681, 218] width 123 height 35
click at [828, 201] on button "Yearly Save over 70%" at bounding box center [829, 218] width 174 height 35
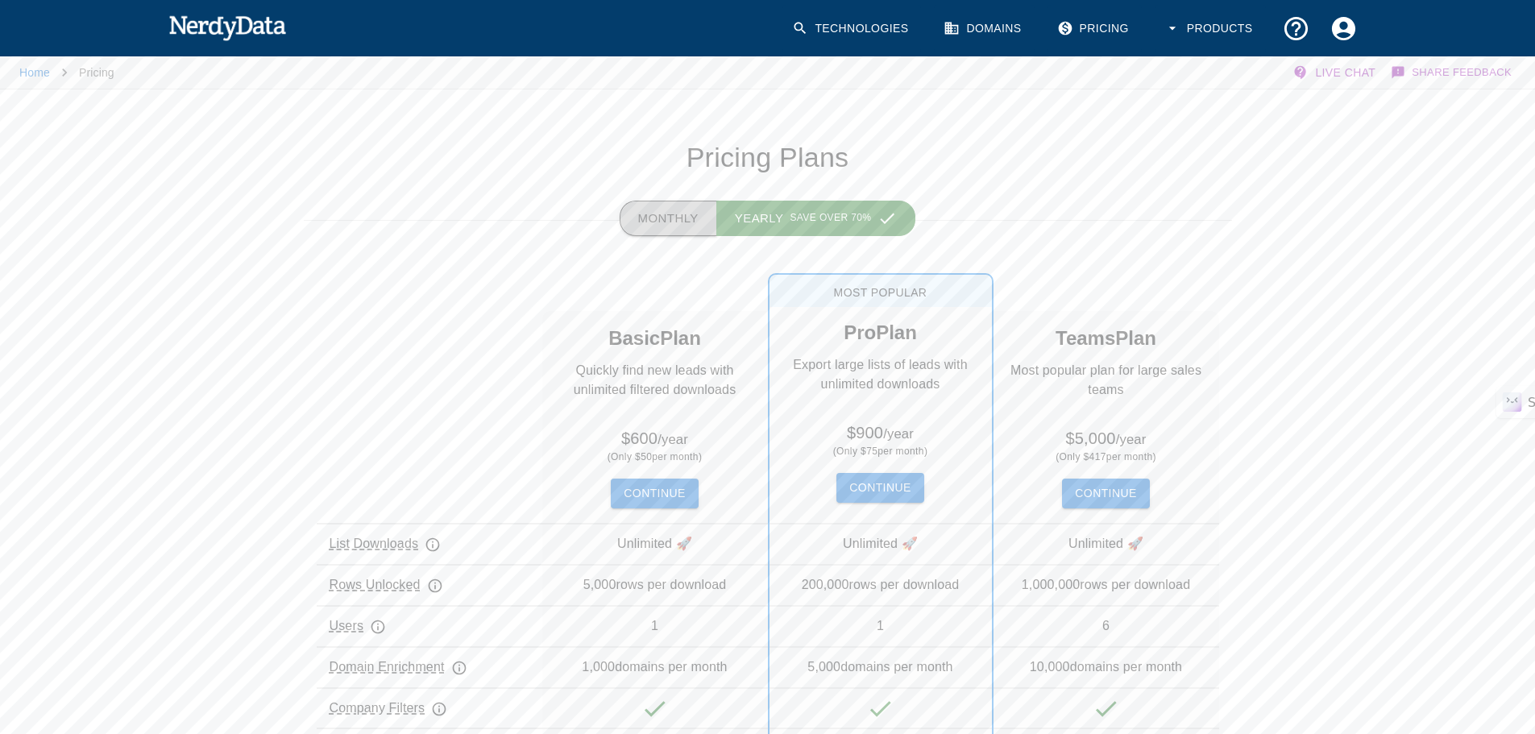
click at [682, 213] on button "Monthly" at bounding box center [669, 218] width 98 height 35
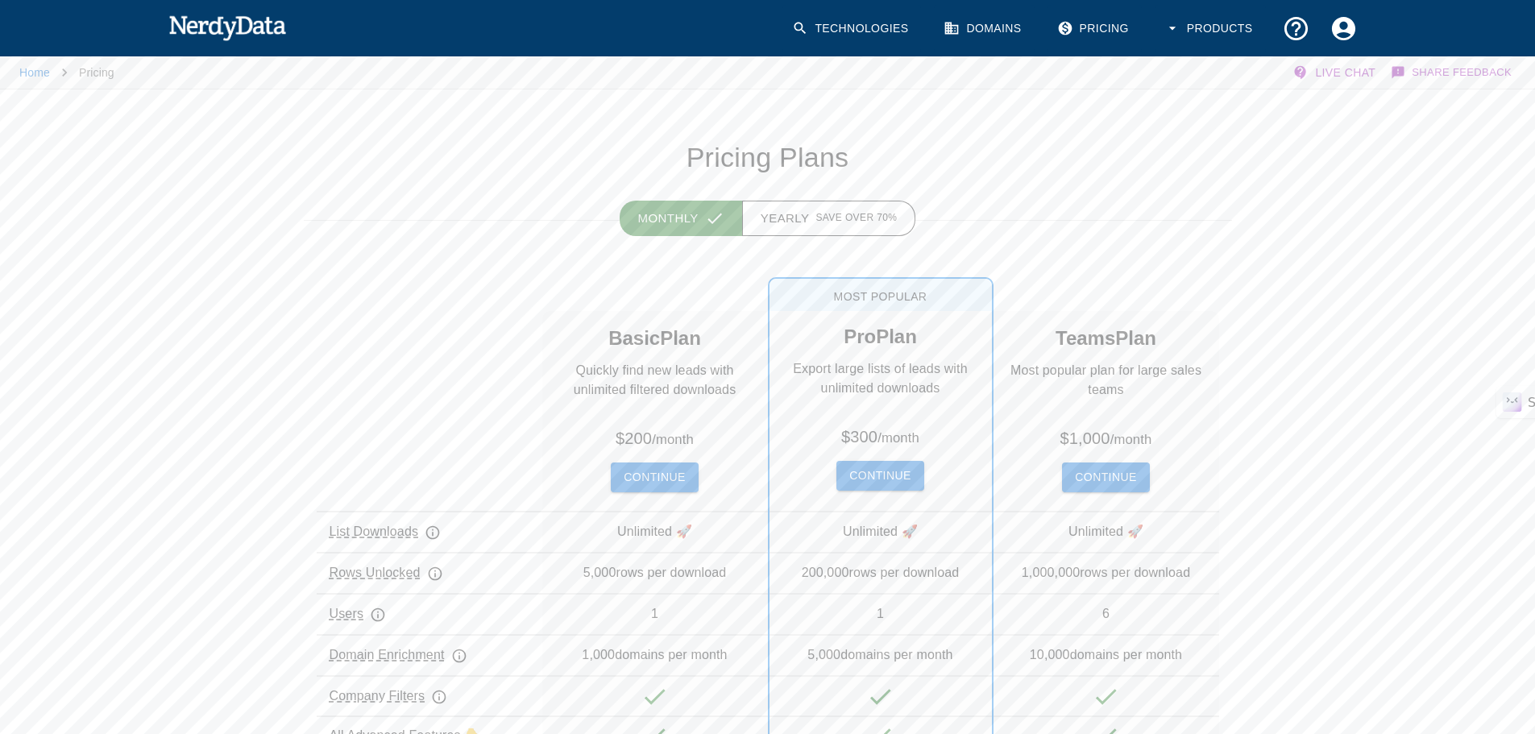
scroll to position [161, 0]
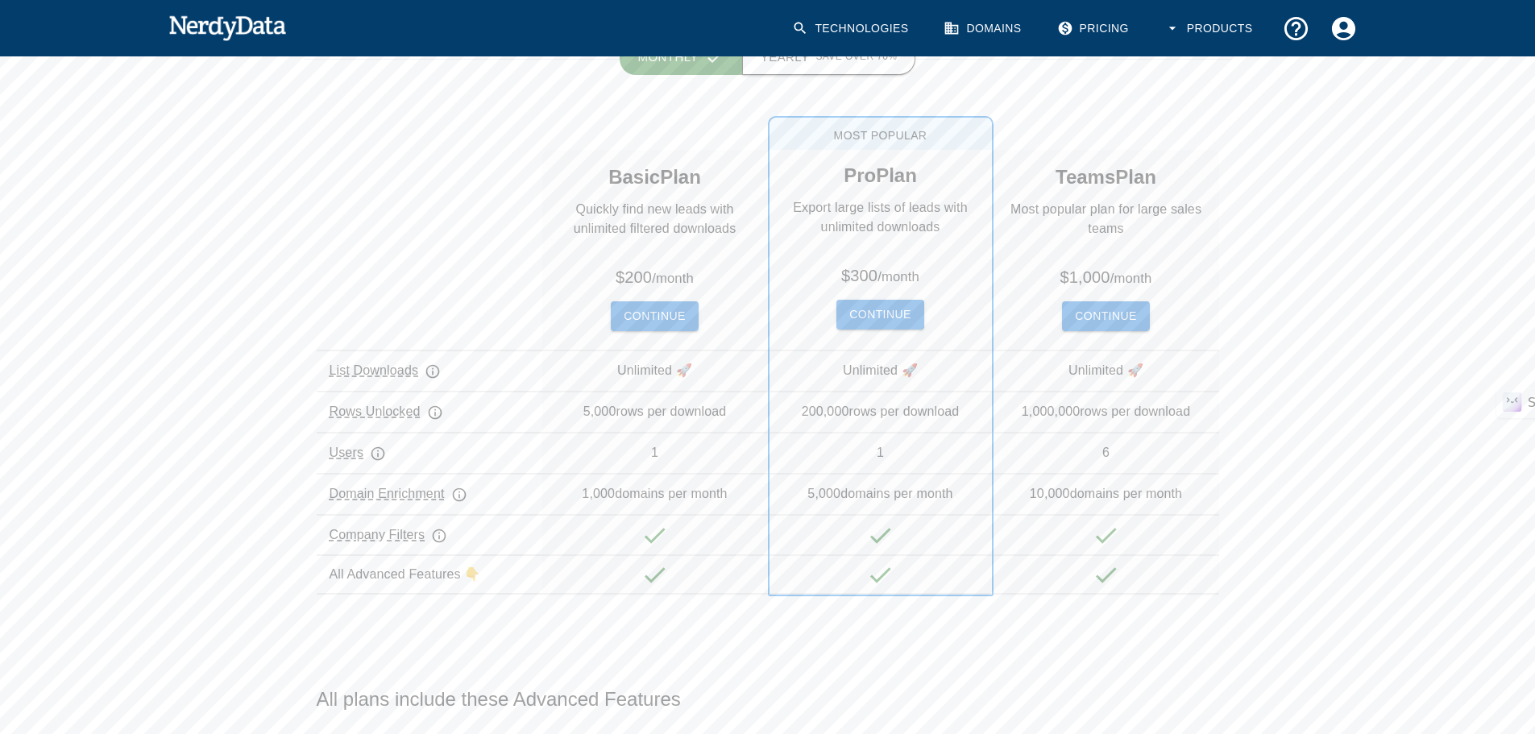
click at [815, 68] on button "Yearly Save over 70%" at bounding box center [829, 56] width 174 height 35
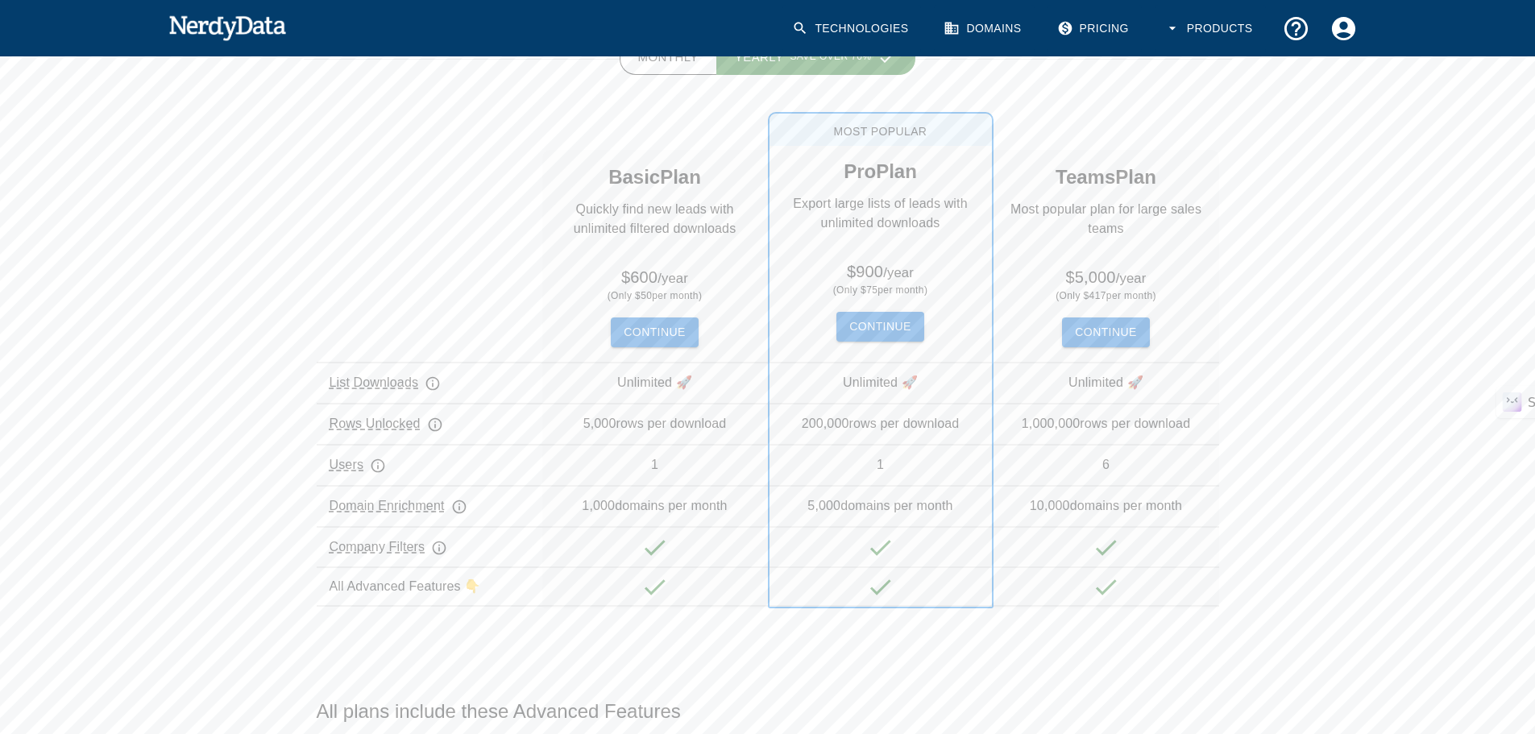
drag, startPoint x: 690, startPoint y: 431, endPoint x: 674, endPoint y: 428, distance: 16.4
drag, startPoint x: 674, startPoint y: 428, endPoint x: 594, endPoint y: 466, distance: 88.3
click at [594, 466] on div "Users: 1" at bounding box center [655, 464] width 226 height 40
drag, startPoint x: 702, startPoint y: 523, endPoint x: 719, endPoint y: 523, distance: 16.9
click at [712, 523] on div "Domain Enrichment: 1,000 domains per month" at bounding box center [655, 505] width 226 height 40
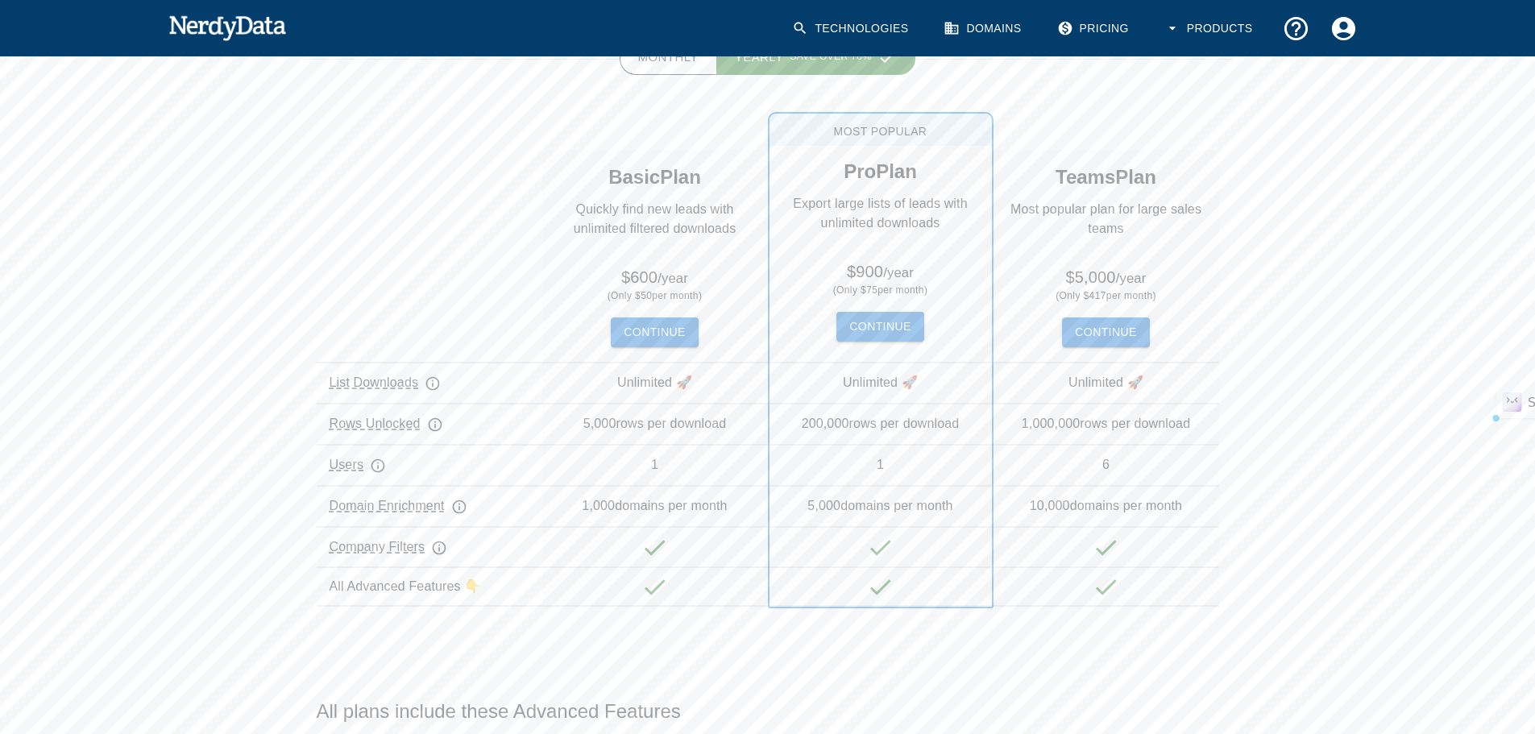
click at [719, 535] on div "Company Filters:" at bounding box center [655, 546] width 226 height 40
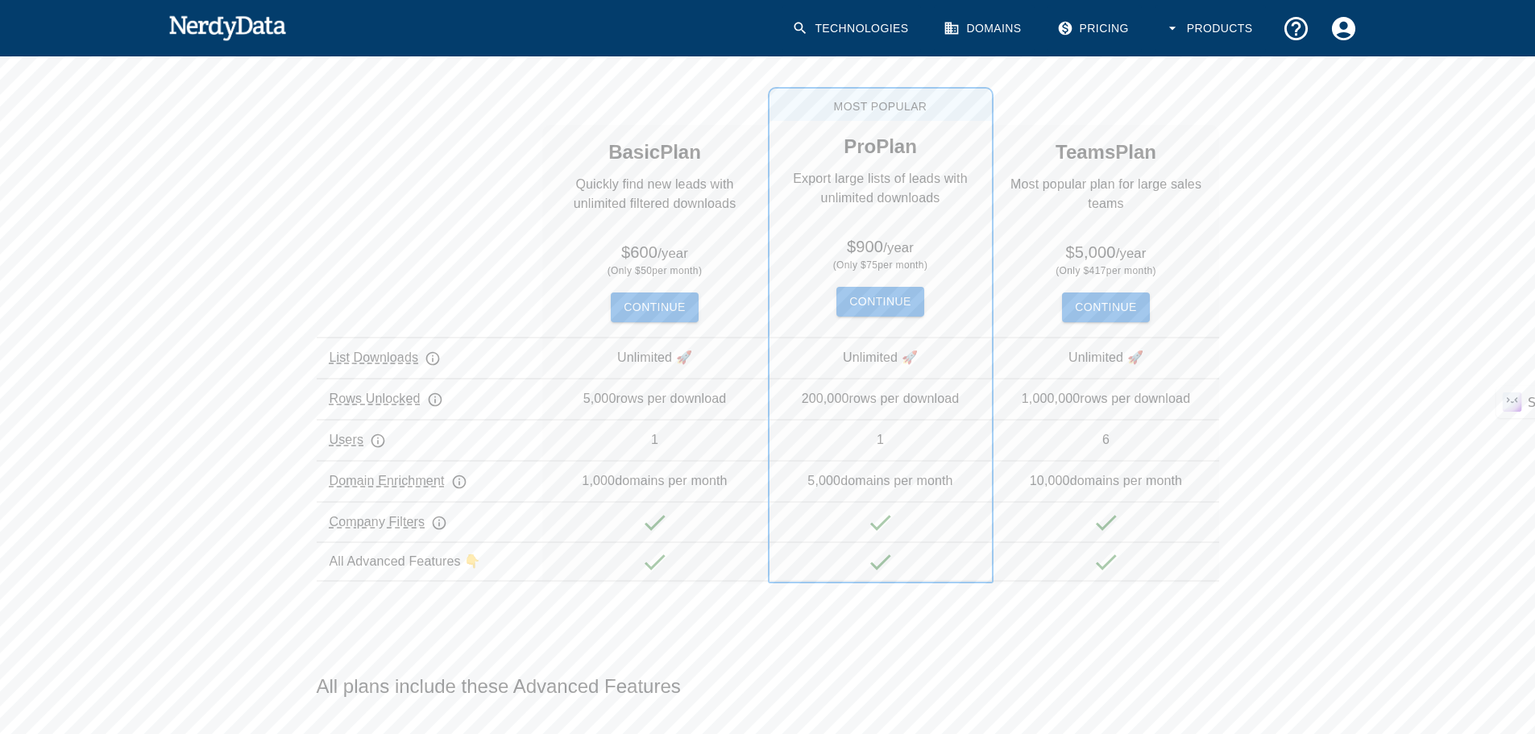
scroll to position [0, 0]
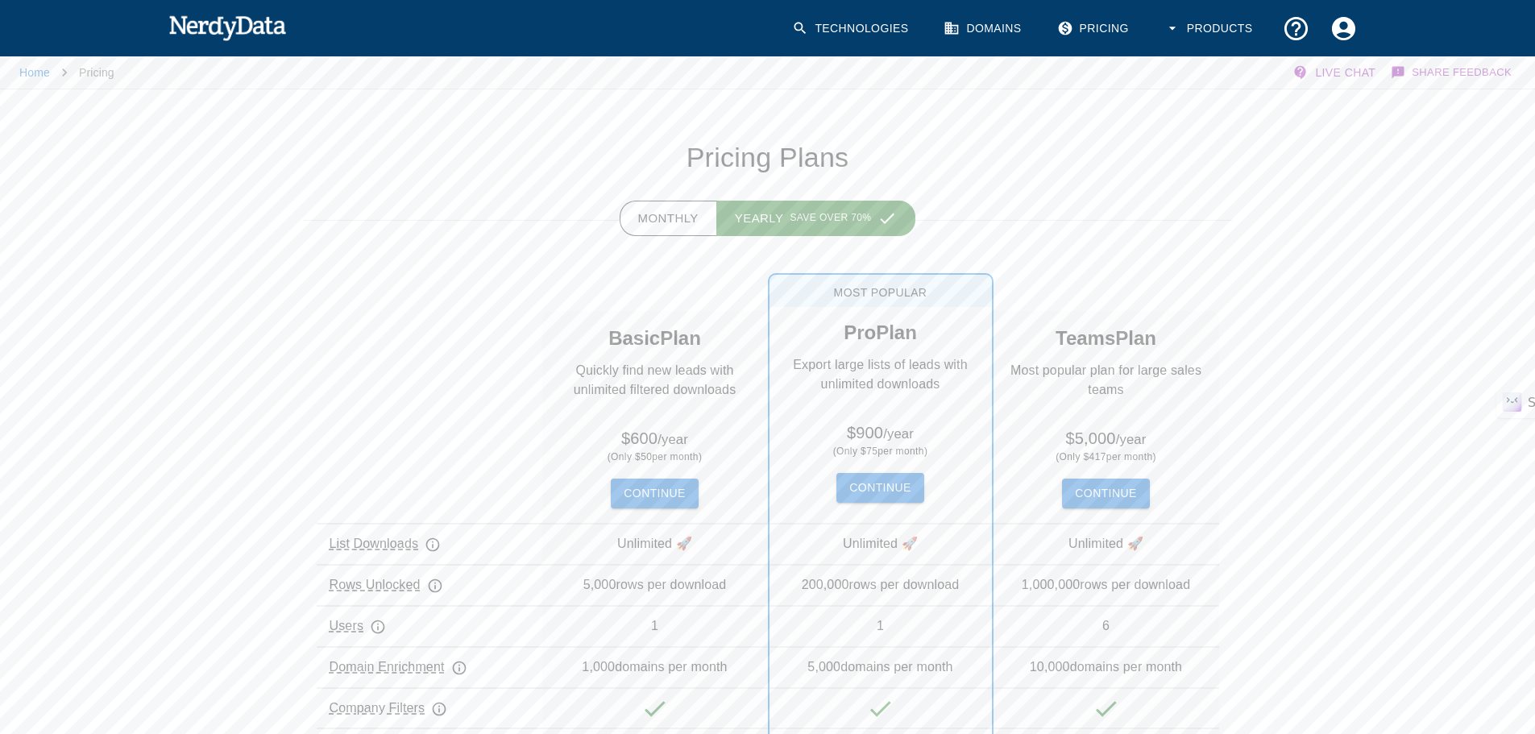
click at [194, 23] on img at bounding box center [227, 27] width 118 height 32
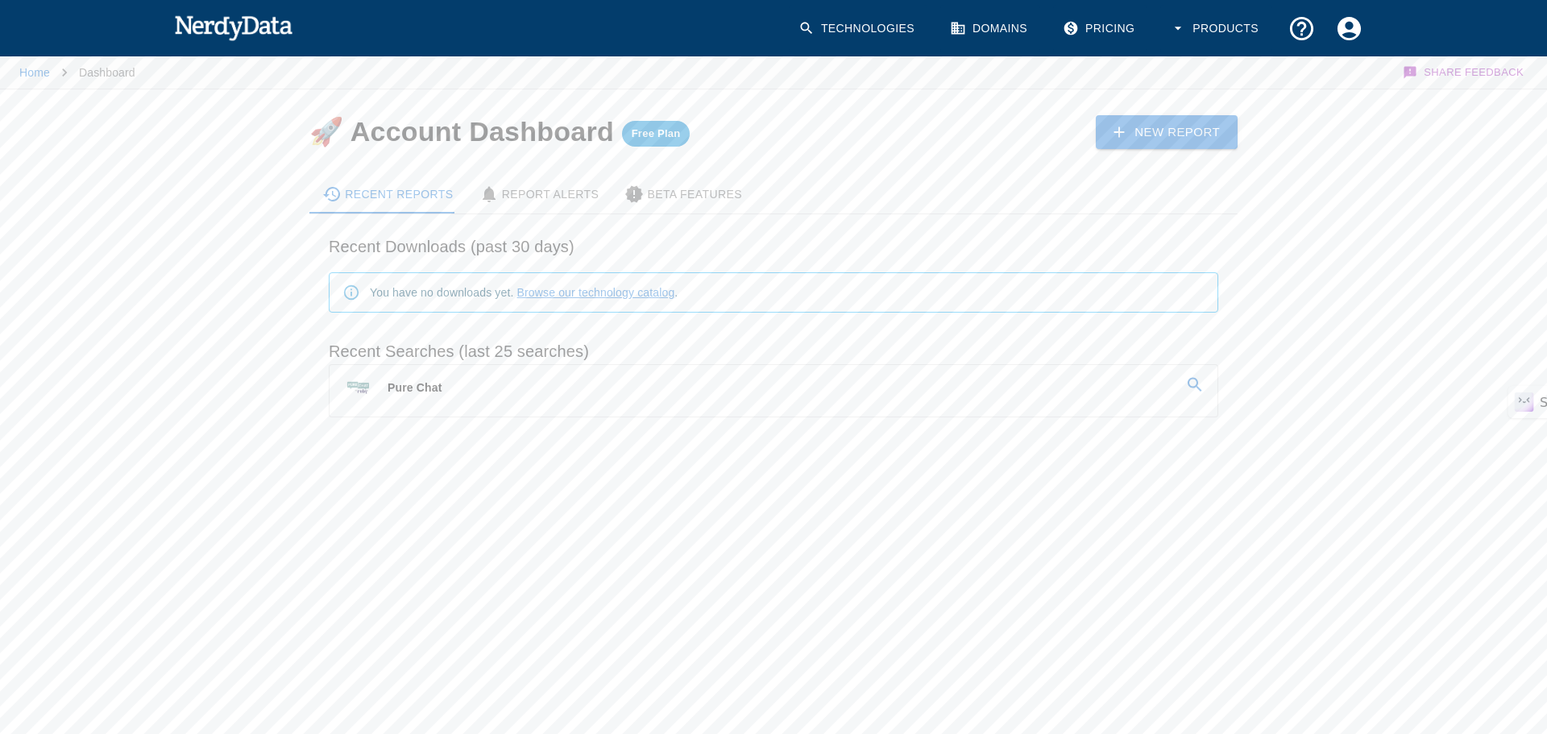
drag, startPoint x: 573, startPoint y: 288, endPoint x: 602, endPoint y: 288, distance: 29.0
drag, startPoint x: 602, startPoint y: 288, endPoint x: 814, endPoint y: 232, distance: 219.3
click at [814, 232] on div "Recent Downloads (past 30 days)" at bounding box center [767, 240] width 903 height 39
click at [652, 289] on link "Browse our technology catalog" at bounding box center [596, 292] width 158 height 13
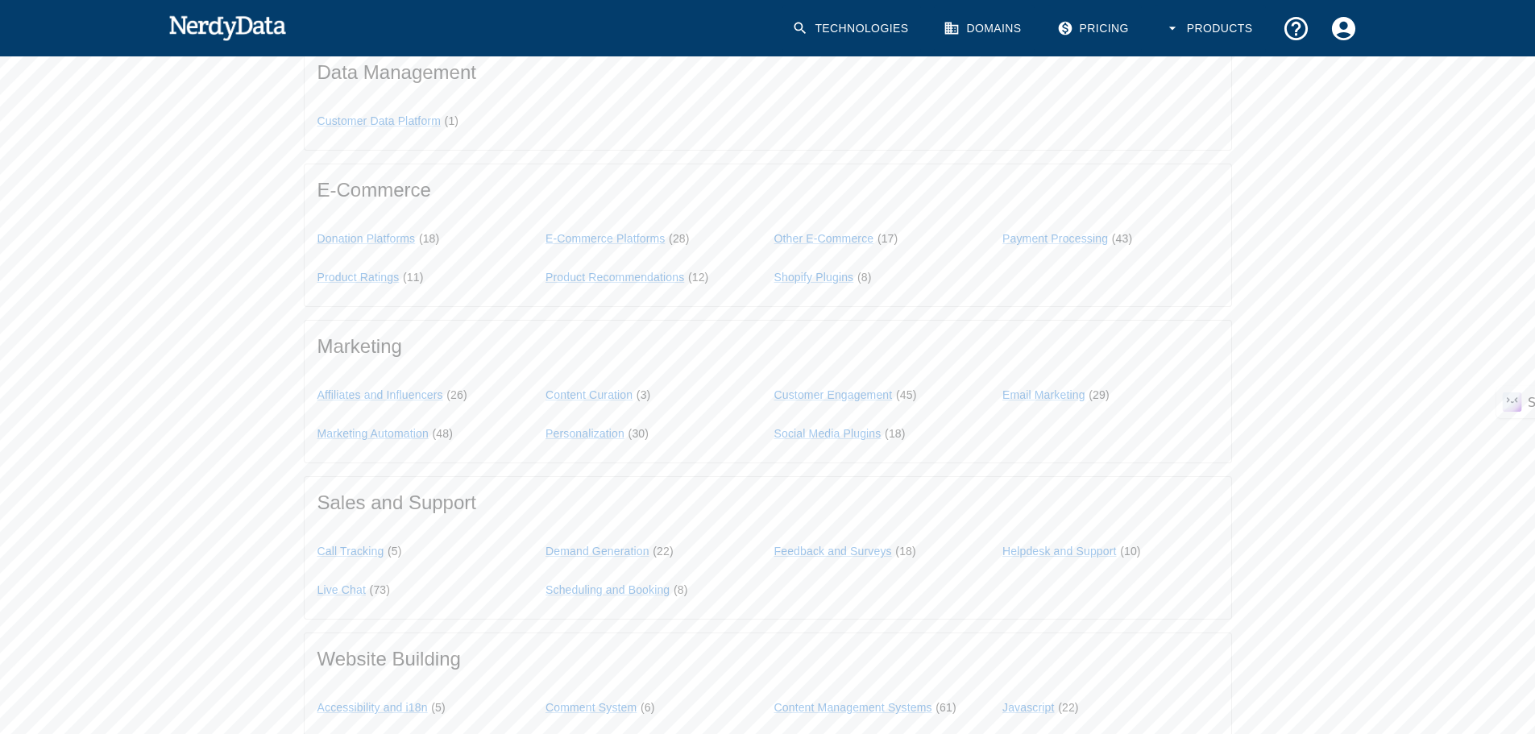
scroll to position [1289, 0]
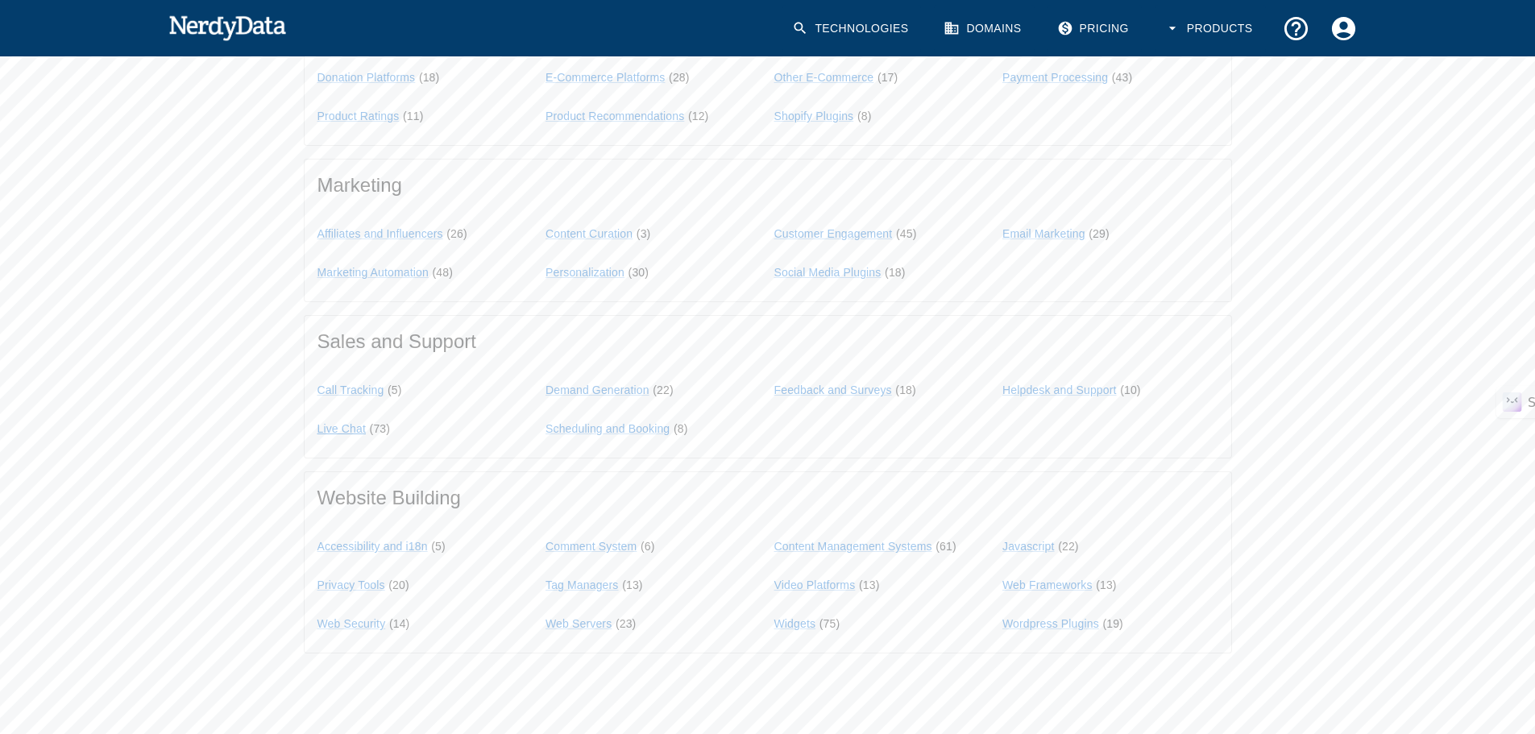
click at [348, 427] on link "Live Chat" at bounding box center [341, 428] width 49 height 13
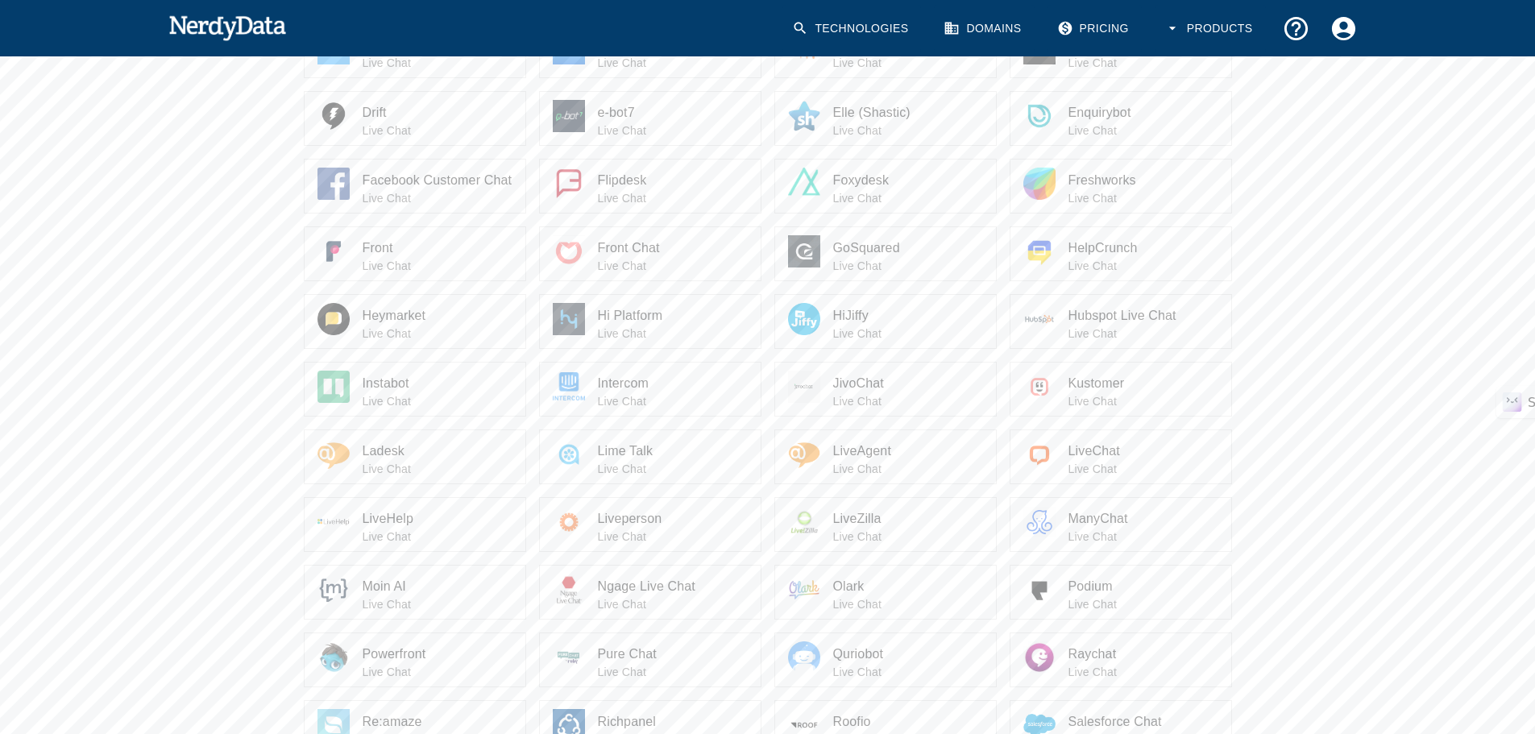
scroll to position [533, 0]
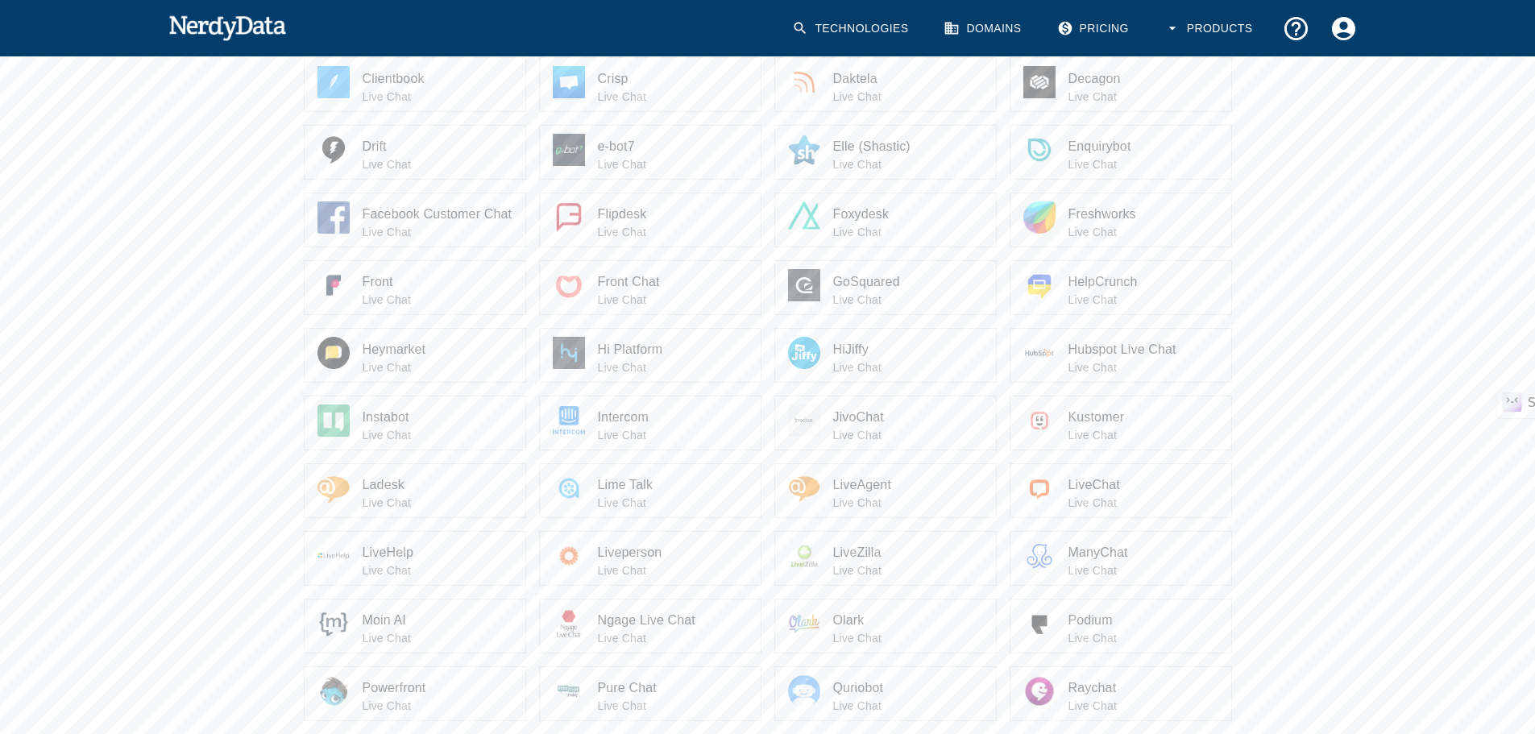
click at [875, 481] on span "LiveAgent" at bounding box center [908, 484] width 150 height 19
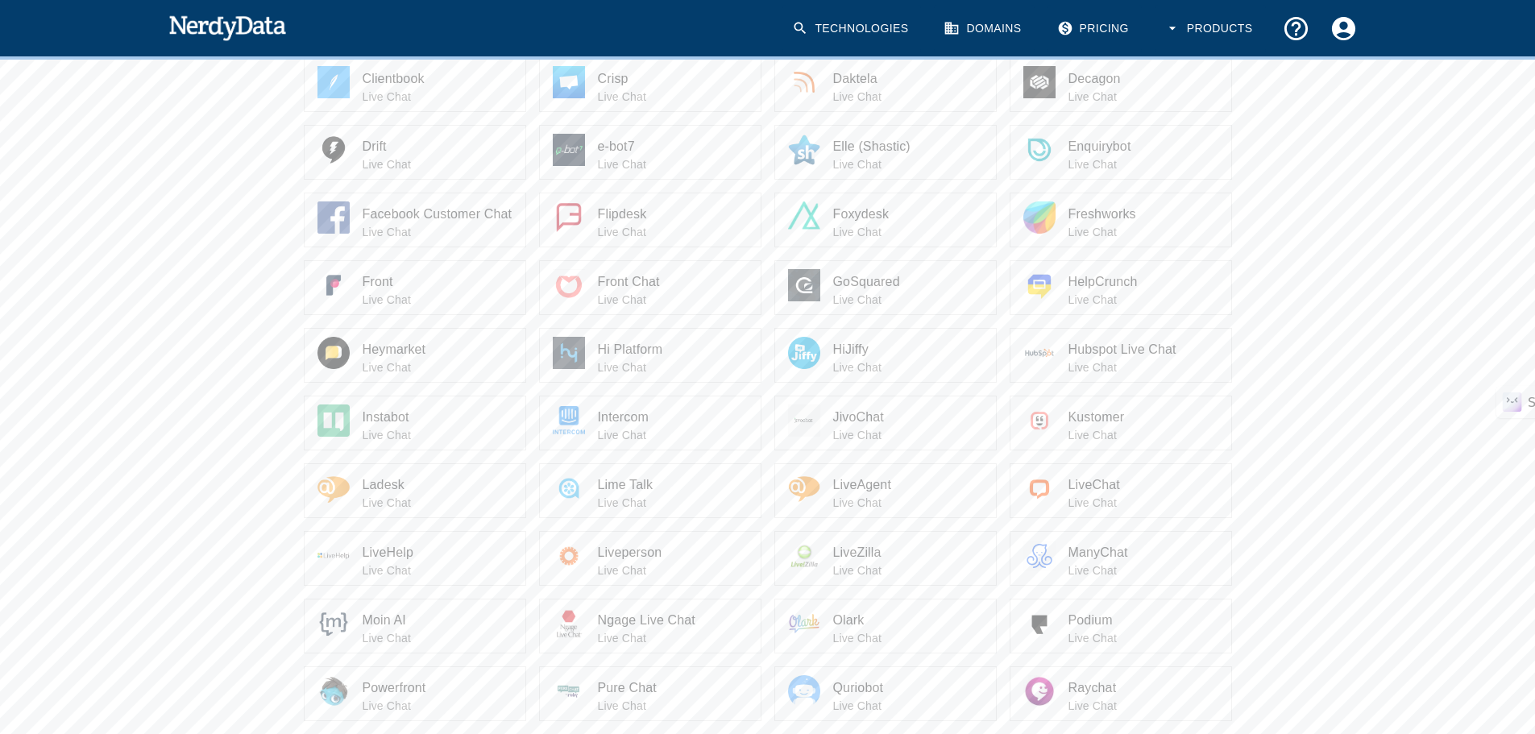
click at [825, 492] on div at bounding box center [810, 491] width 45 height 38
click at [842, 488] on span "LiveAgent" at bounding box center [908, 484] width 150 height 19
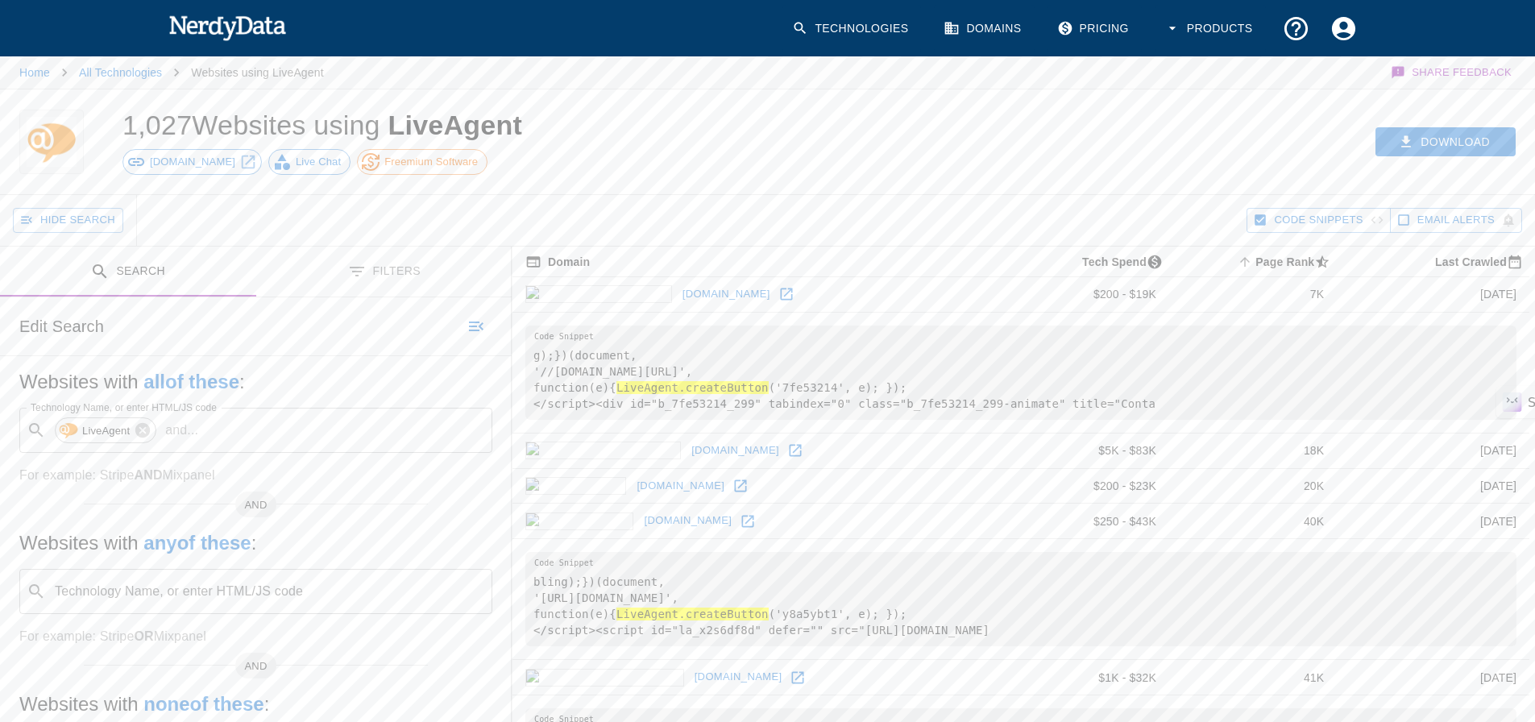
click at [778, 289] on icon at bounding box center [786, 294] width 16 height 16
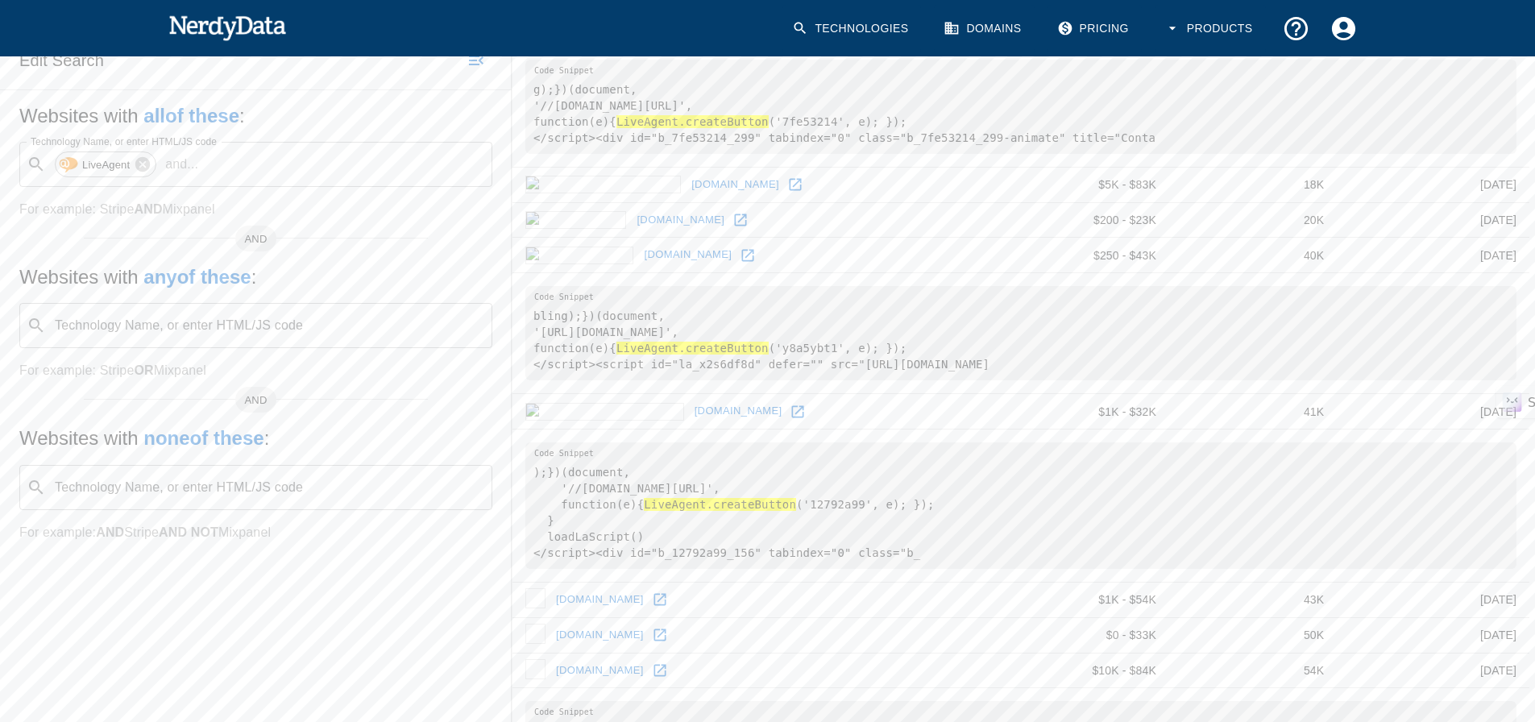
scroll to position [322, 0]
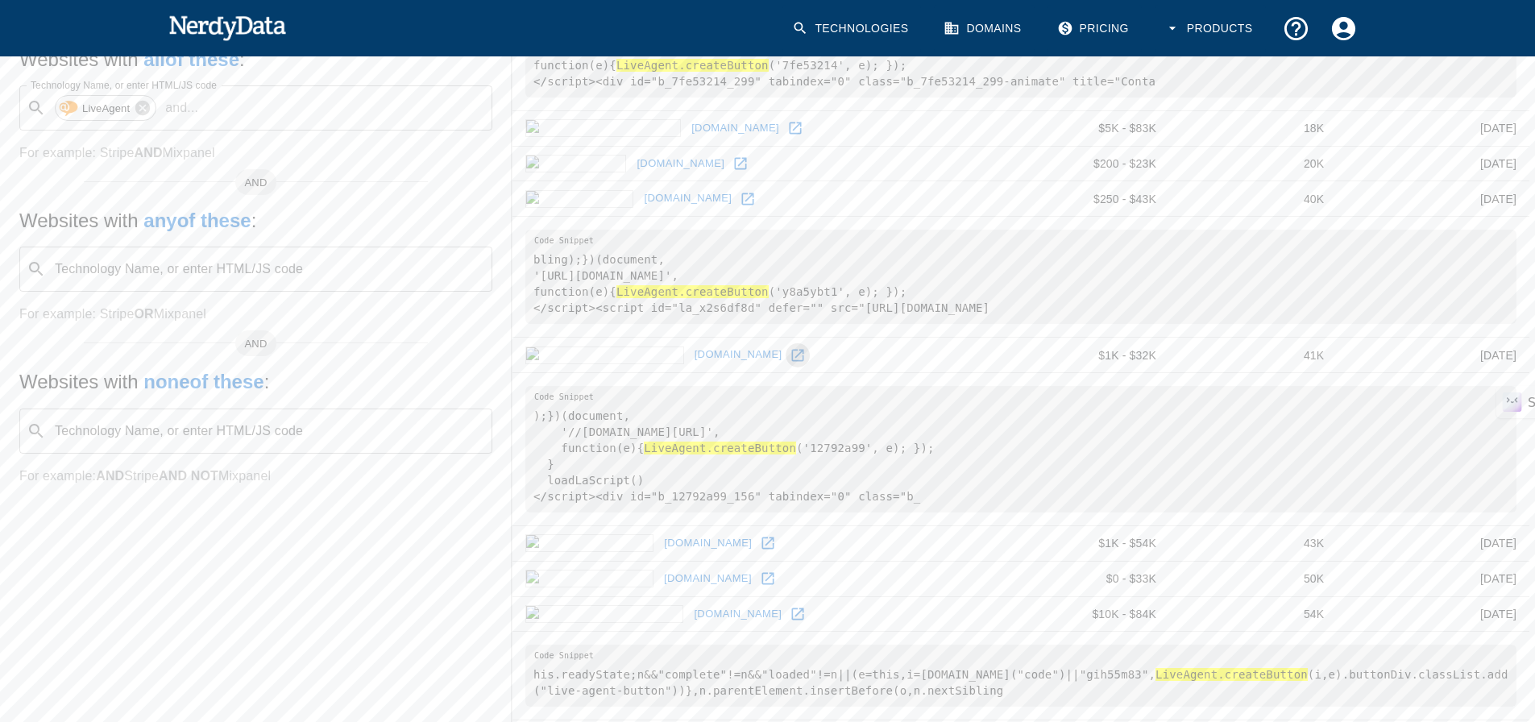
click at [790, 355] on icon at bounding box center [798, 355] width 16 height 16
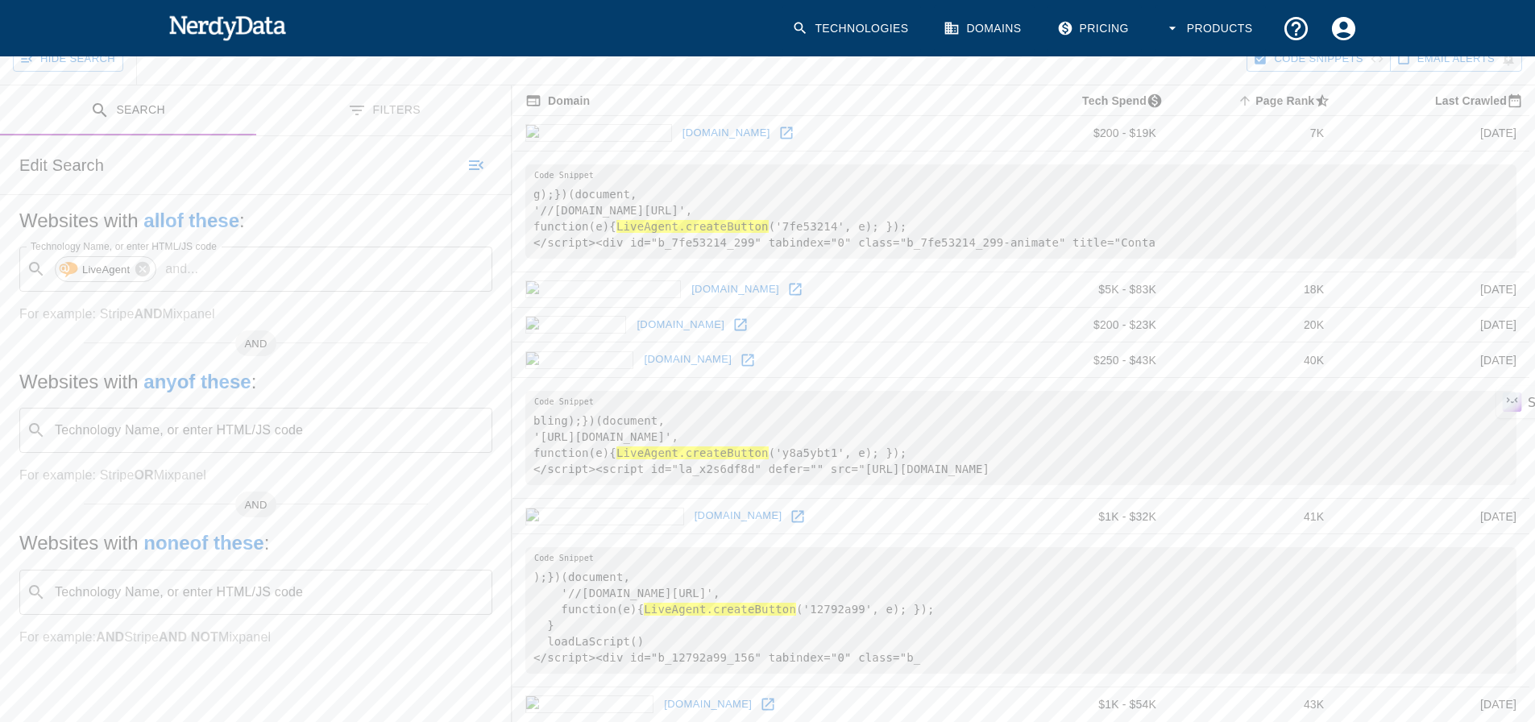
scroll to position [0, 0]
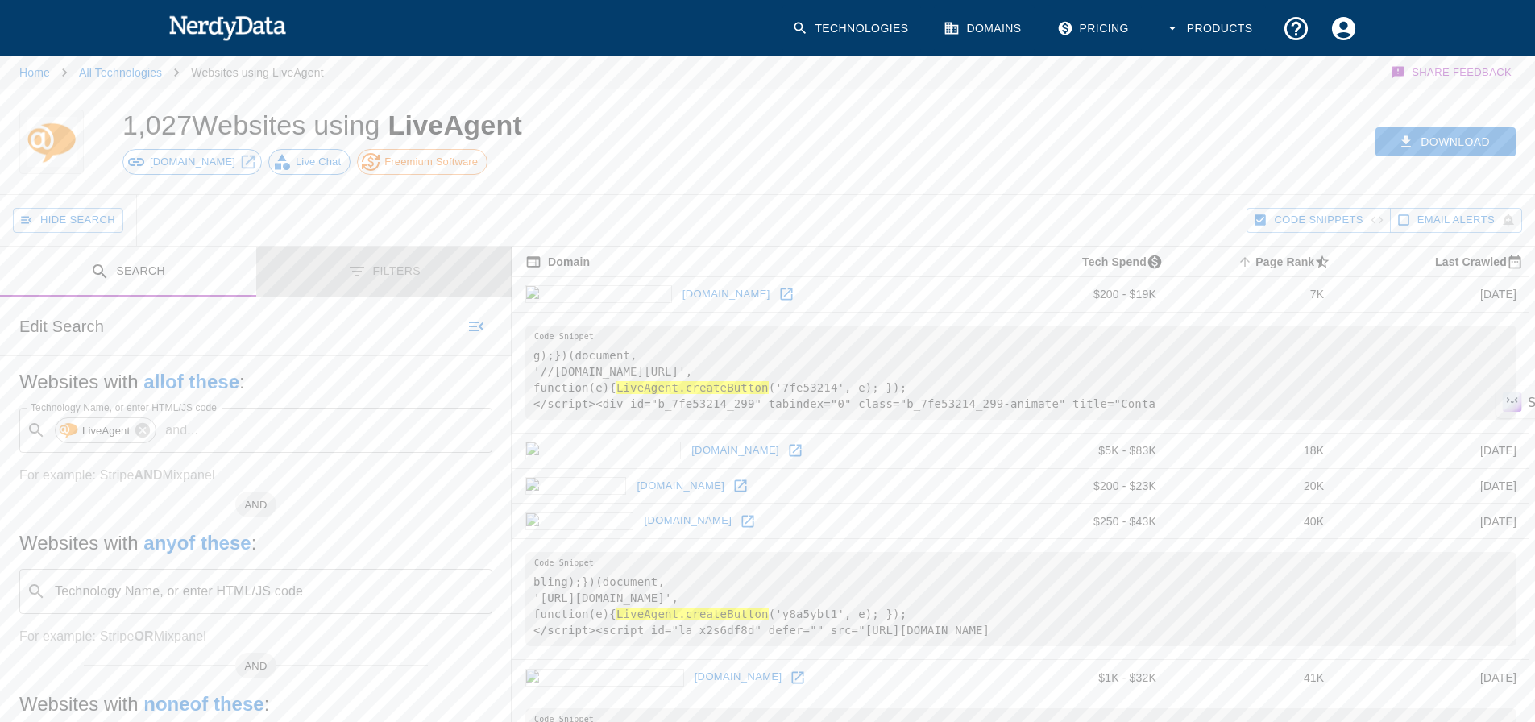
click at [392, 263] on button "Filters" at bounding box center [384, 272] width 256 height 51
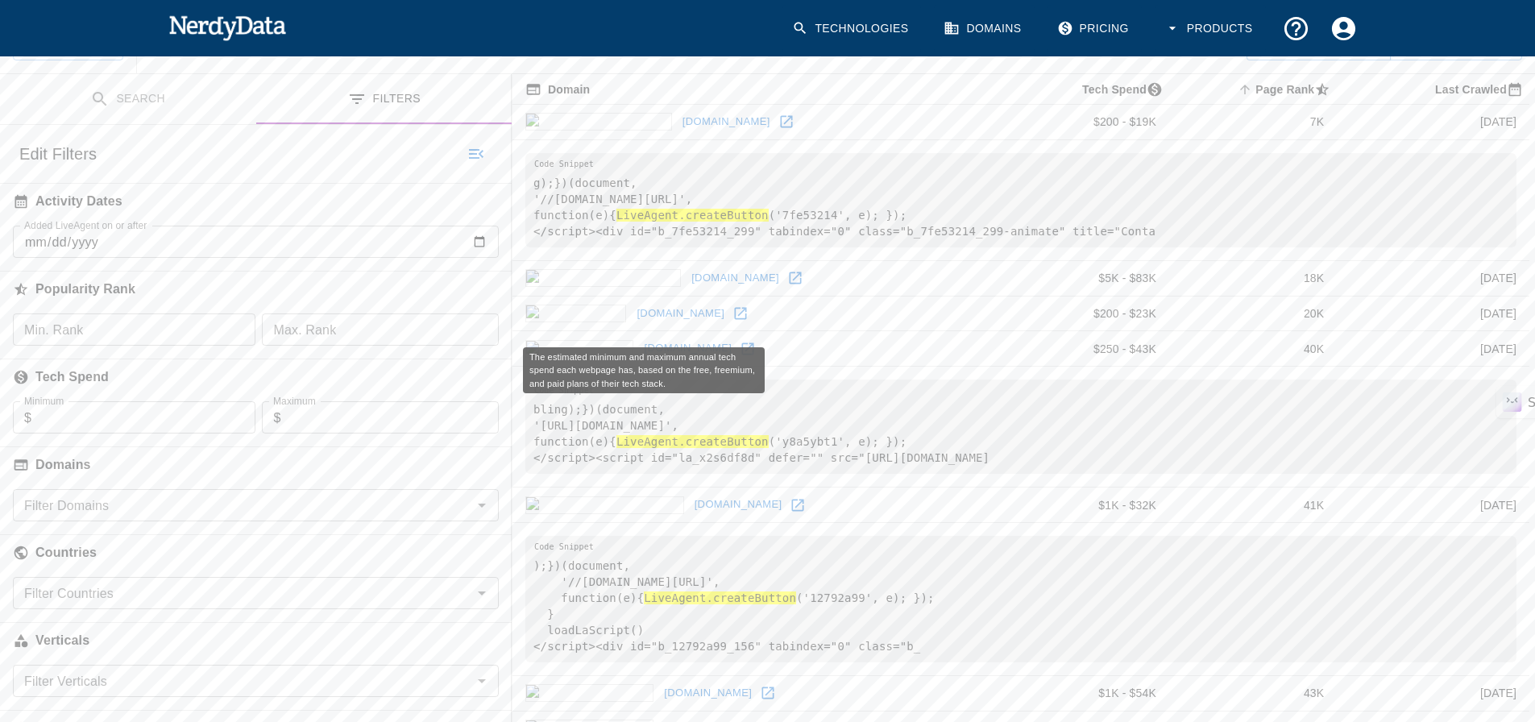
scroll to position [322, 0]
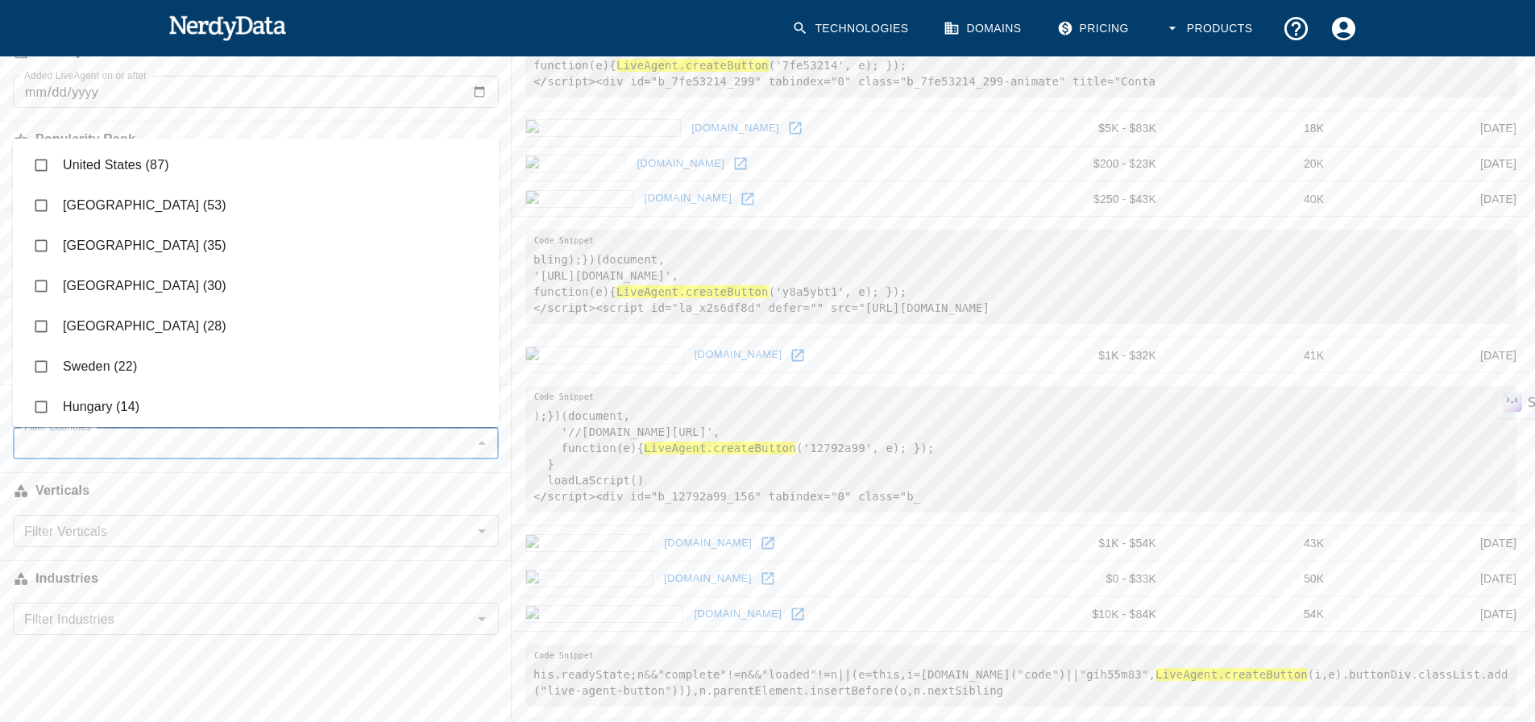
click at [124, 441] on input "Filter Countries" at bounding box center [243, 443] width 450 height 23
click at [46, 156] on input "checkbox" at bounding box center [41, 165] width 31 height 31
checkbox input "true"
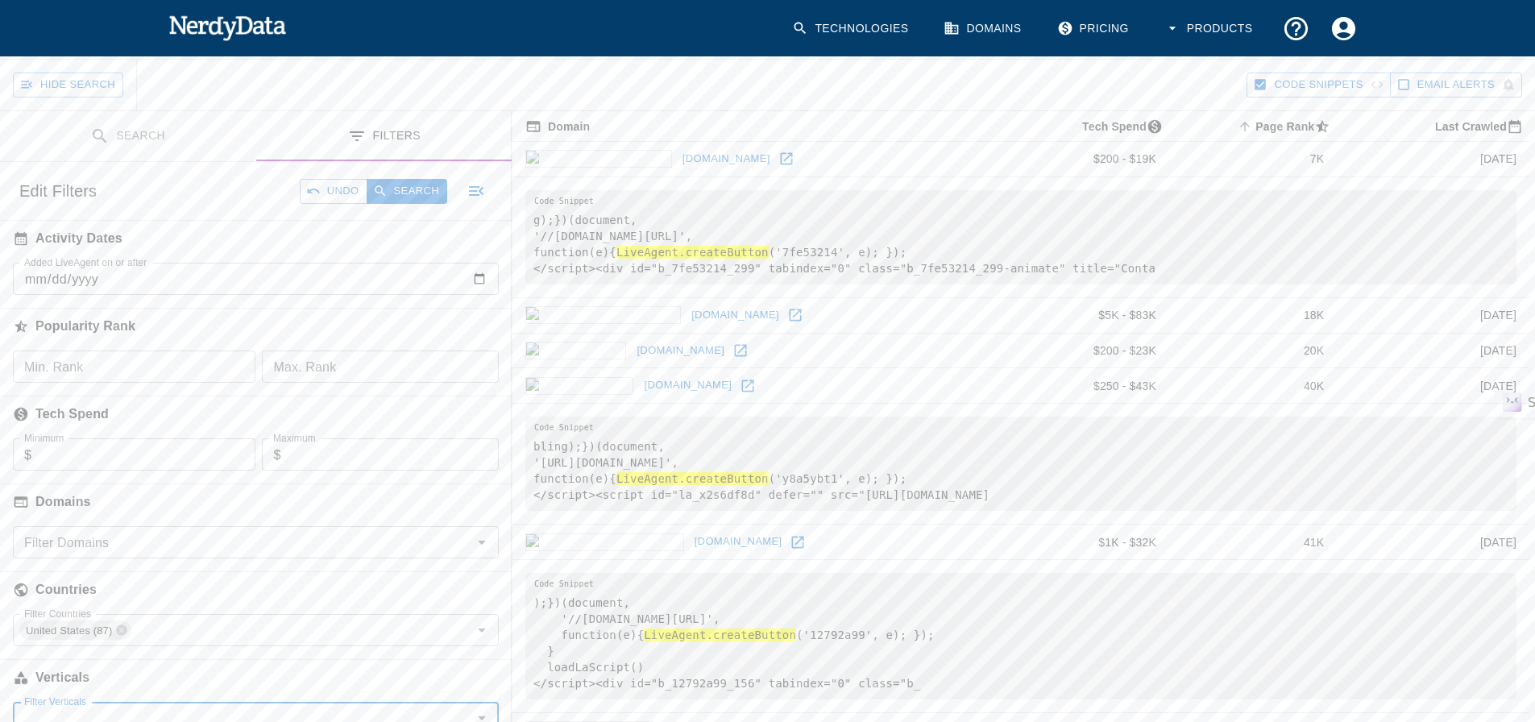
scroll to position [0, 0]
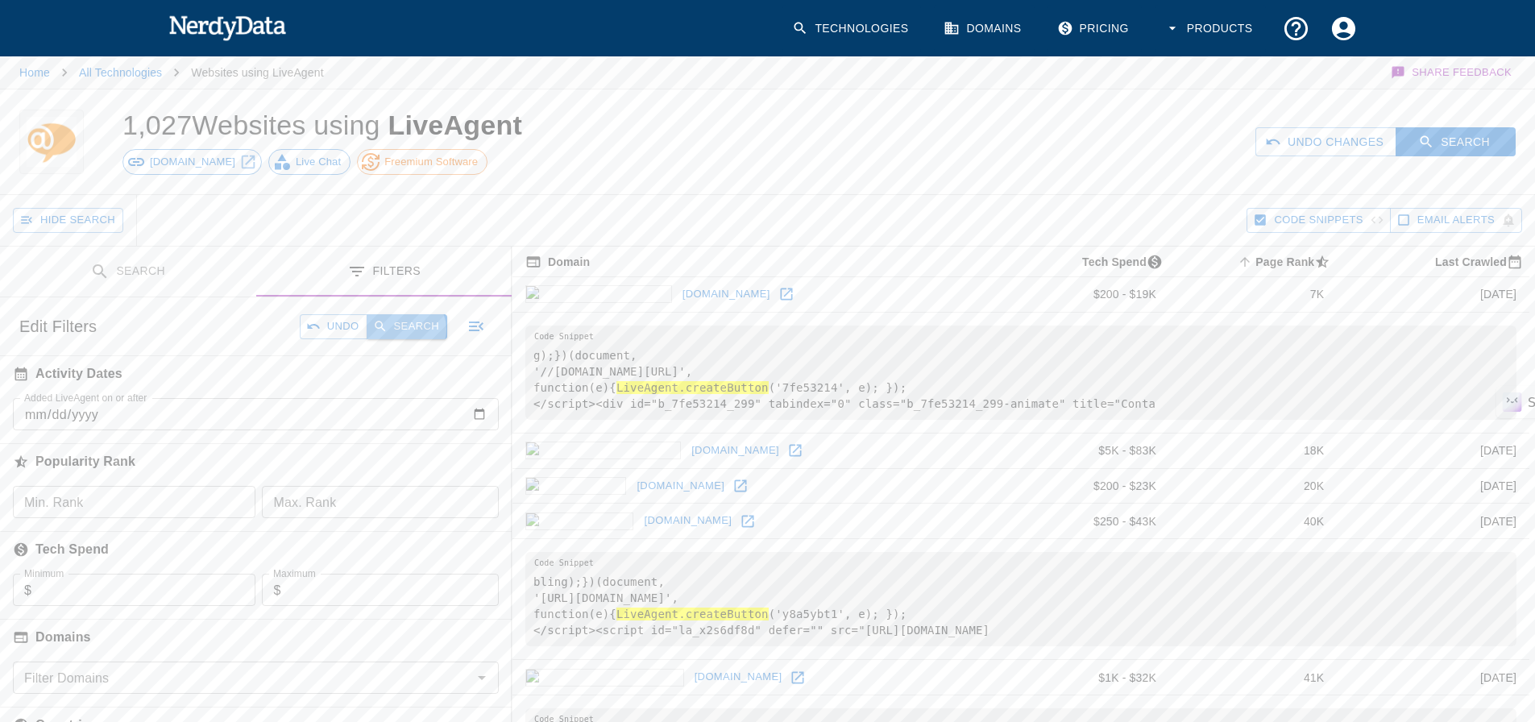
click at [409, 329] on button "Search" at bounding box center [407, 326] width 81 height 25
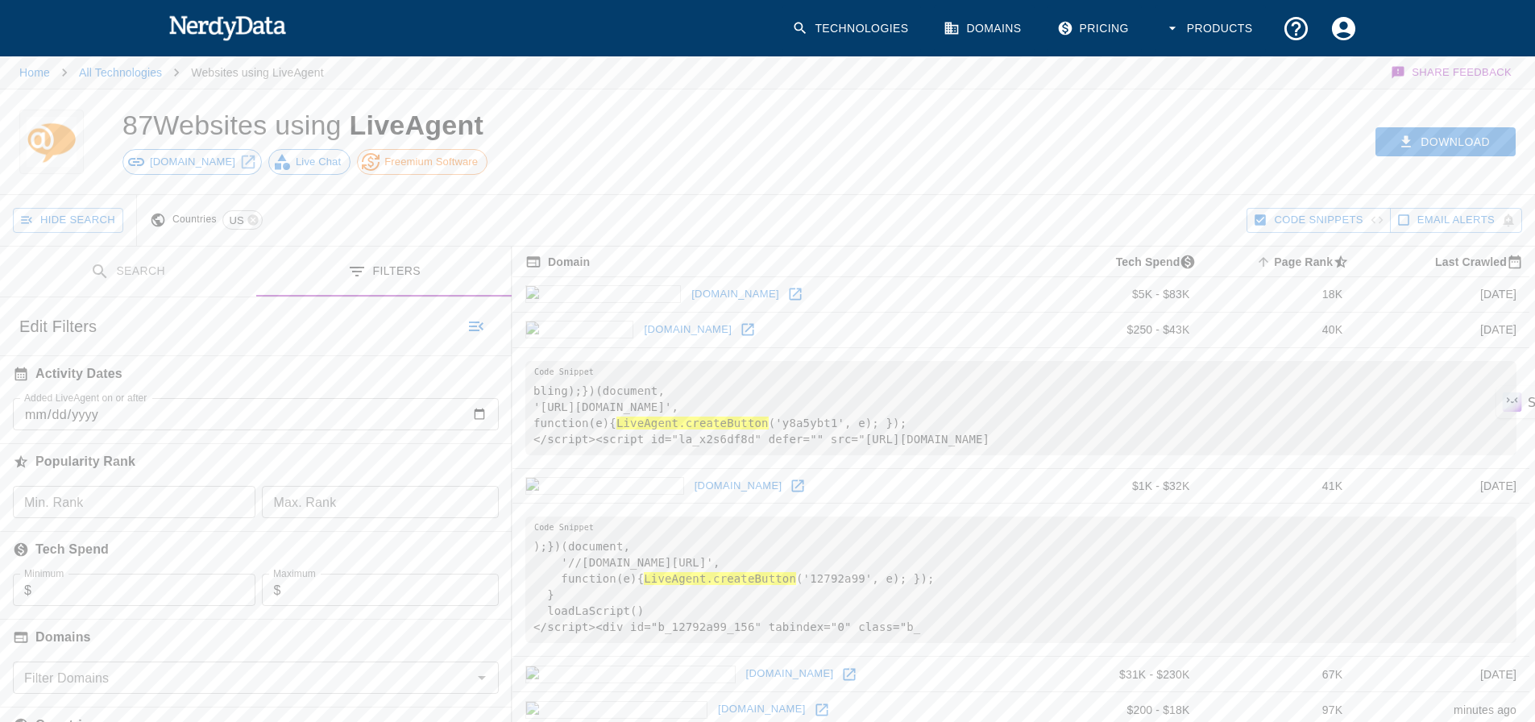
click at [129, 274] on button "Search" at bounding box center [128, 272] width 256 height 51
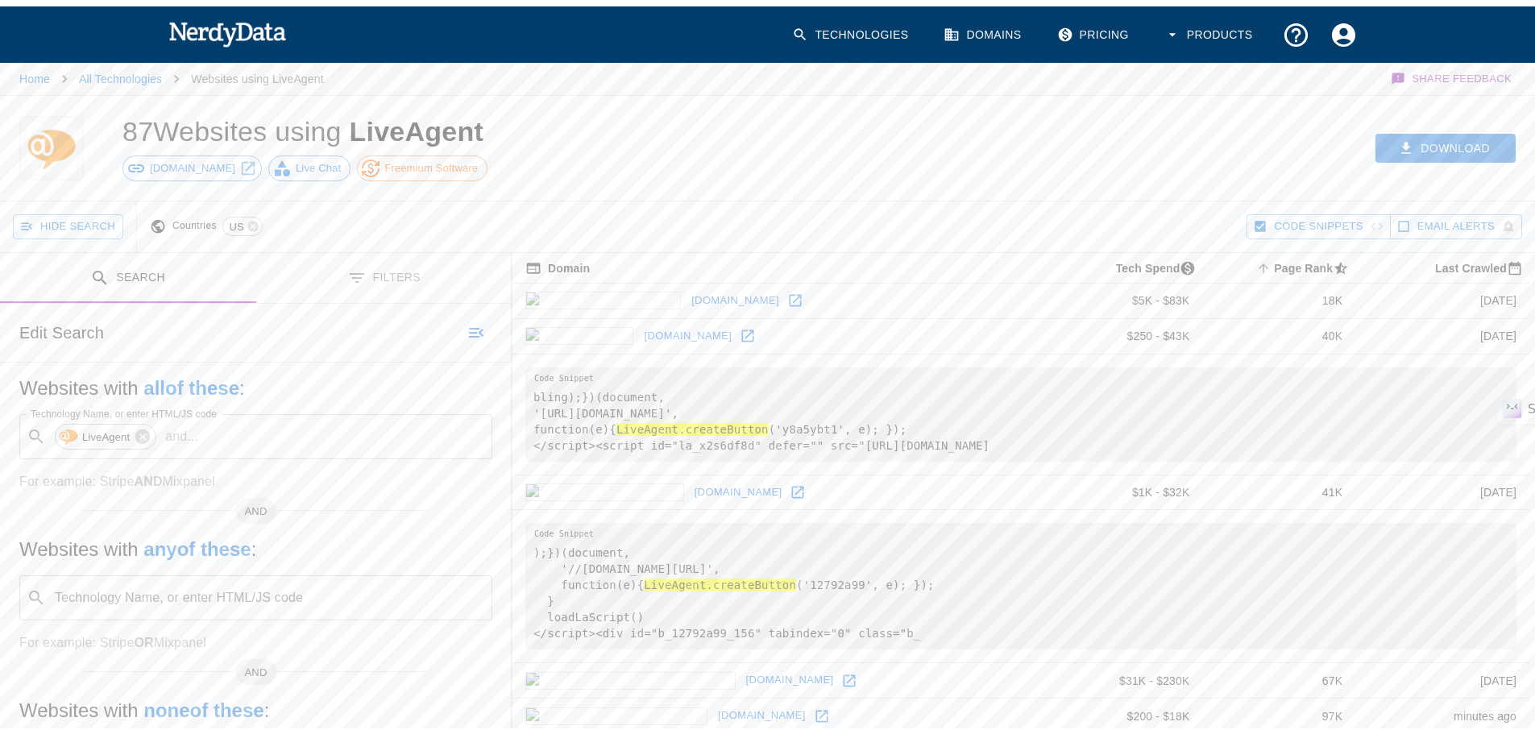
scroll to position [161, 0]
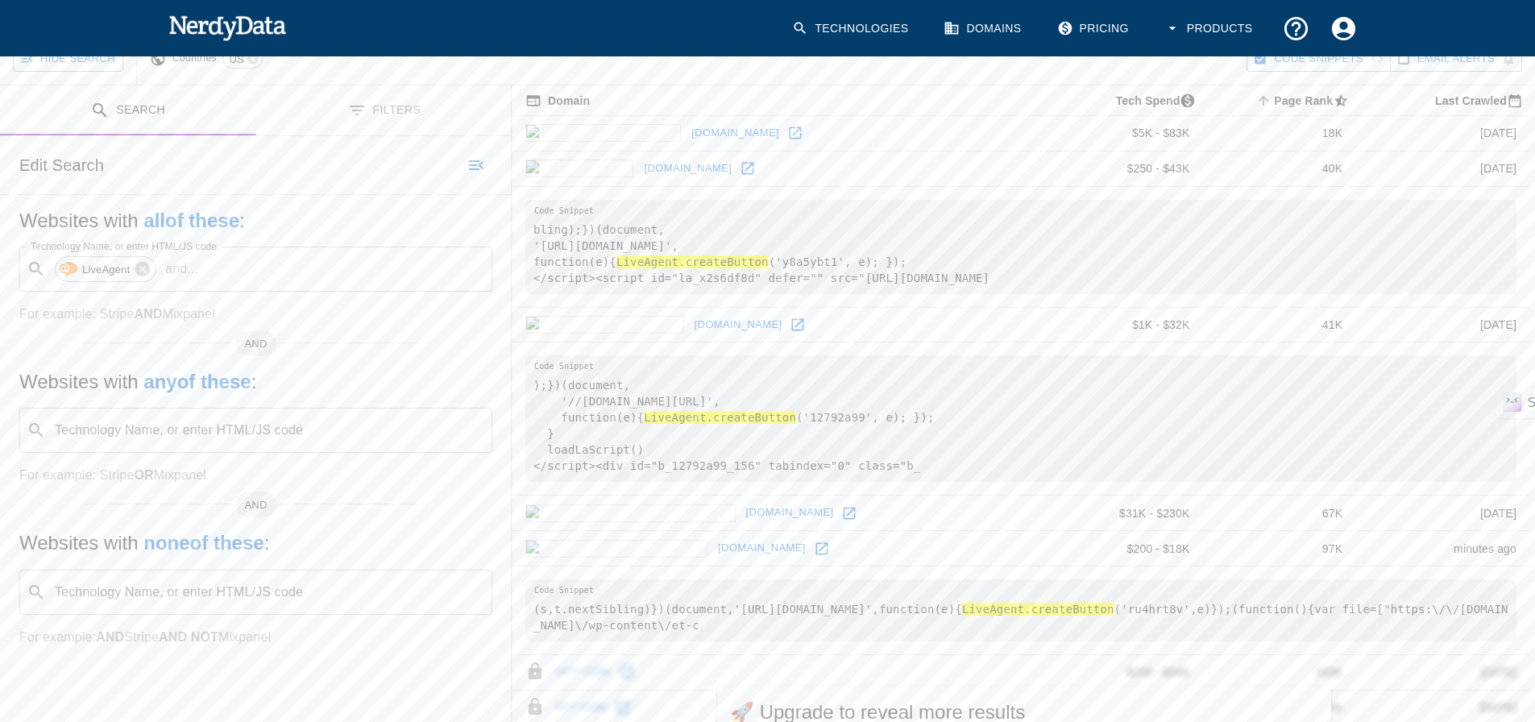
click at [207, 19] on img at bounding box center [227, 27] width 118 height 32
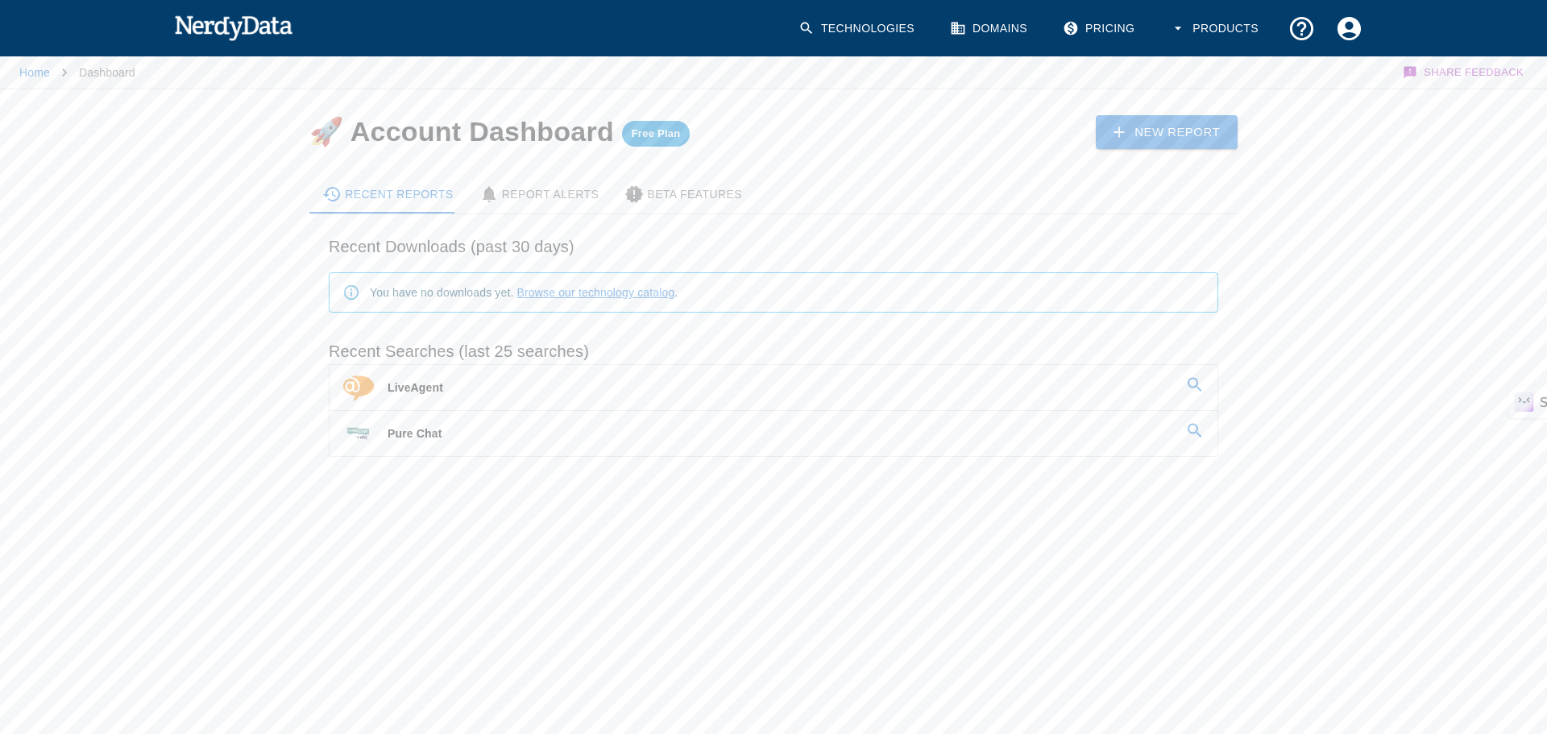
drag, startPoint x: 415, startPoint y: 386, endPoint x: 586, endPoint y: 292, distance: 195.1
click at [586, 292] on link "Browse our technology catalog" at bounding box center [596, 292] width 158 height 13
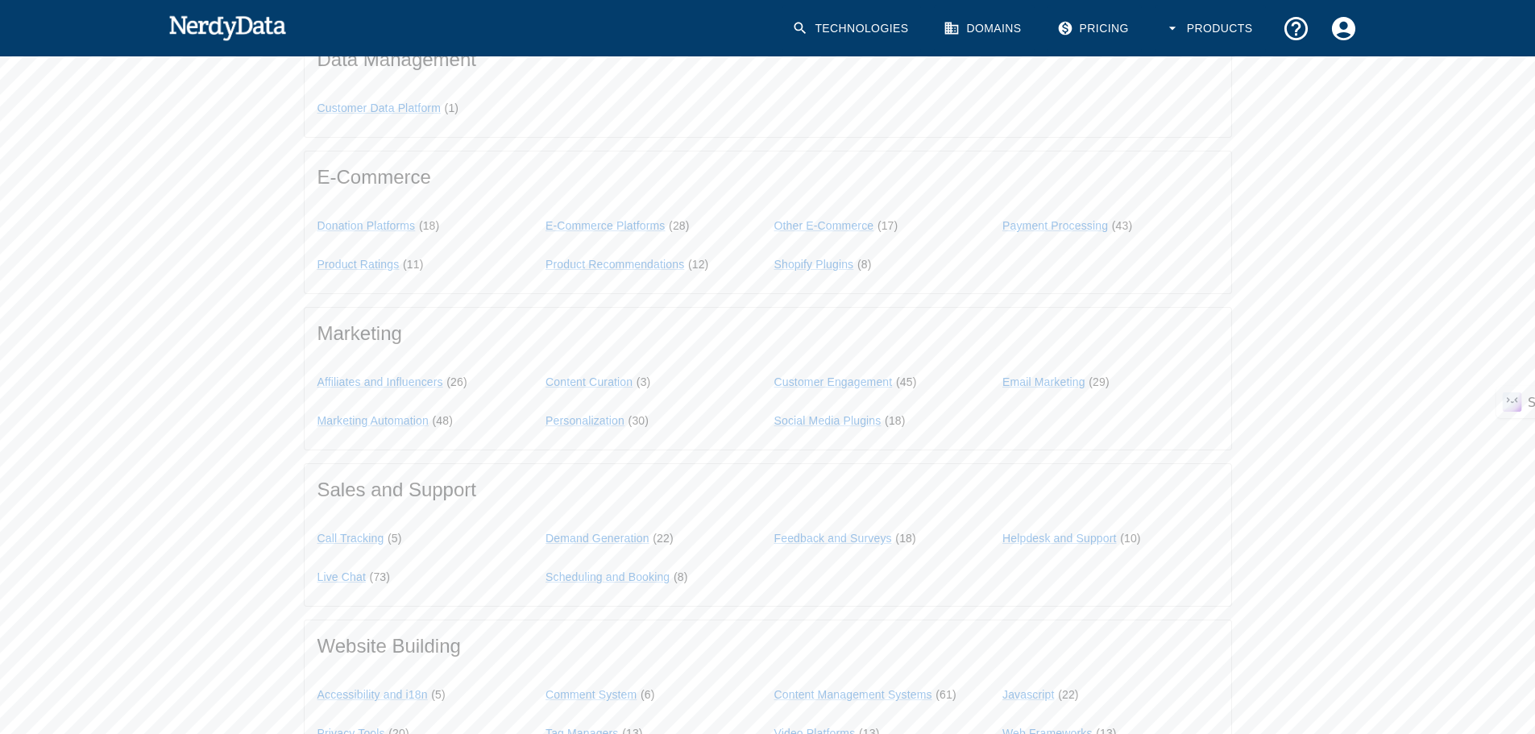
scroll to position [1299, 0]
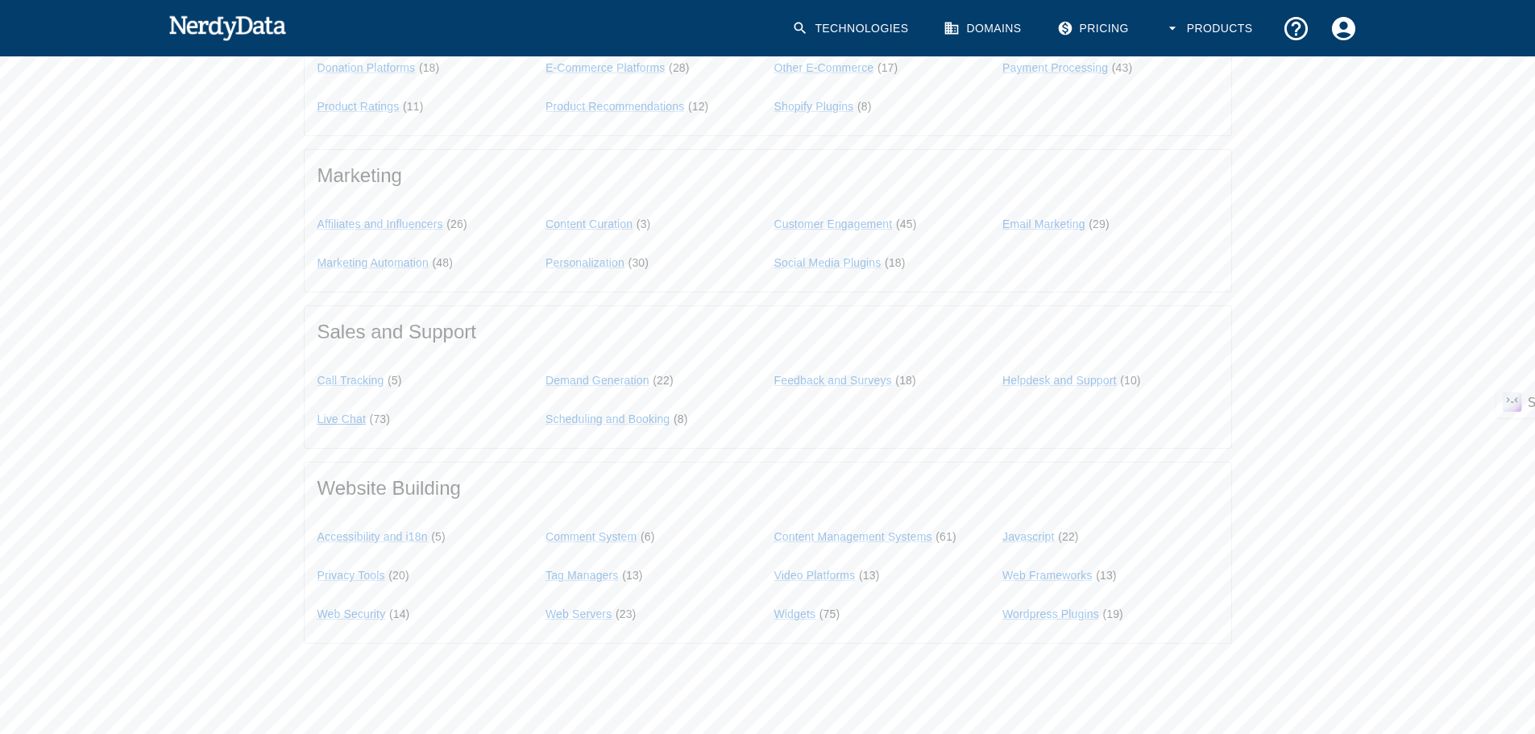
click at [347, 420] on link "Live Chat" at bounding box center [341, 419] width 49 height 13
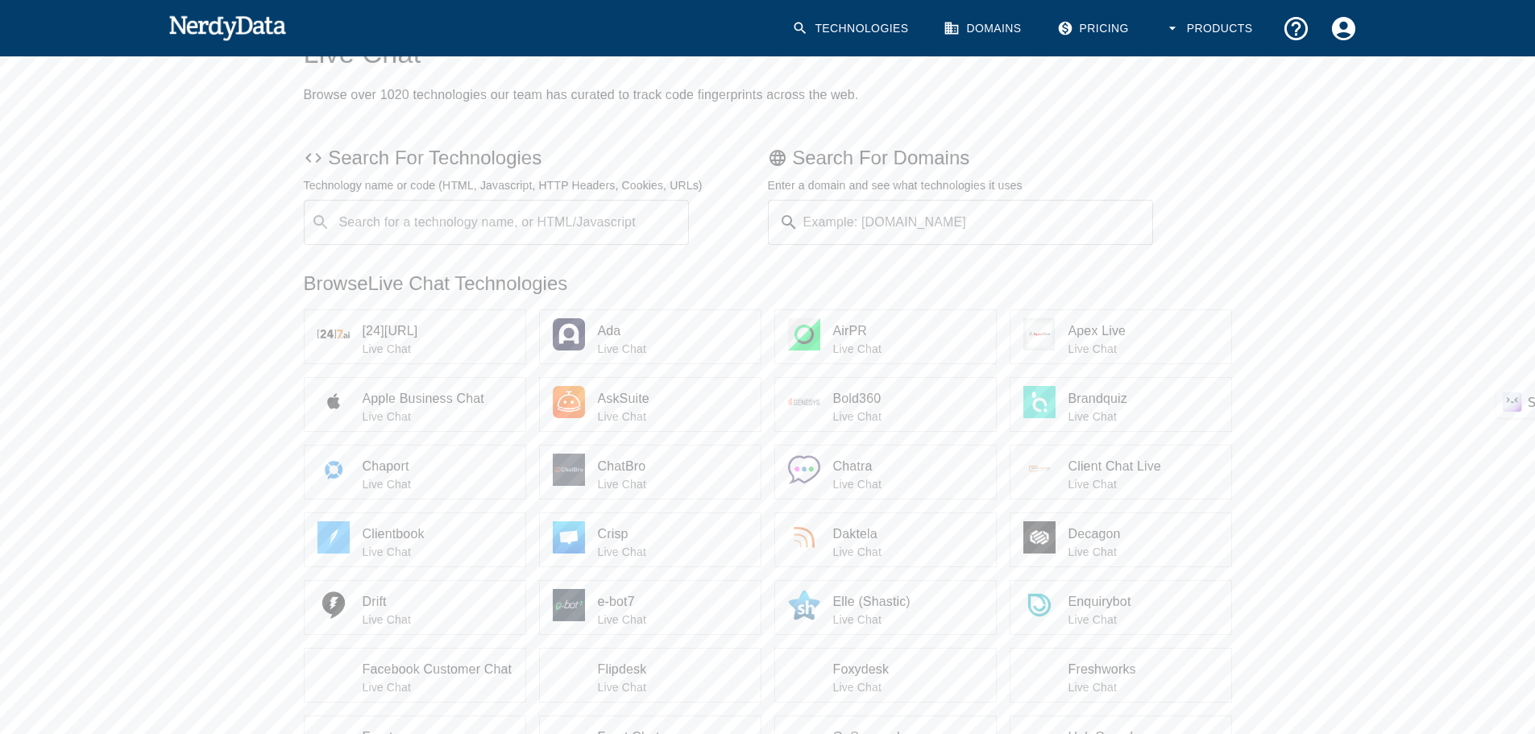
scroll to position [161, 0]
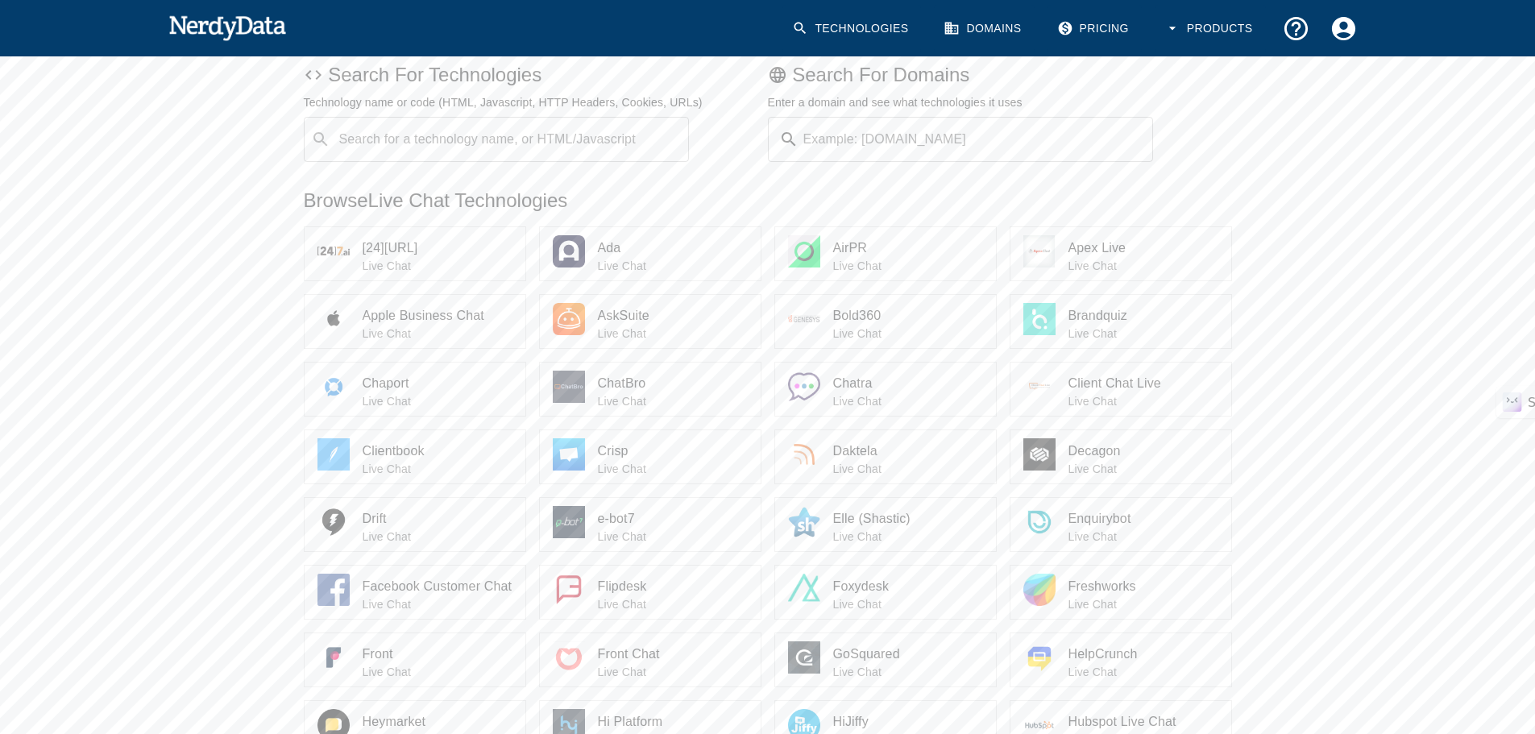
click at [342, 384] on img at bounding box center [333, 387] width 32 height 32
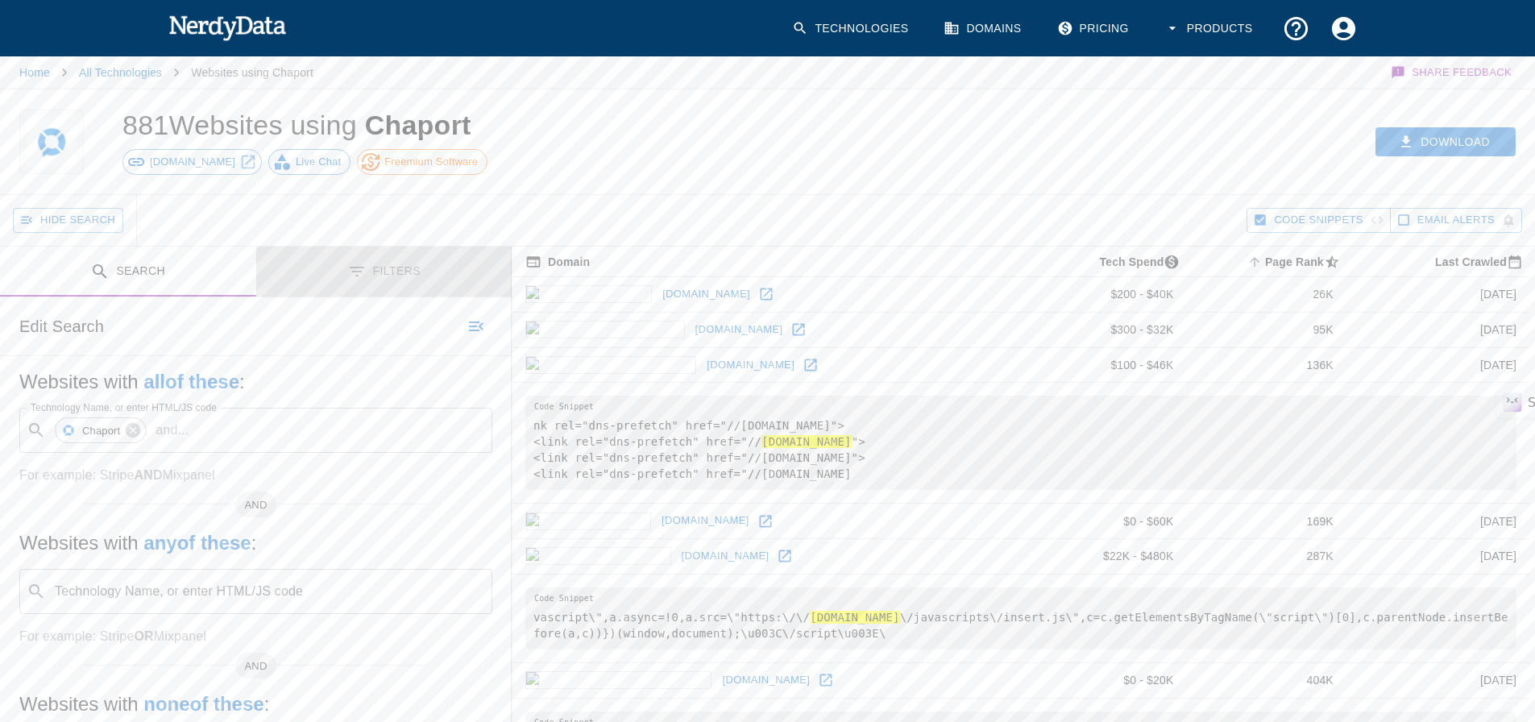
click at [394, 275] on button "Filters" at bounding box center [384, 272] width 256 height 51
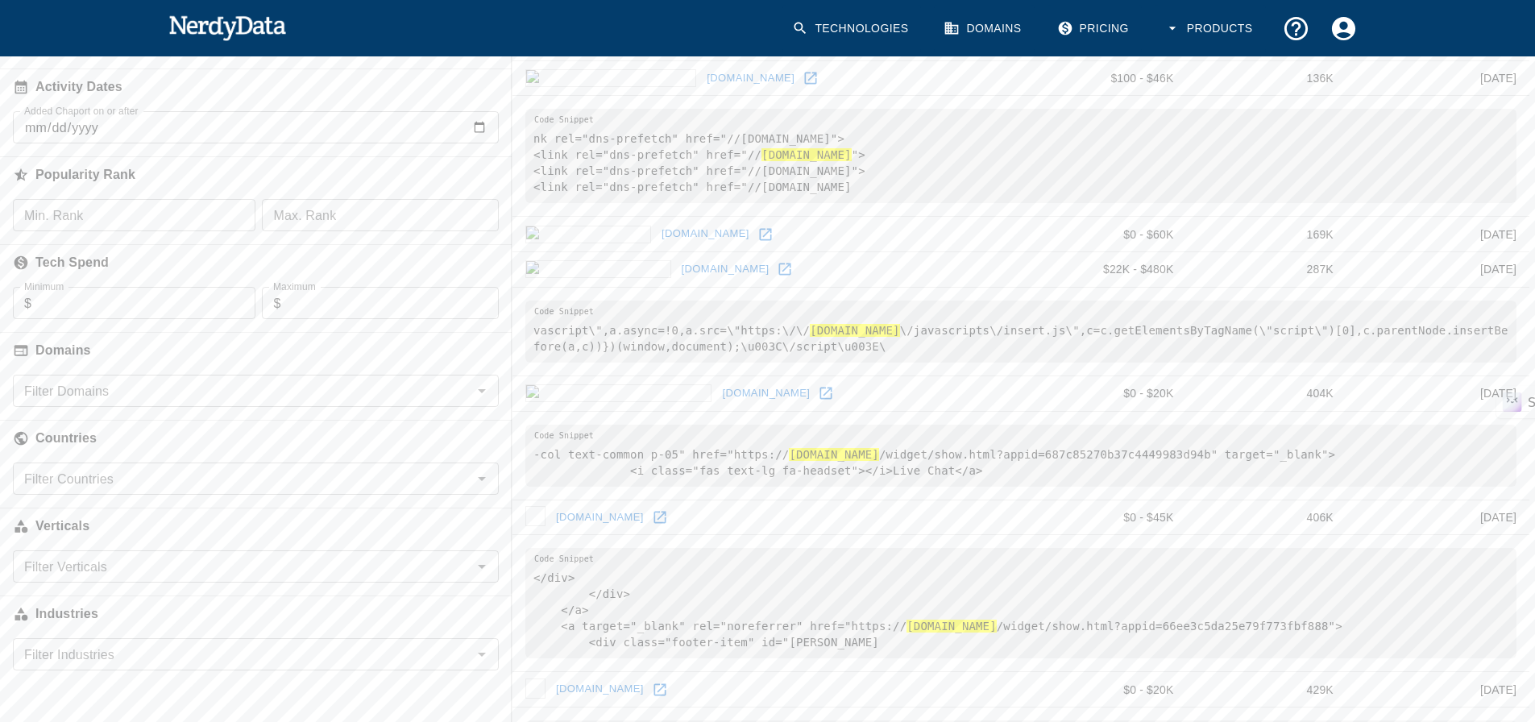
scroll to position [322, 0]
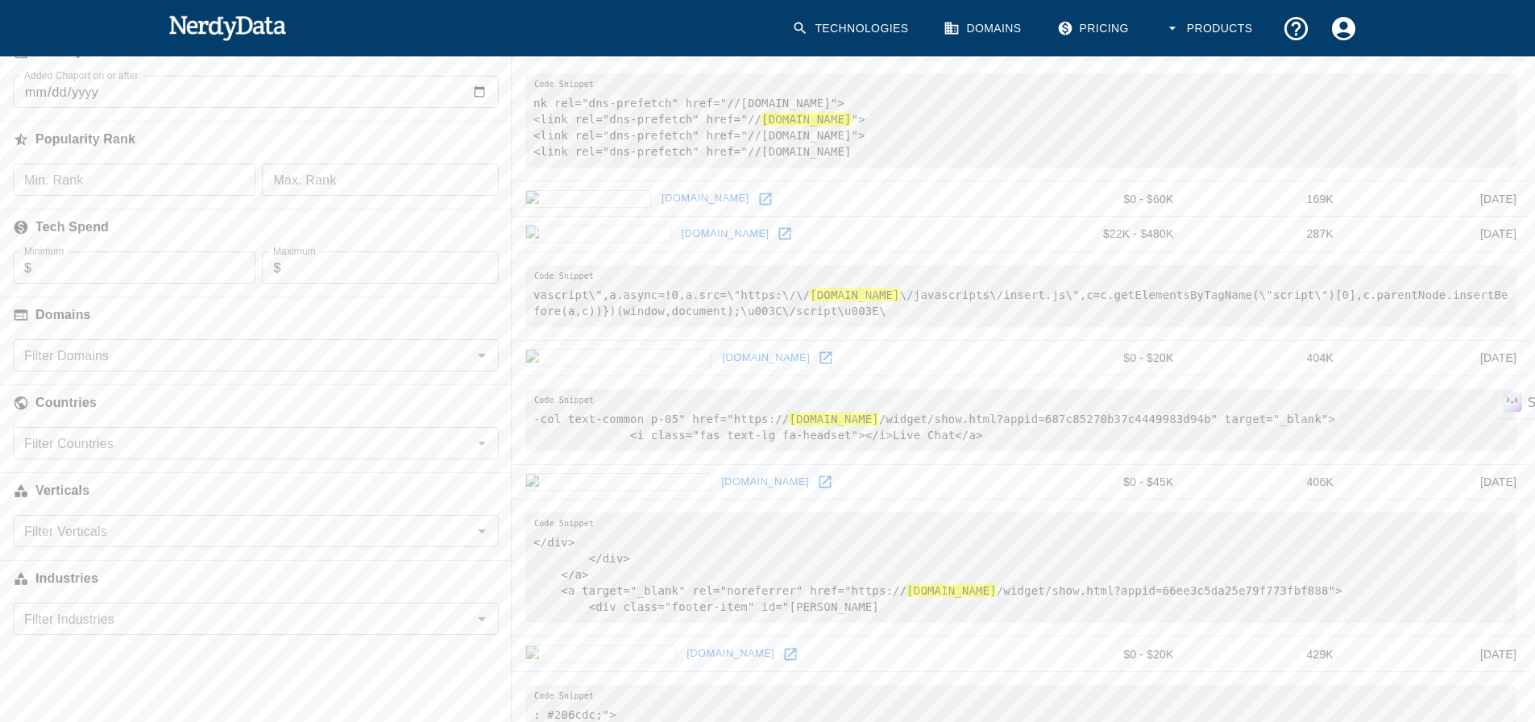
click at [102, 444] on input "Filter Countries" at bounding box center [243, 443] width 450 height 23
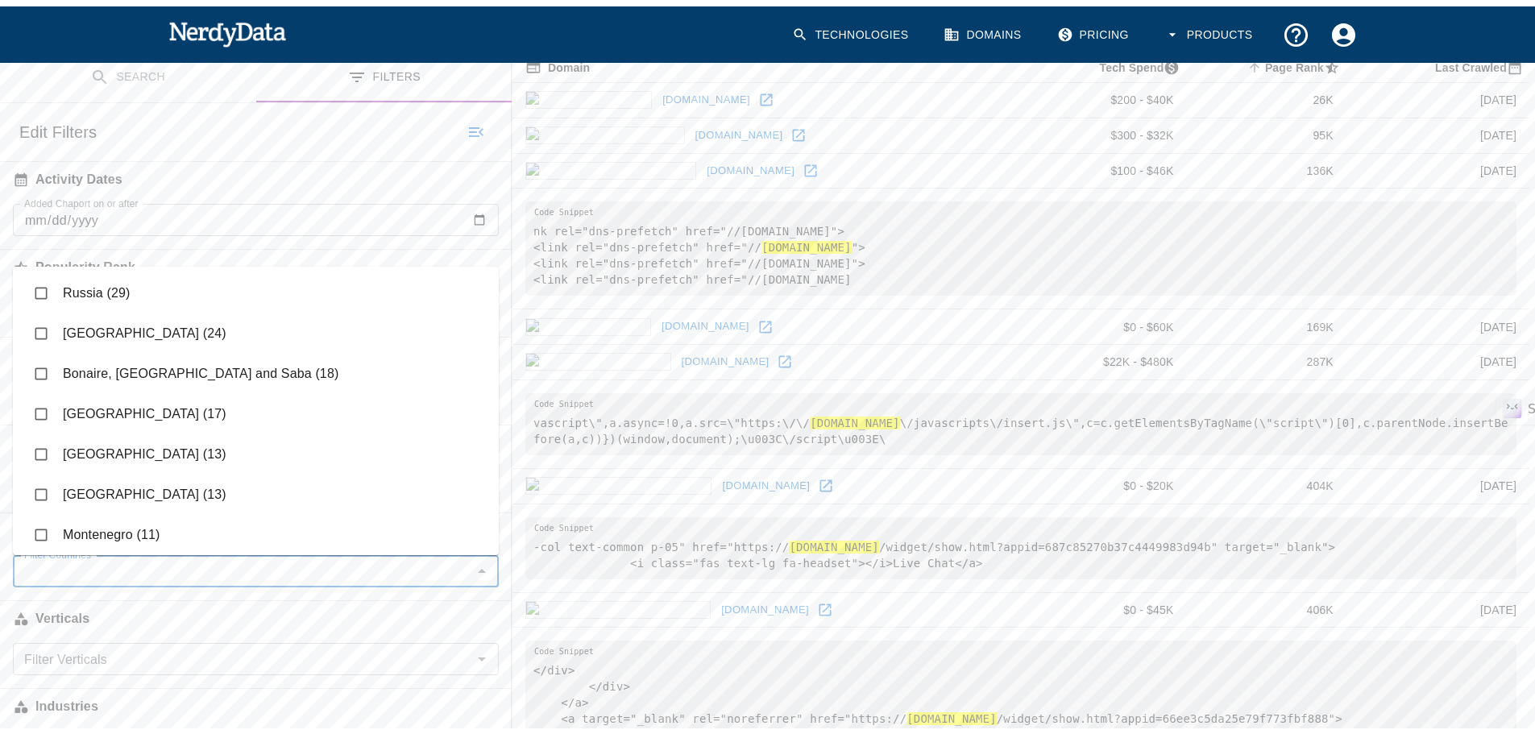
scroll to position [161, 0]
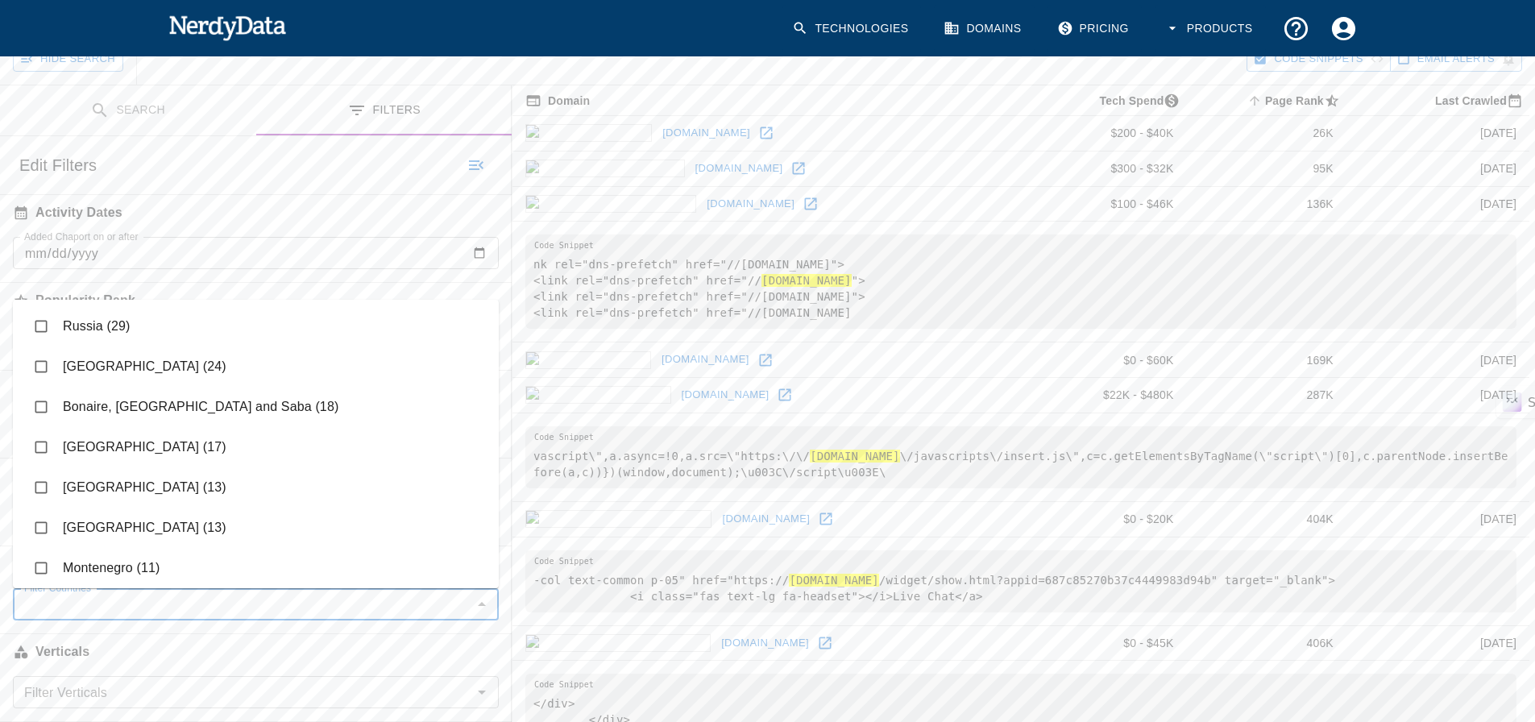
click at [43, 365] on input "checkbox" at bounding box center [41, 366] width 31 height 31
checkbox input "true"
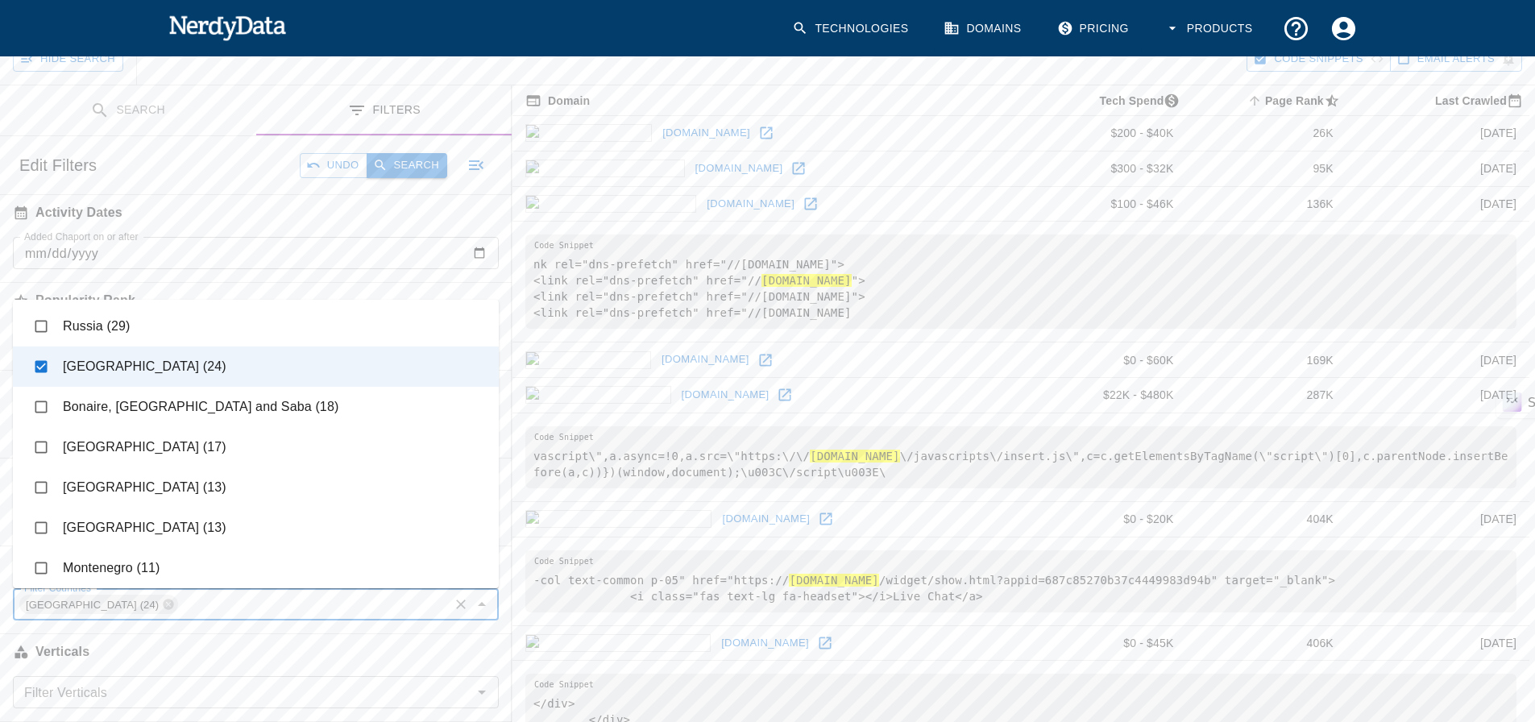
click at [416, 163] on button "Search" at bounding box center [407, 165] width 81 height 25
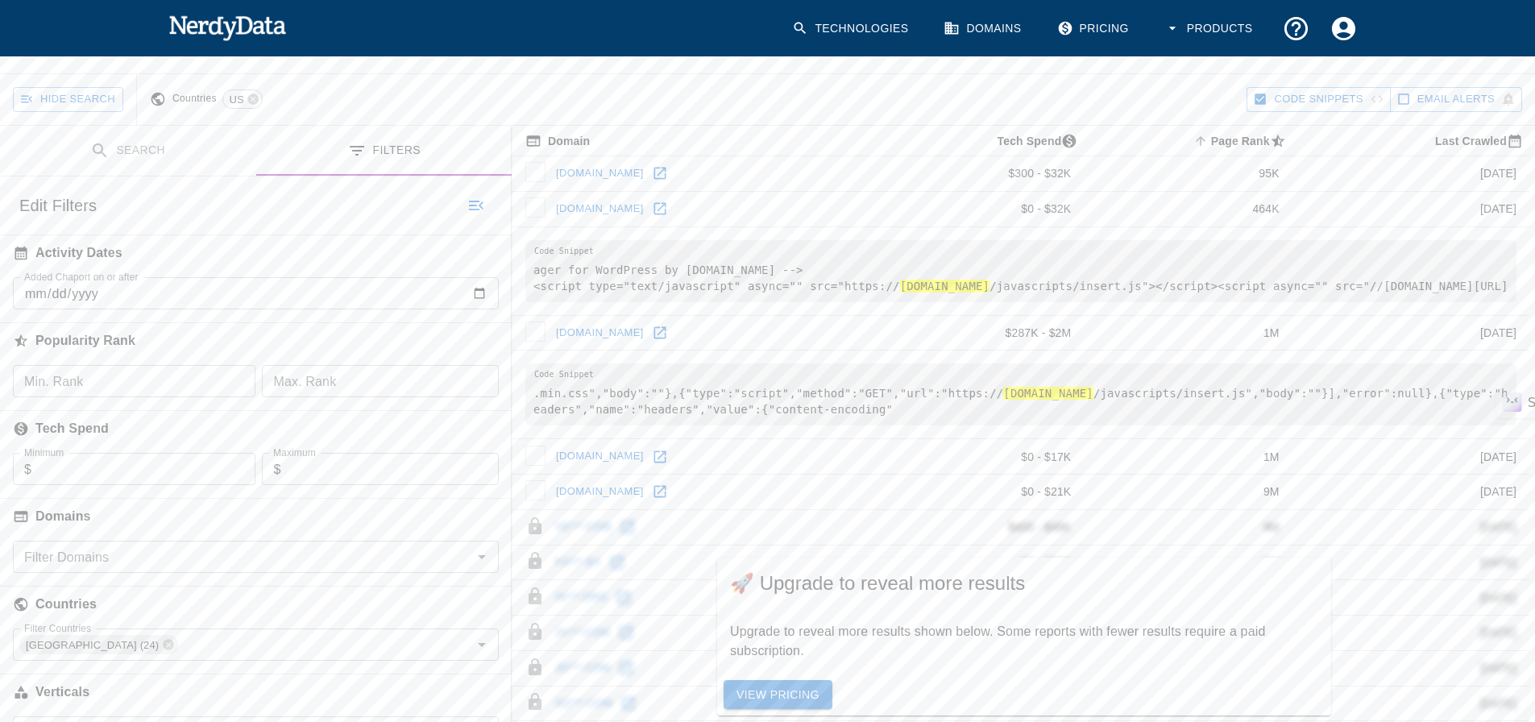
scroll to position [4, 0]
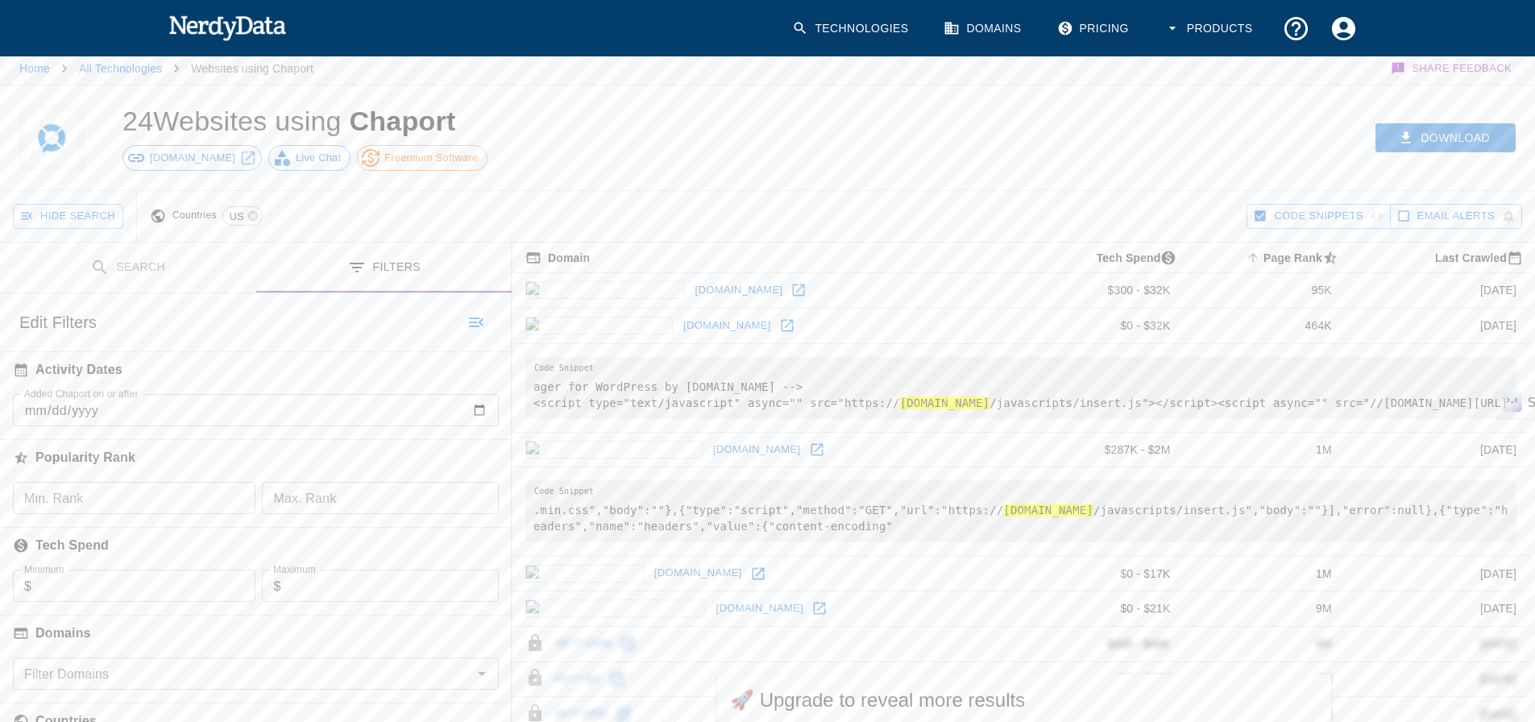
click at [811, 455] on icon at bounding box center [817, 449] width 12 height 12
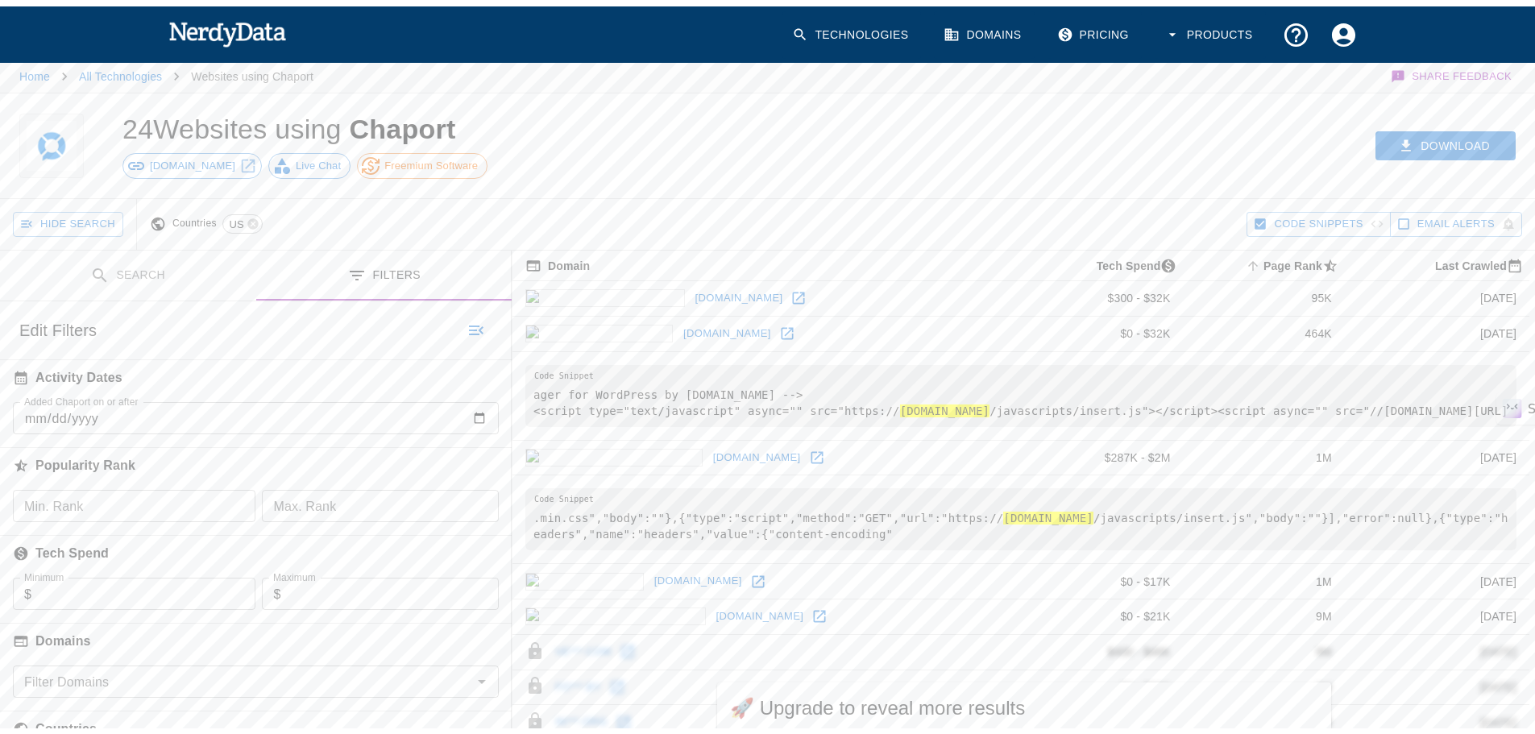
scroll to position [0, 0]
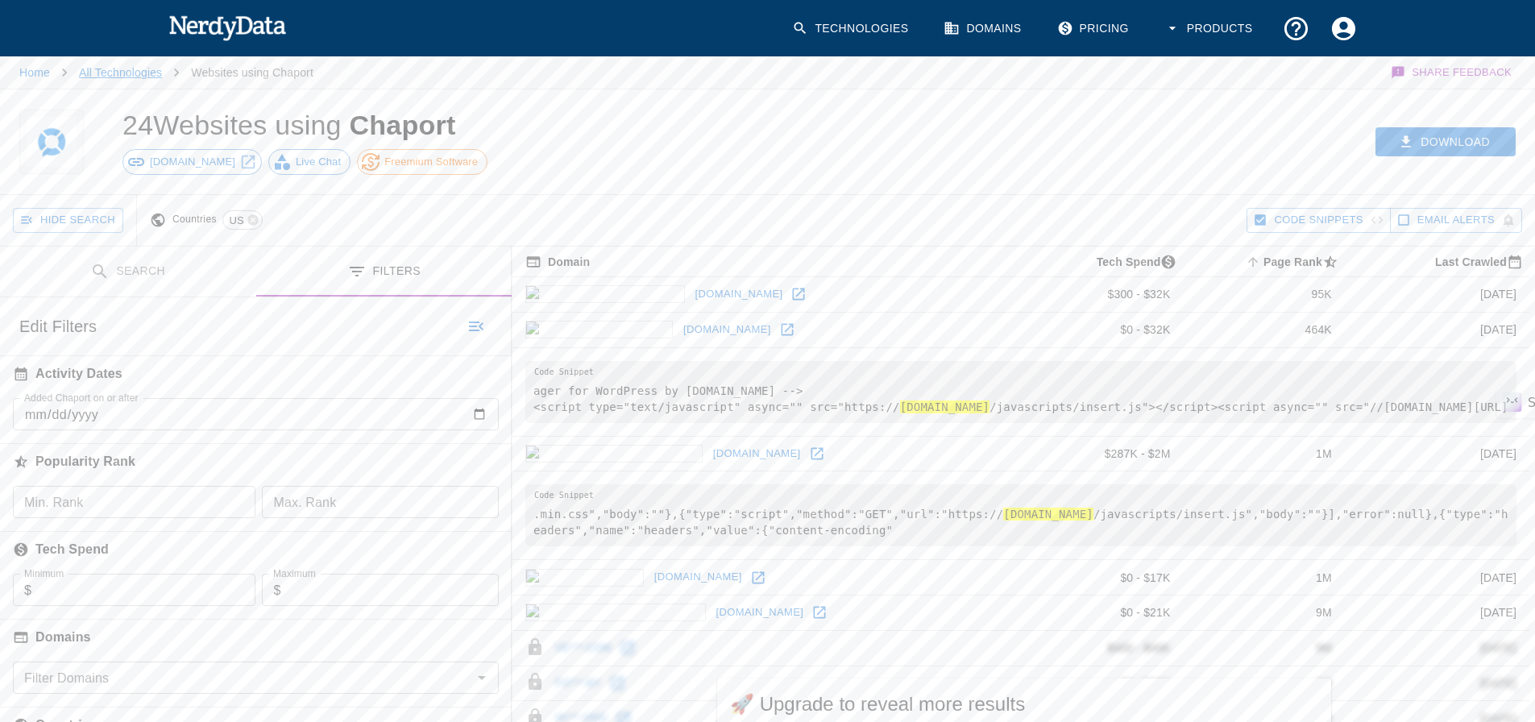
click at [105, 68] on link "All Technologies" at bounding box center [120, 72] width 83 height 13
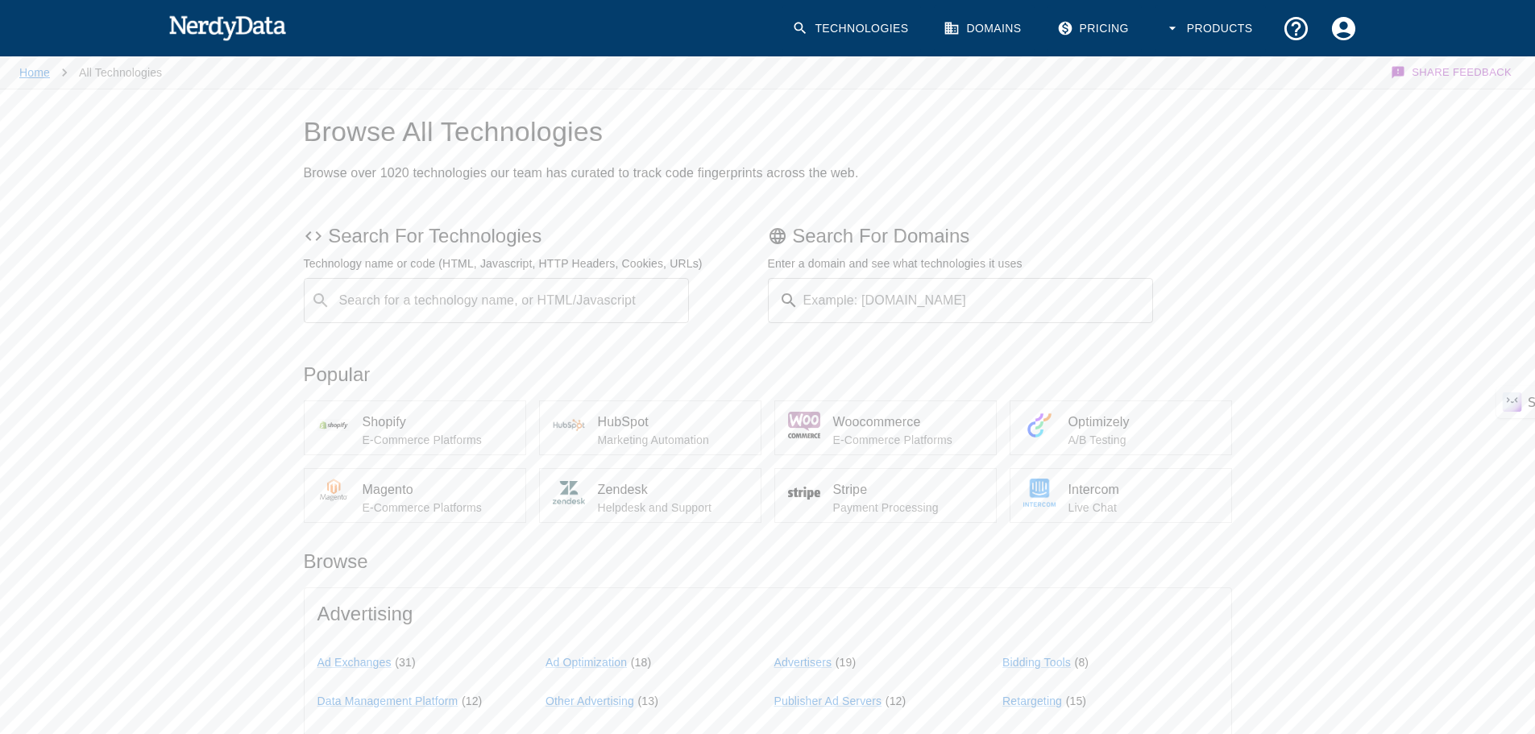
click at [42, 68] on link "Home" at bounding box center [34, 72] width 31 height 13
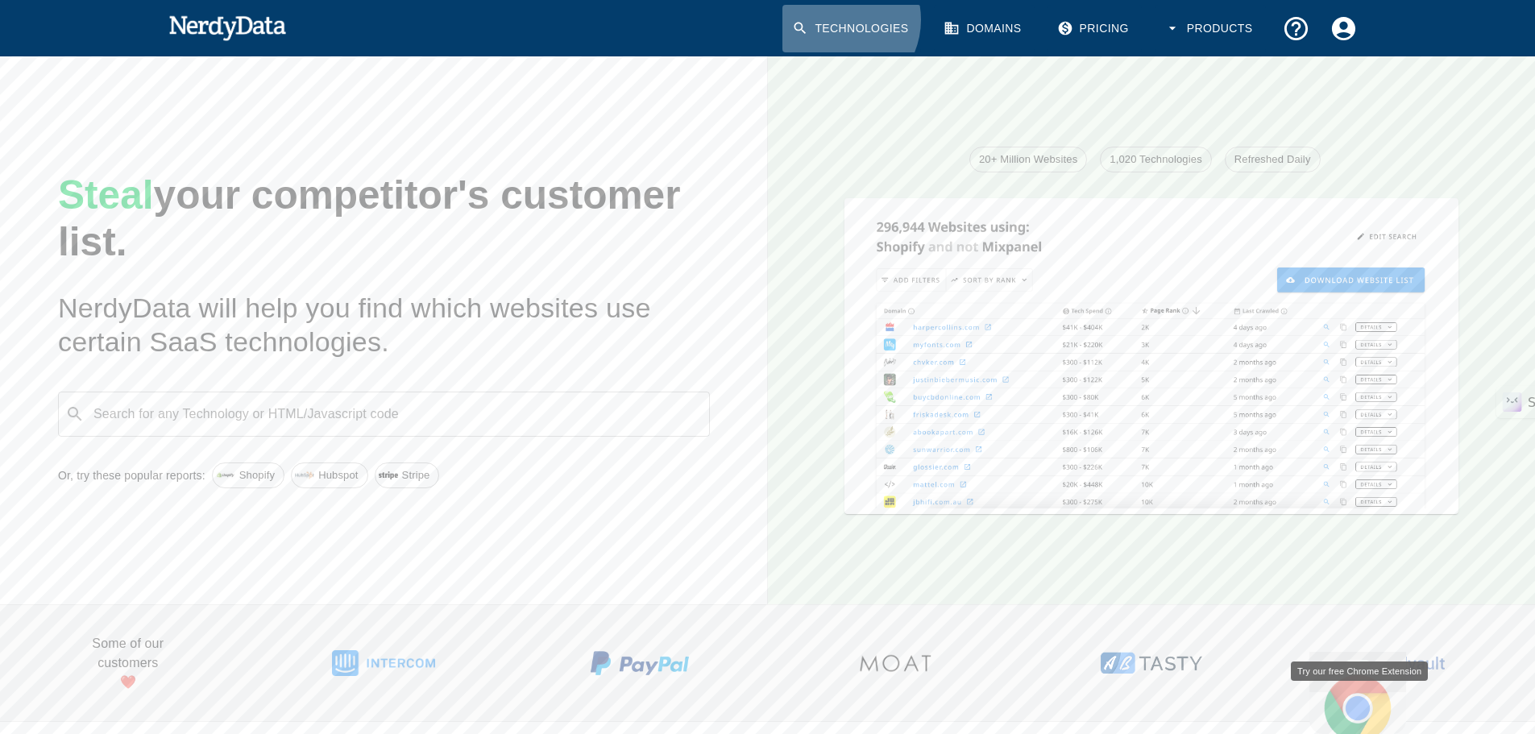
click at [857, 19] on link "Technologies" at bounding box center [851, 29] width 139 height 48
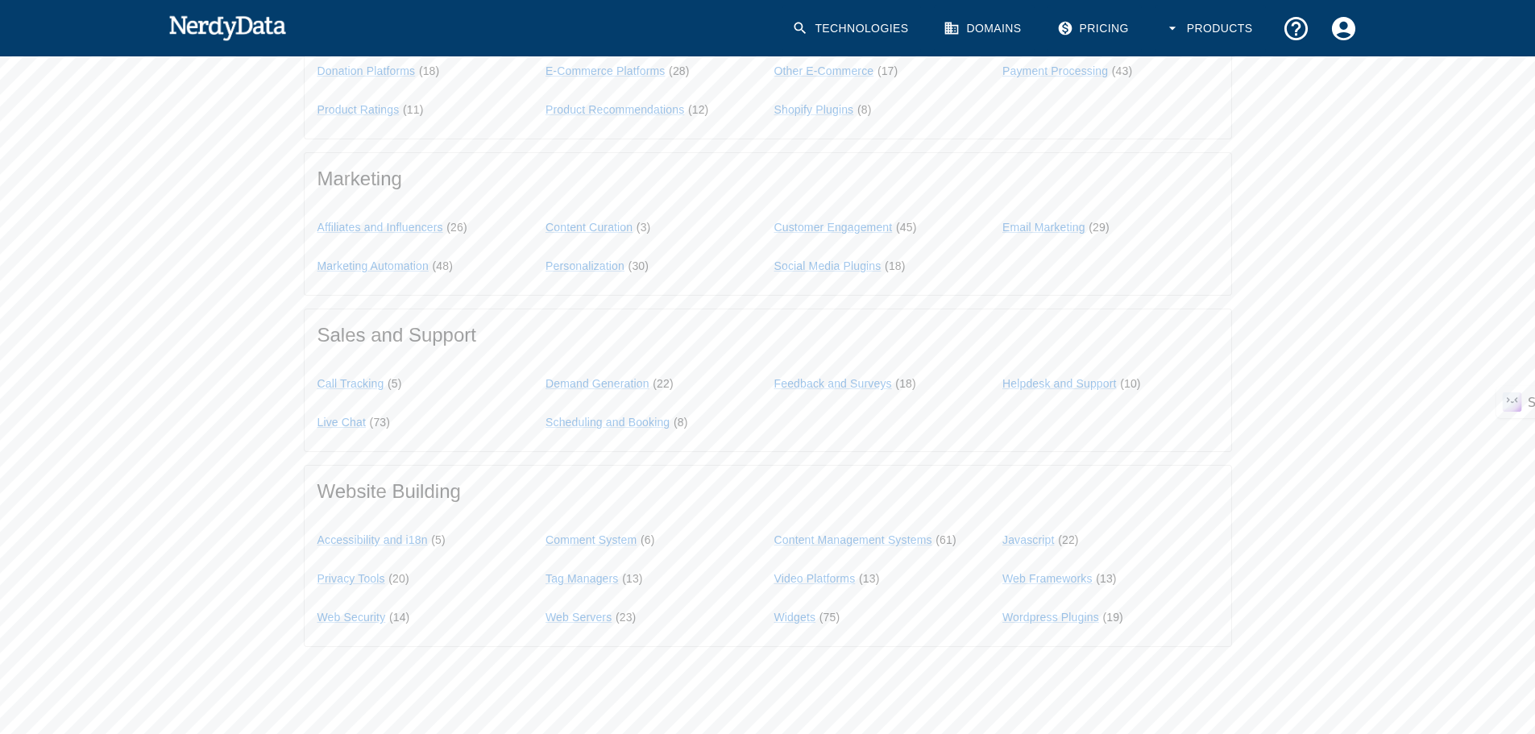
scroll to position [1299, 0]
click at [351, 418] on link "Live Chat" at bounding box center [341, 419] width 49 height 13
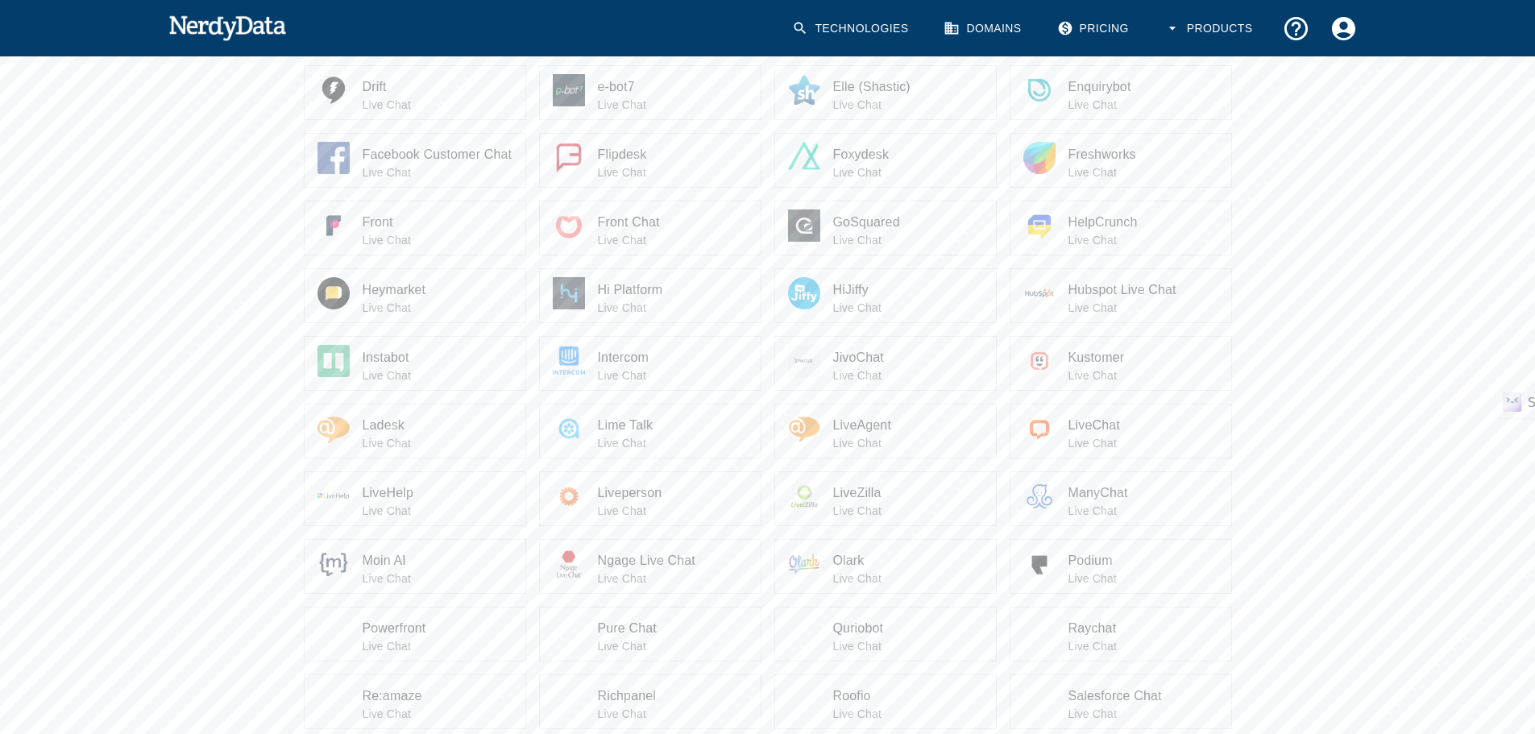
scroll to position [645, 0]
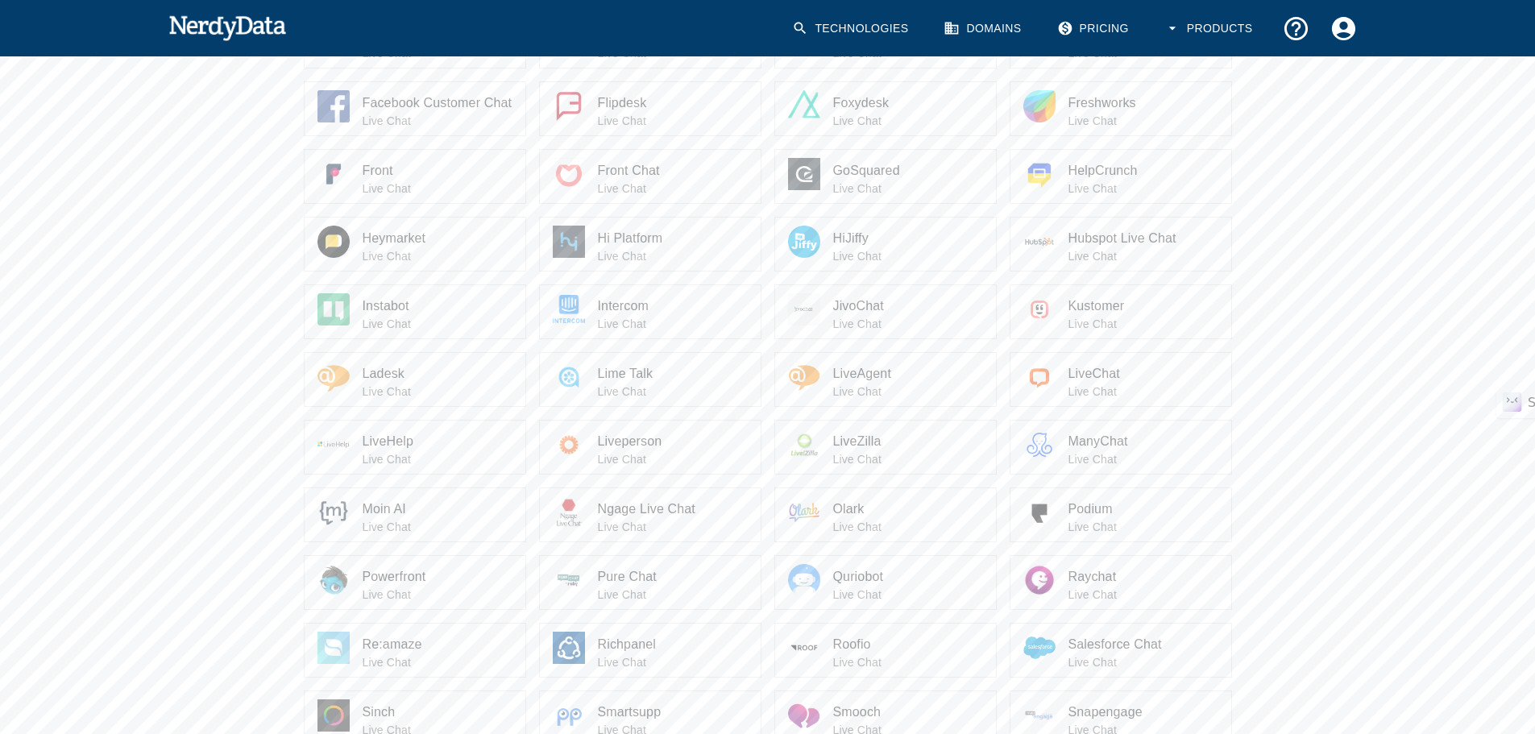
click at [369, 302] on span "Instabot" at bounding box center [438, 306] width 150 height 19
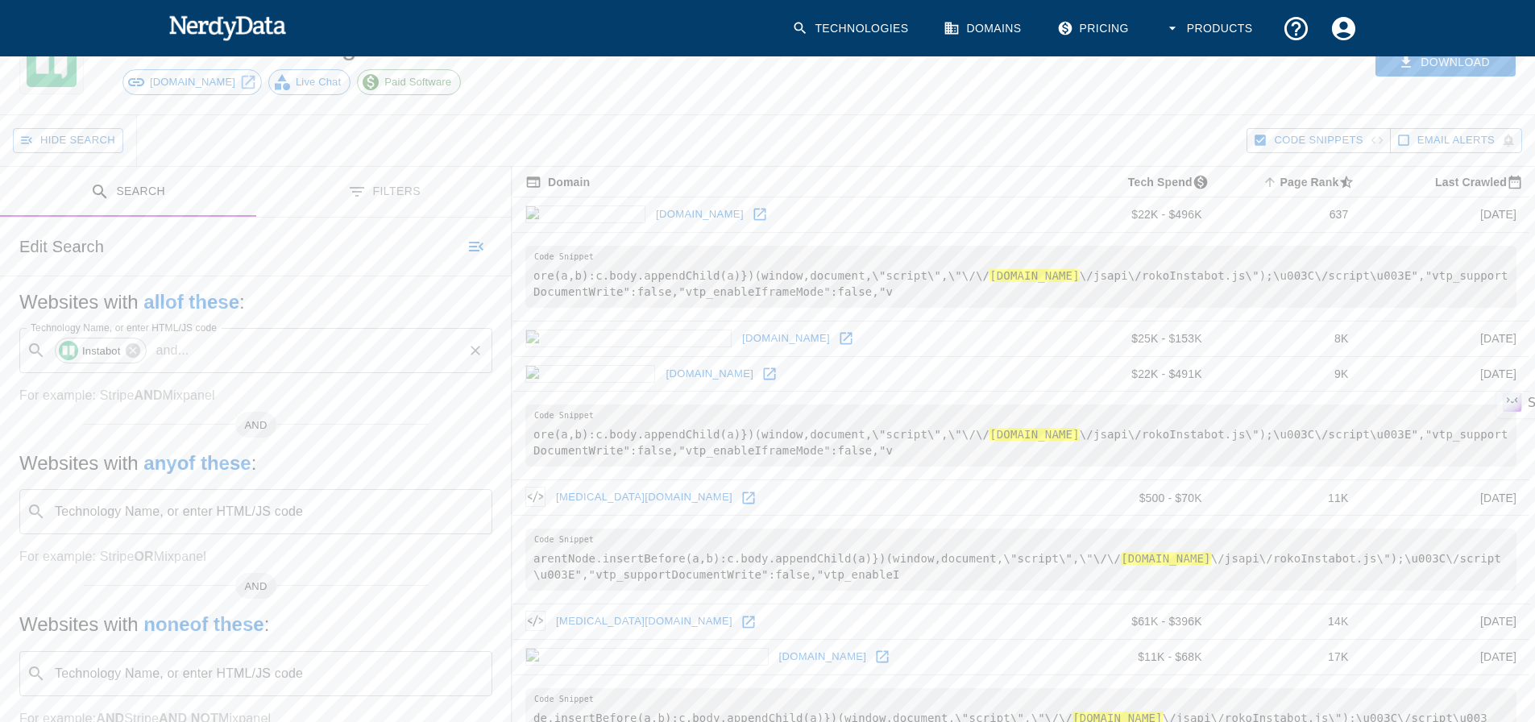
scroll to position [56, 0]
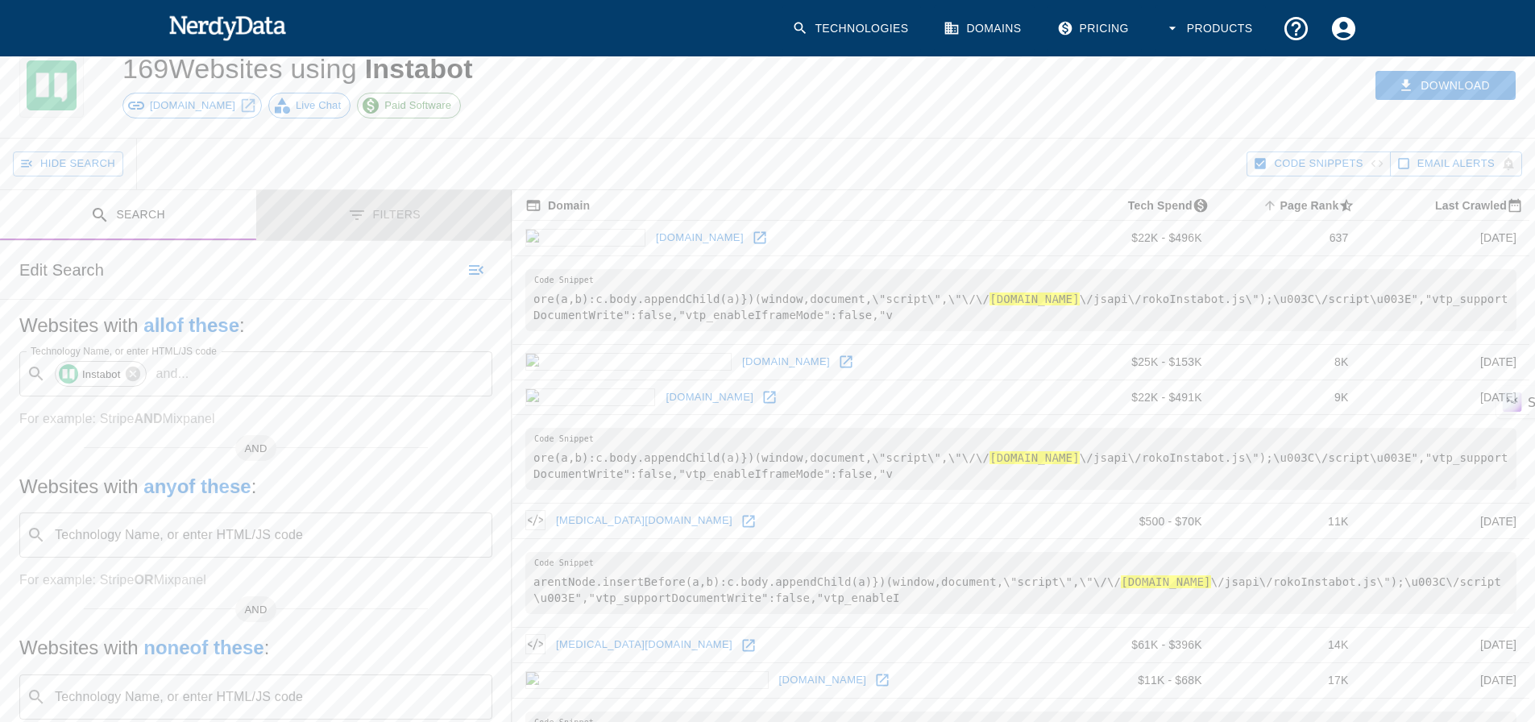
click at [387, 213] on button "Filters" at bounding box center [384, 215] width 256 height 51
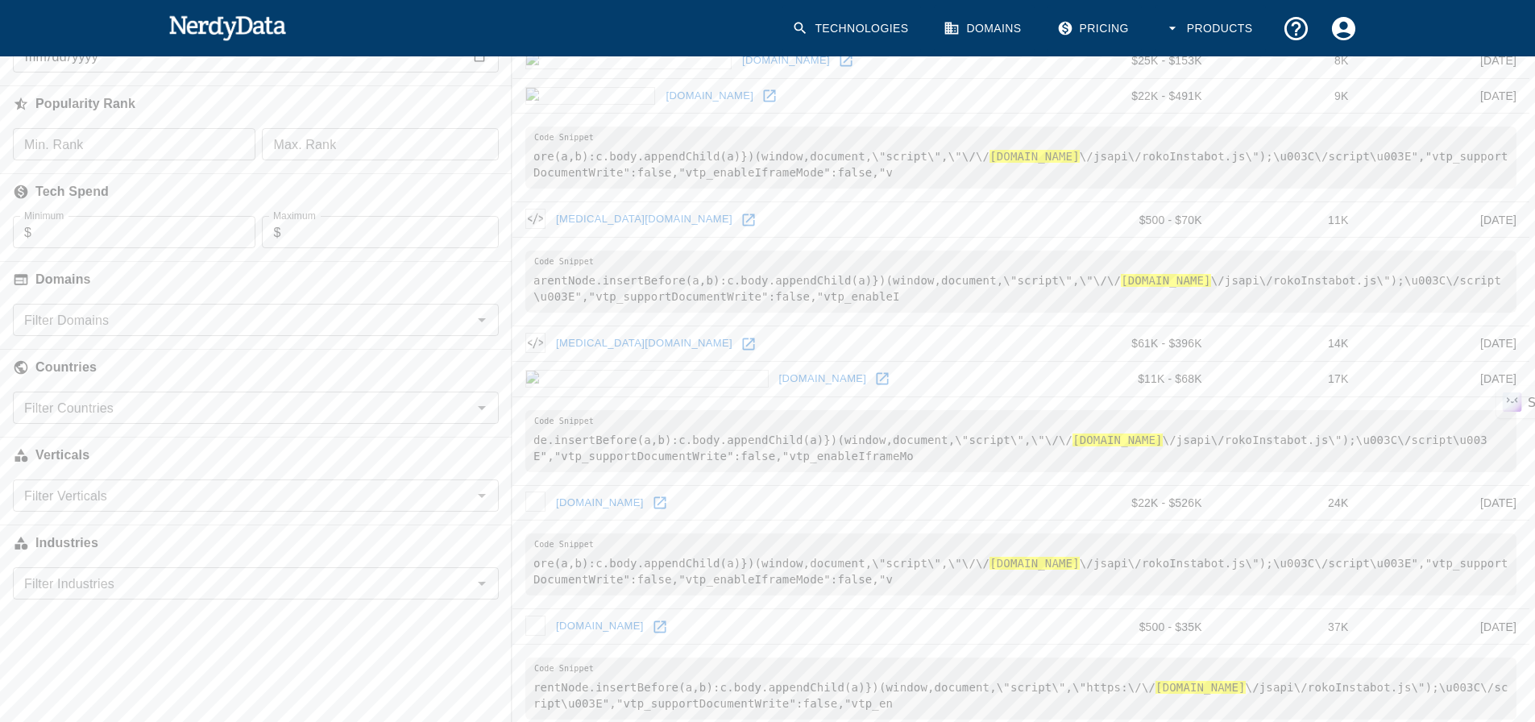
scroll to position [379, 0]
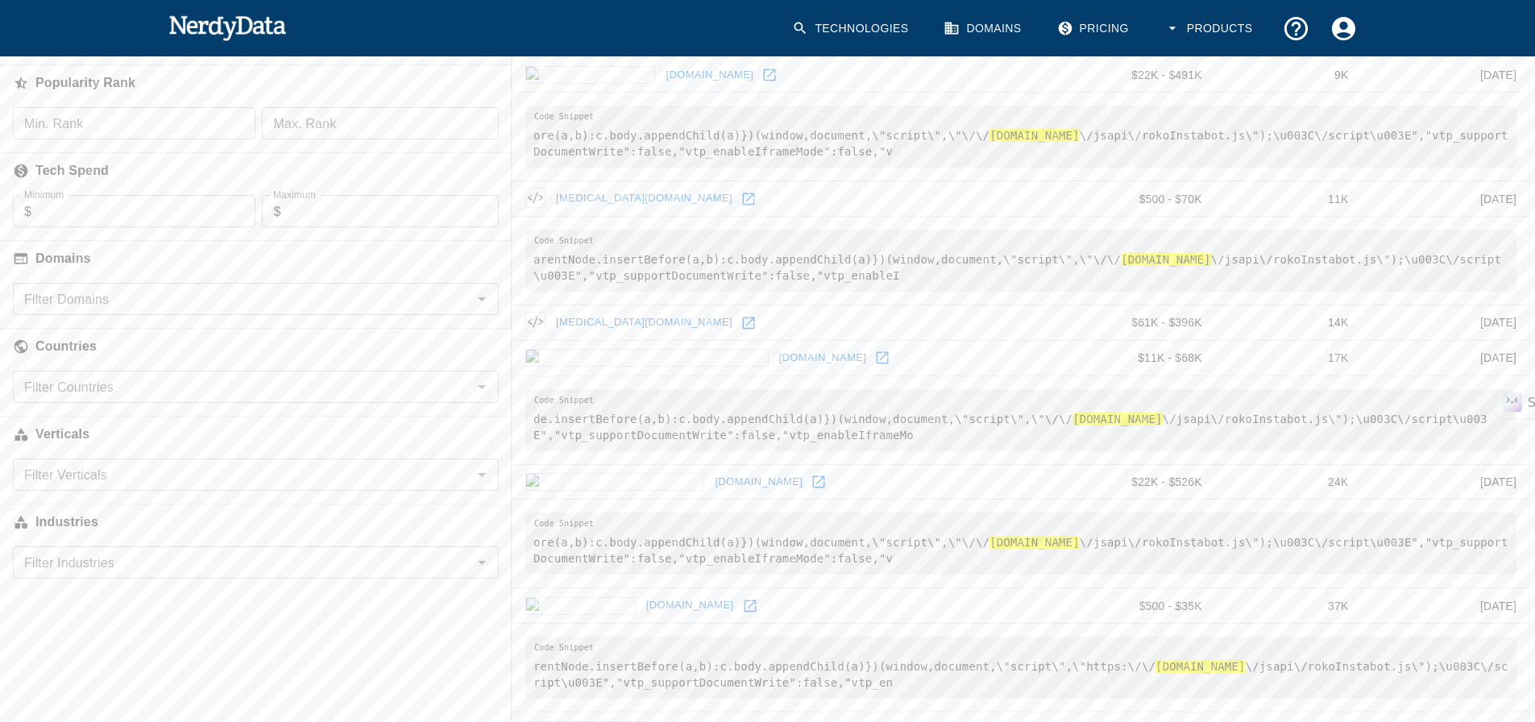
click at [117, 378] on input "Filter Countries" at bounding box center [243, 387] width 450 height 23
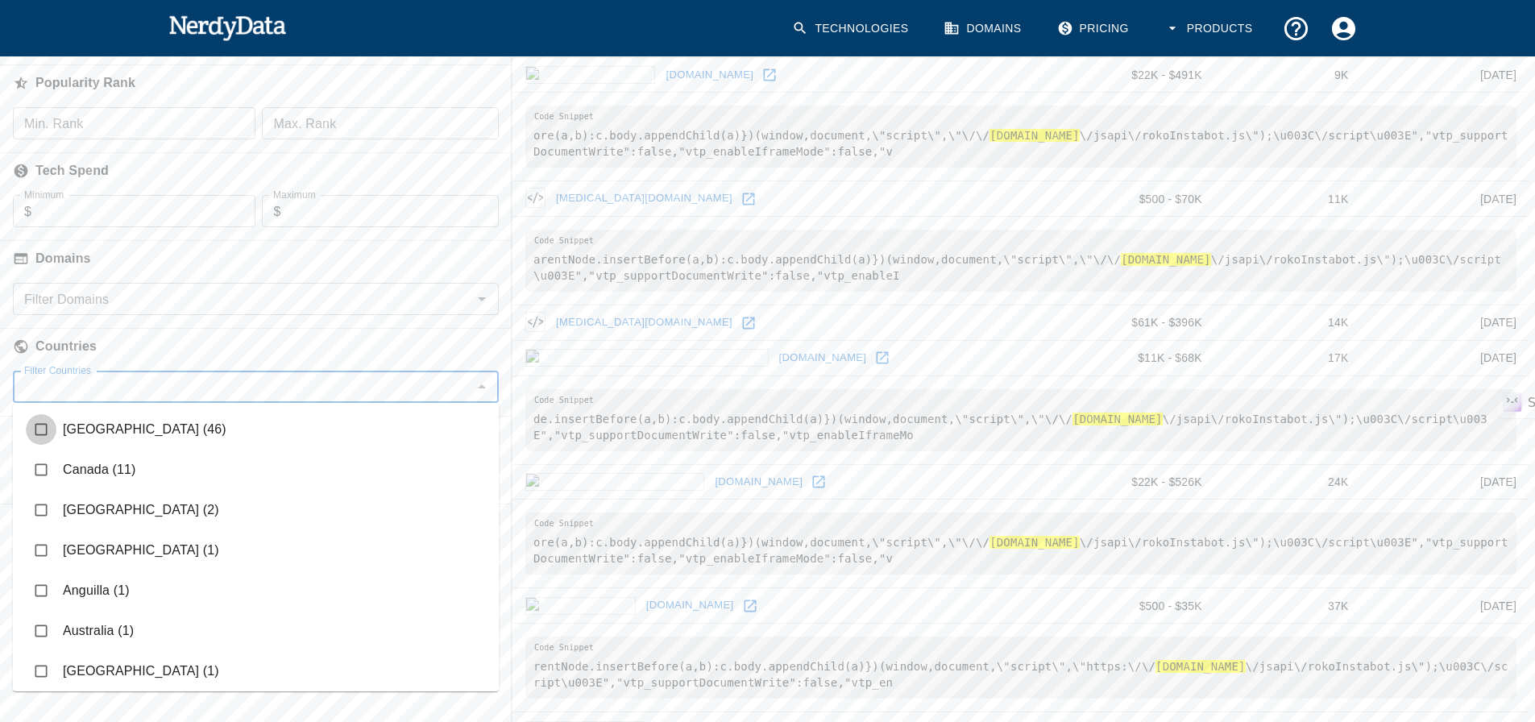
click at [45, 433] on input "checkbox" at bounding box center [41, 429] width 31 height 31
checkbox input "true"
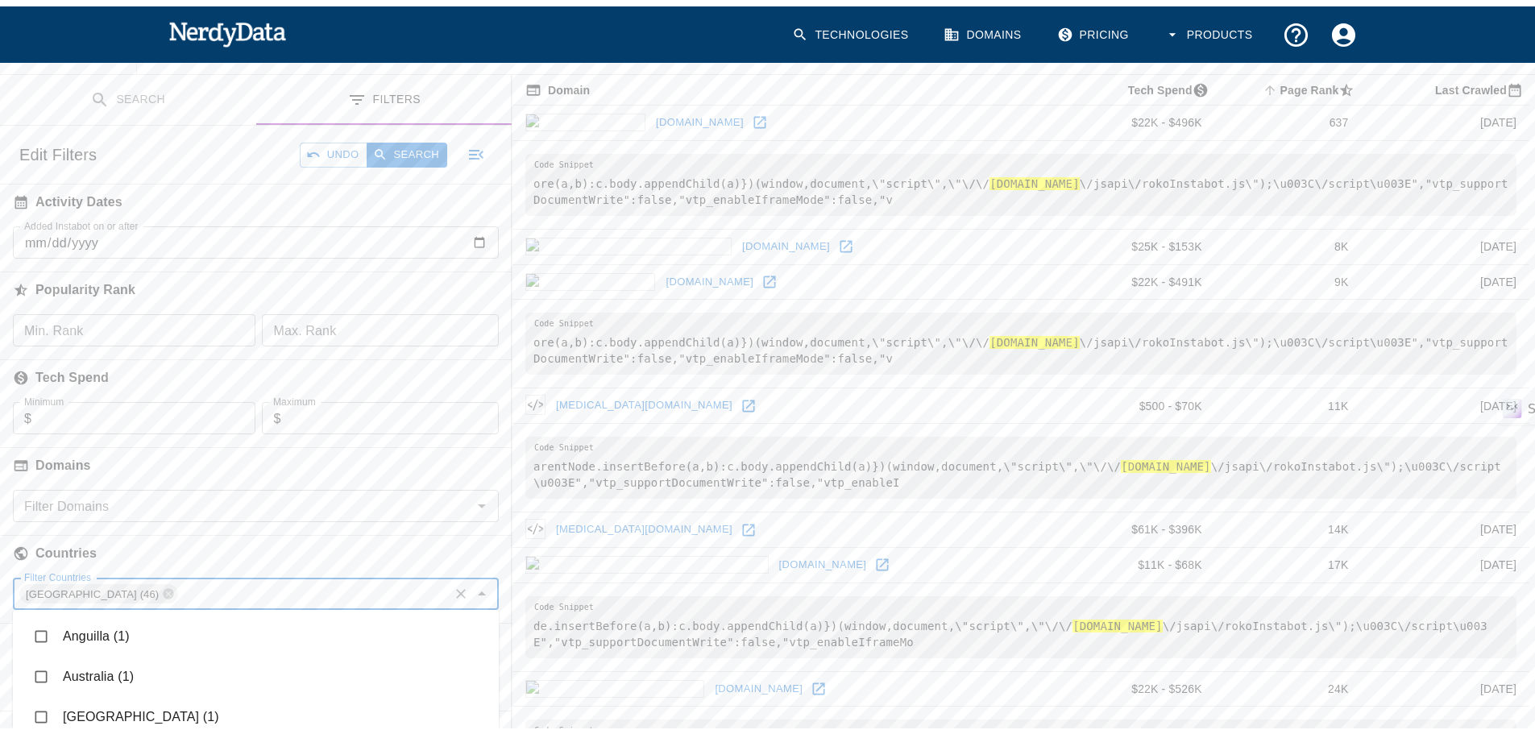
scroll to position [0, 0]
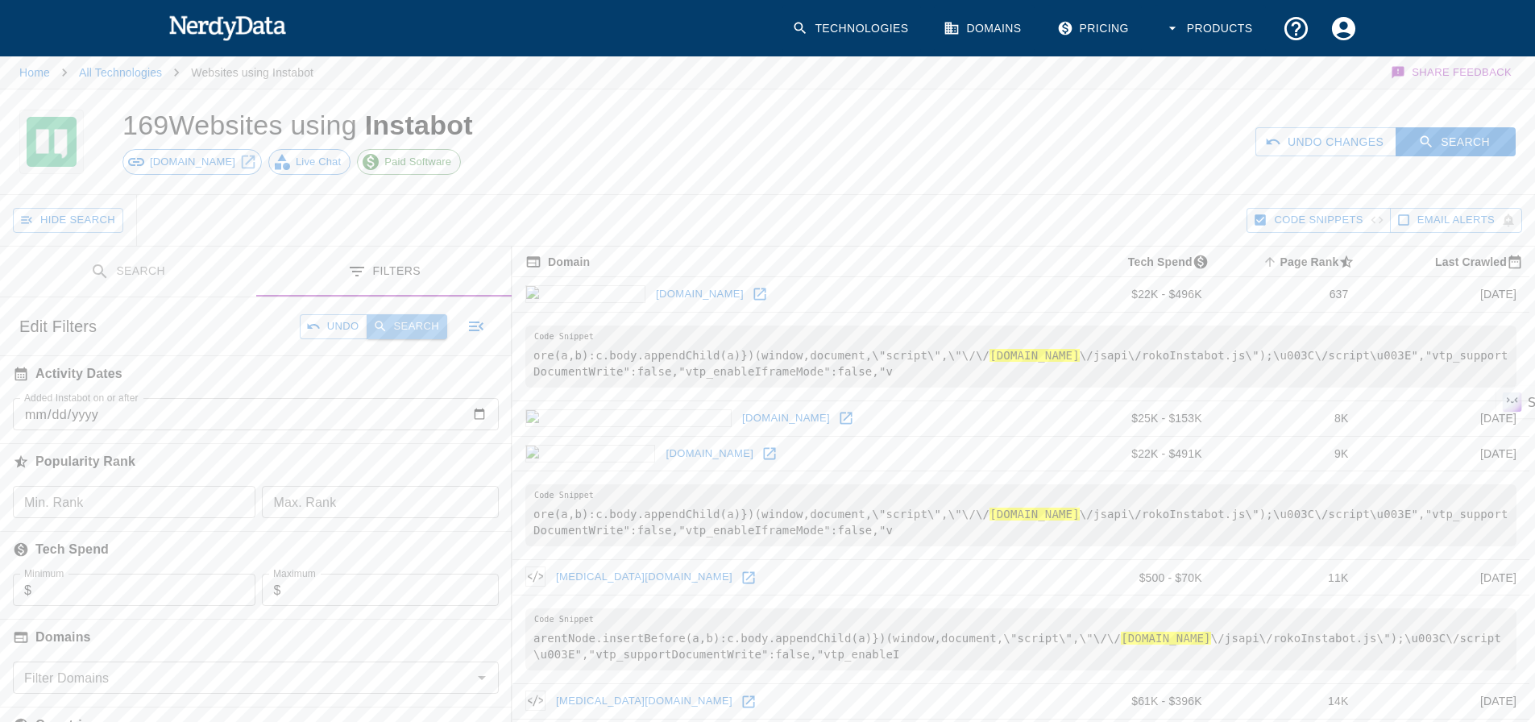
click at [423, 322] on button "Search" at bounding box center [407, 326] width 81 height 25
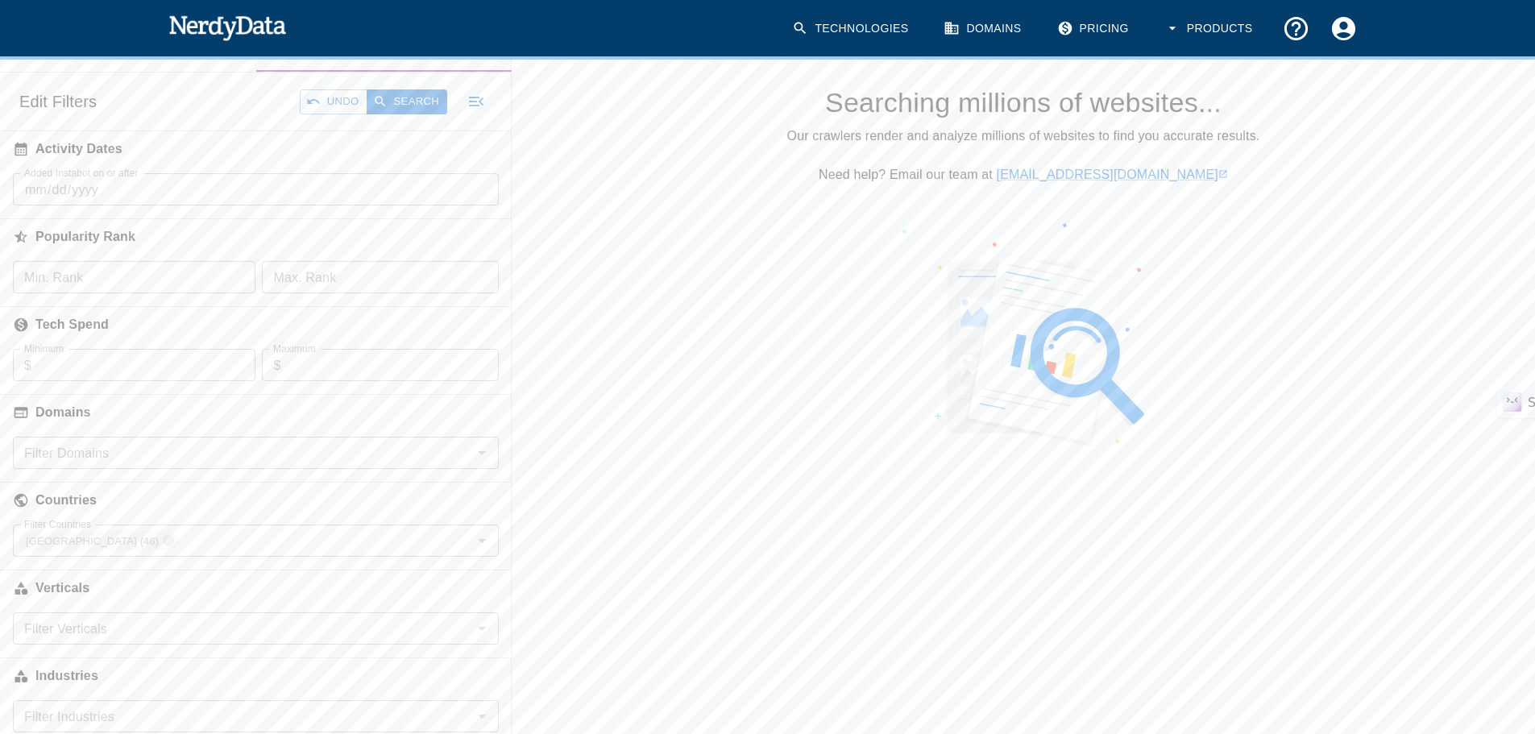
scroll to position [259, 0]
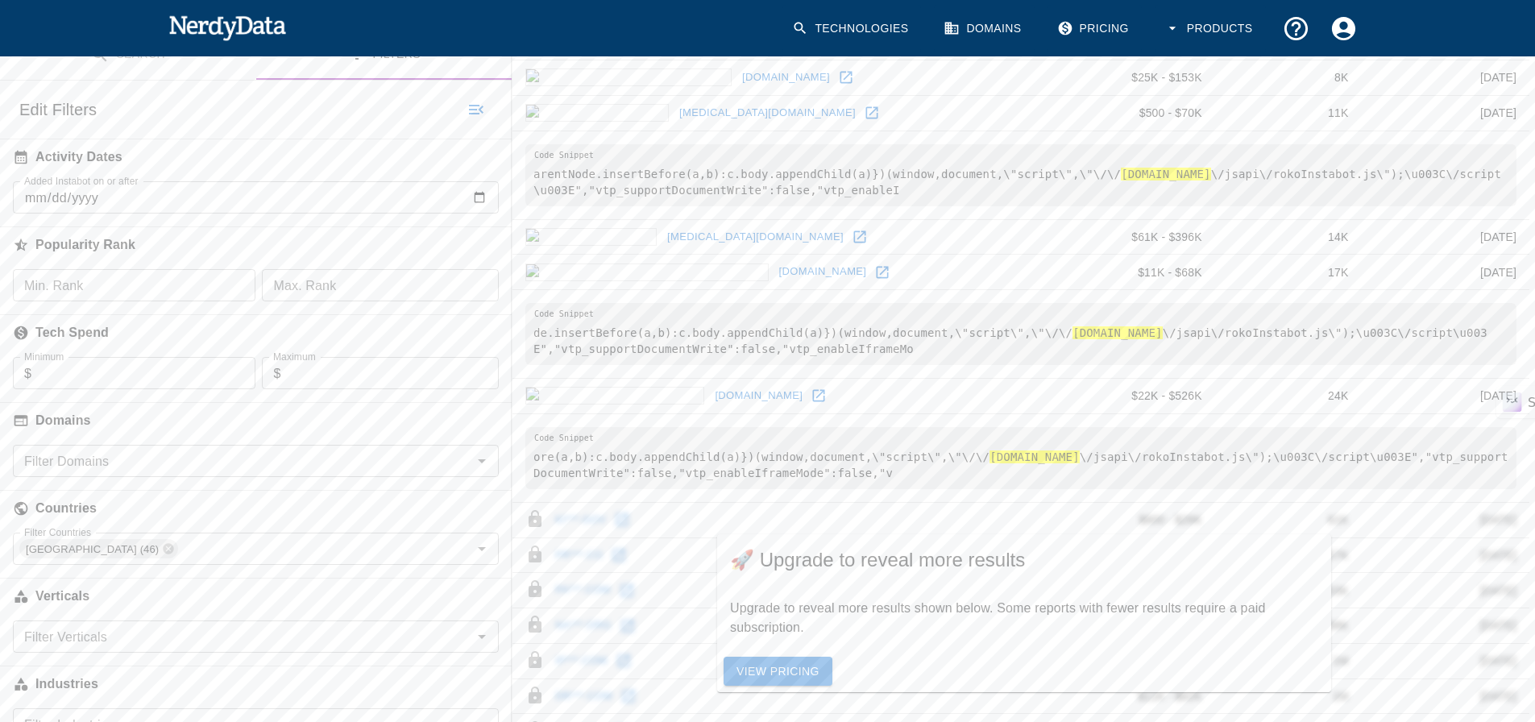
scroll to position [273, 0]
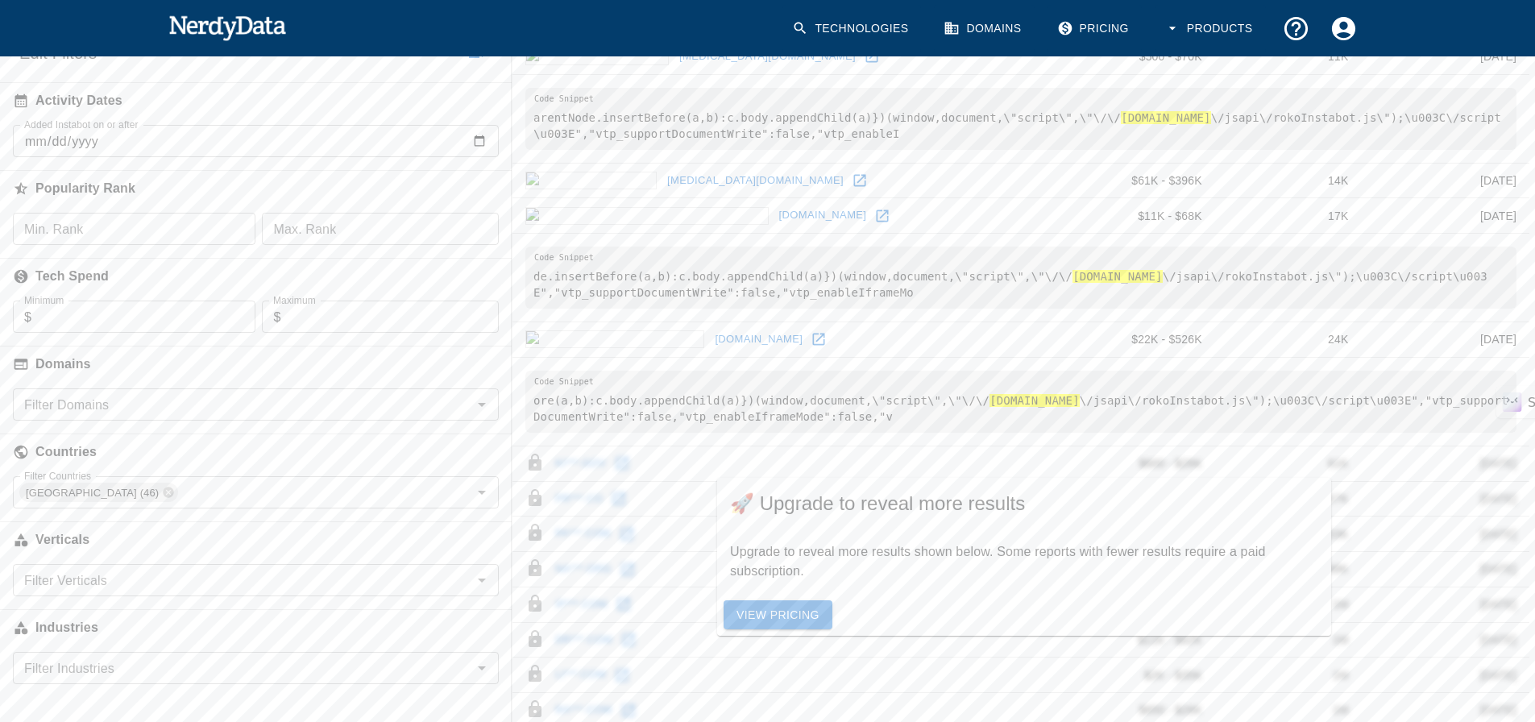
click at [813, 338] on icon at bounding box center [819, 340] width 12 height 12
